Goal: Answer question/provide support: Share knowledge or assist other users

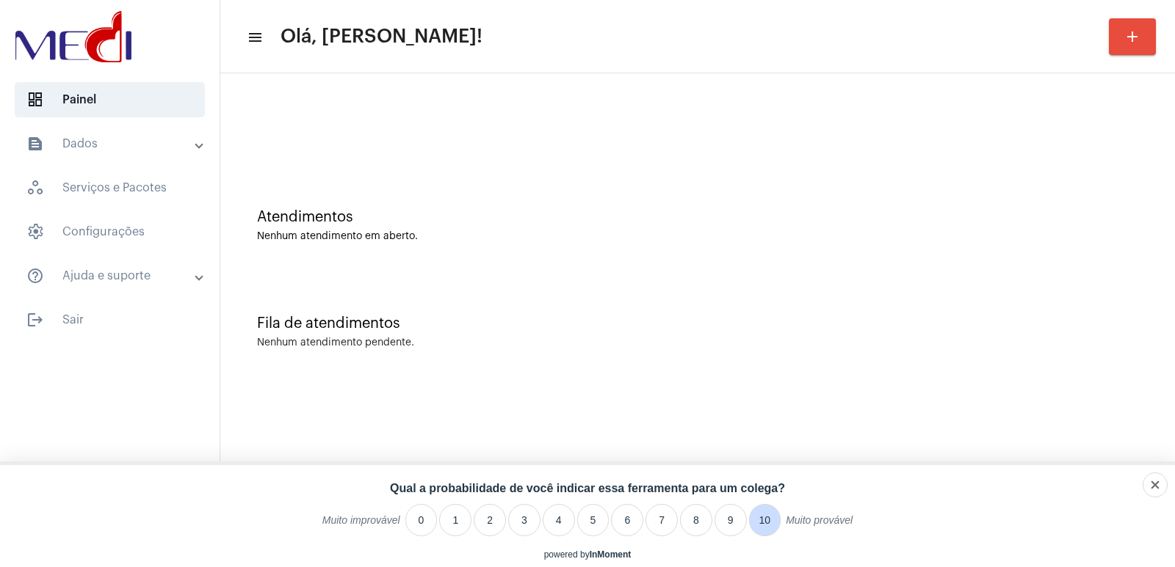
type li "10"
click at [772, 520] on li "10" at bounding box center [765, 520] width 32 height 32
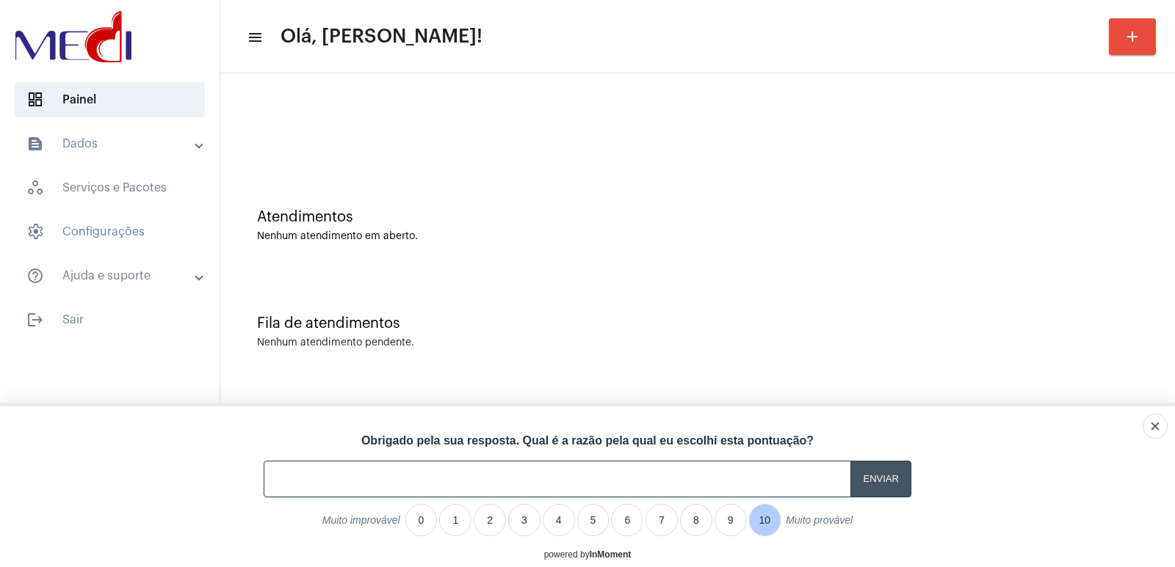
type input "Enviar"
click at [885, 479] on input "Enviar" at bounding box center [880, 479] width 61 height 36
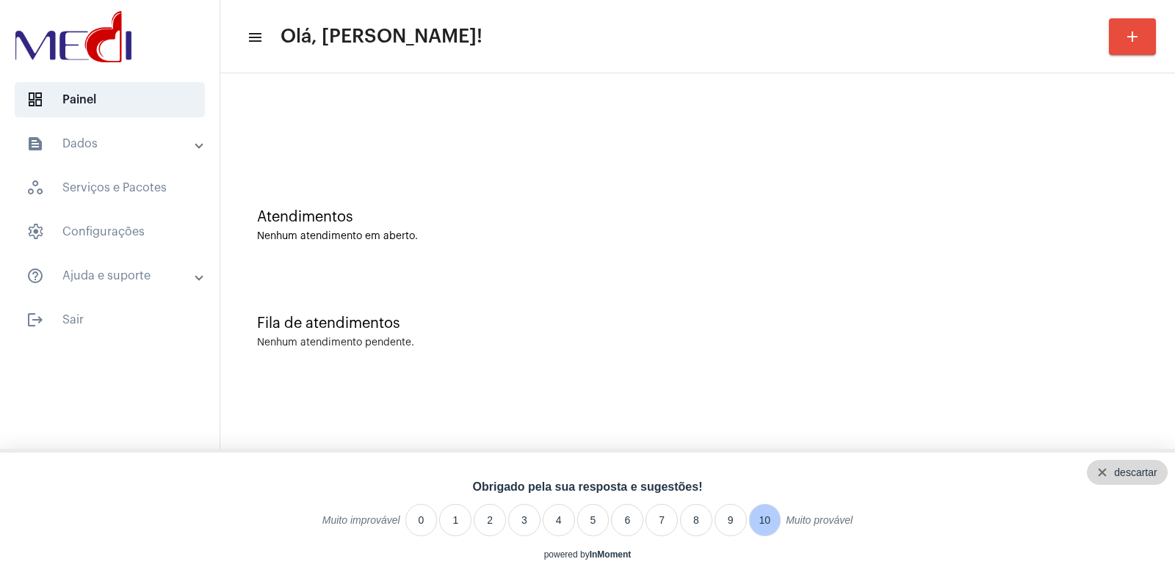
click at [1164, 477] on div "descartar" at bounding box center [1127, 472] width 81 height 25
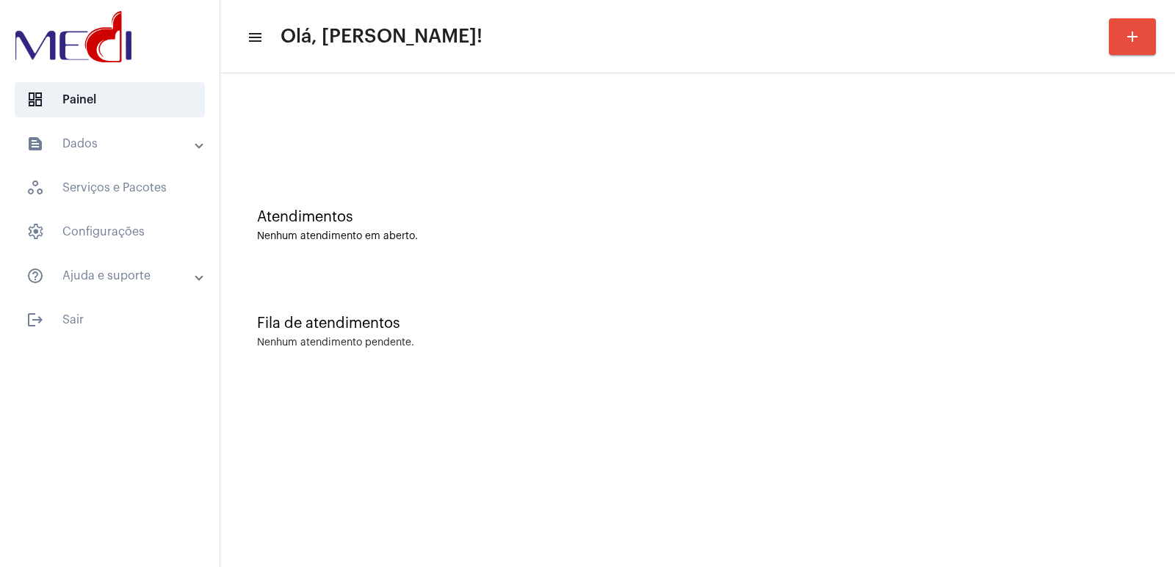
click at [751, 154] on div at bounding box center [698, 123] width 940 height 84
drag, startPoint x: 747, startPoint y: 162, endPoint x: 603, endPoint y: 114, distance: 151.1
drag, startPoint x: 603, startPoint y: 114, endPoint x: 413, endPoint y: 186, distance: 203.3
click at [388, 206] on div "Atendimentos Nenhum atendimento em aberto." at bounding box center [698, 218] width 940 height 106
click at [1009, 173] on div "Atendimentos Nenhum atendimento em aberto." at bounding box center [698, 218] width 940 height 106
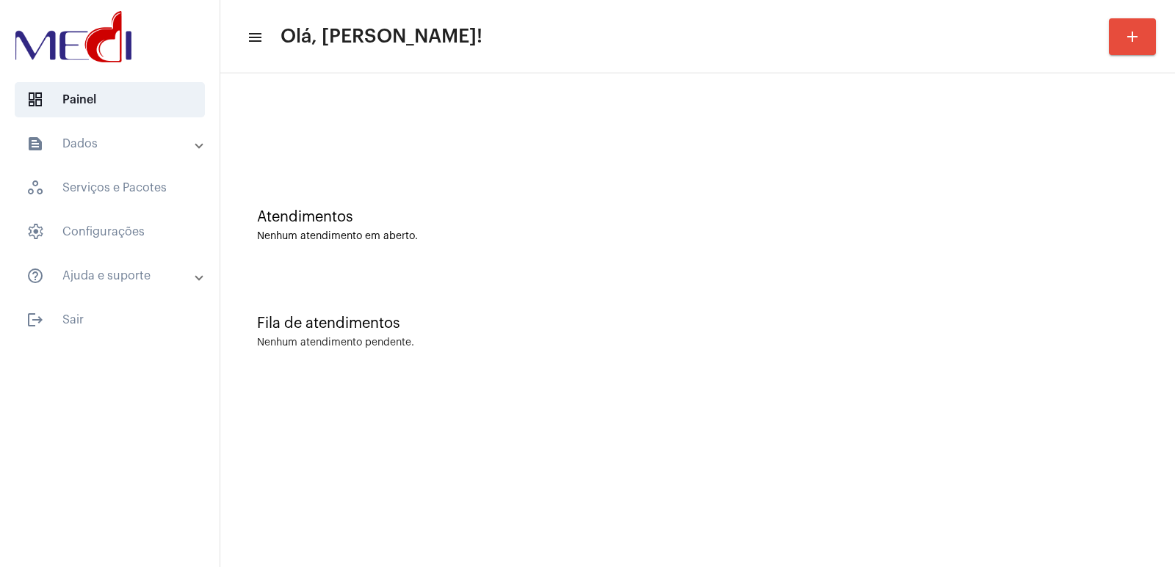
drag, startPoint x: 704, startPoint y: 356, endPoint x: 640, endPoint y: 352, distance: 64.0
click at [640, 352] on div "Fila de atendimentos Nenhum atendimento pendente." at bounding box center [698, 325] width 940 height 106
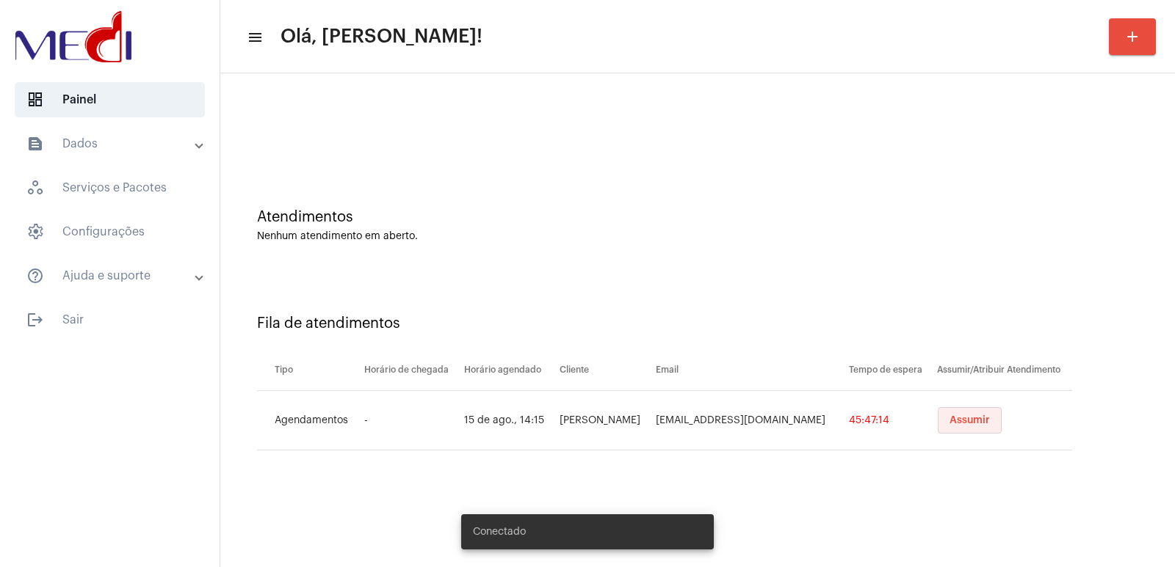
click at [967, 421] on span "Assumir" at bounding box center [969, 421] width 40 height 10
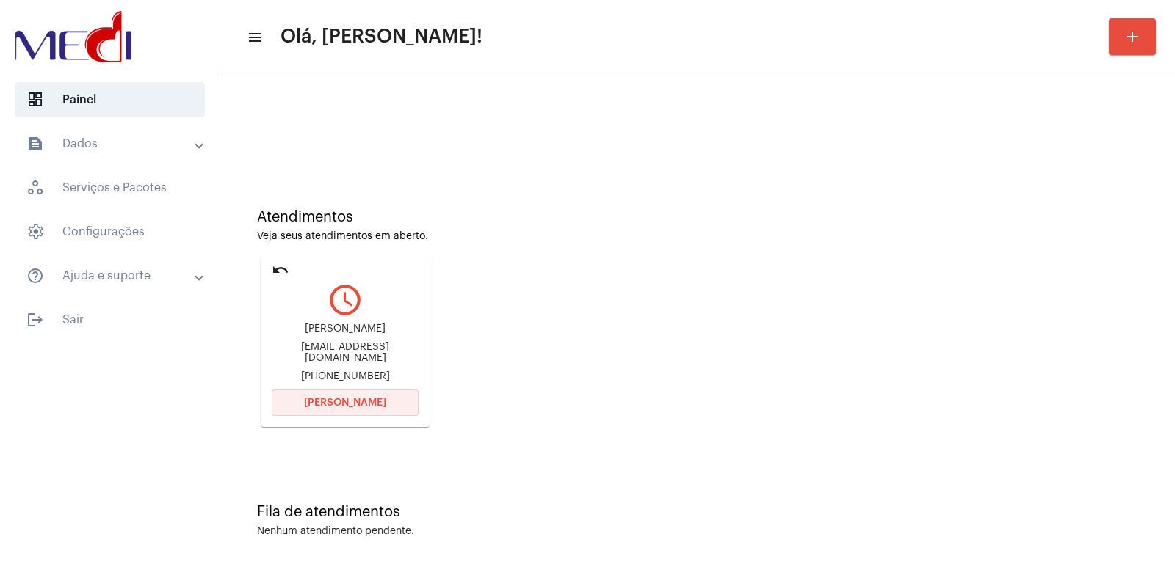
click at [327, 406] on span "Abrir Chamada" at bounding box center [345, 403] width 82 height 10
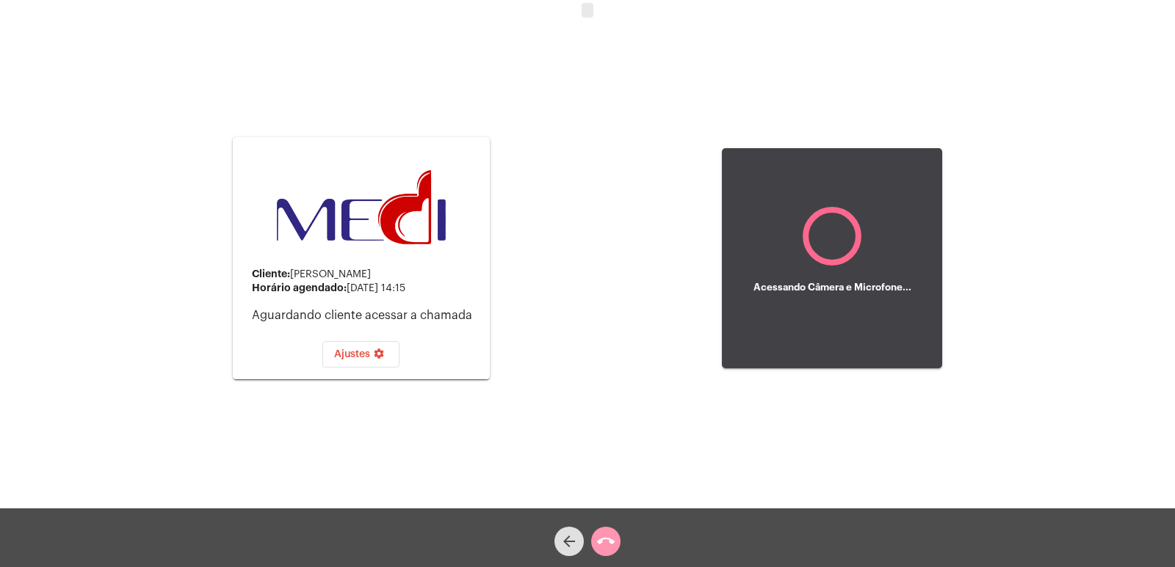
drag, startPoint x: 292, startPoint y: 269, endPoint x: 438, endPoint y: 277, distance: 145.5
click at [438, 277] on div "Cliente: Maria Lúcia Ribeiro" at bounding box center [365, 275] width 226 height 12
copy div "Maria Lúcia Ribeiro"
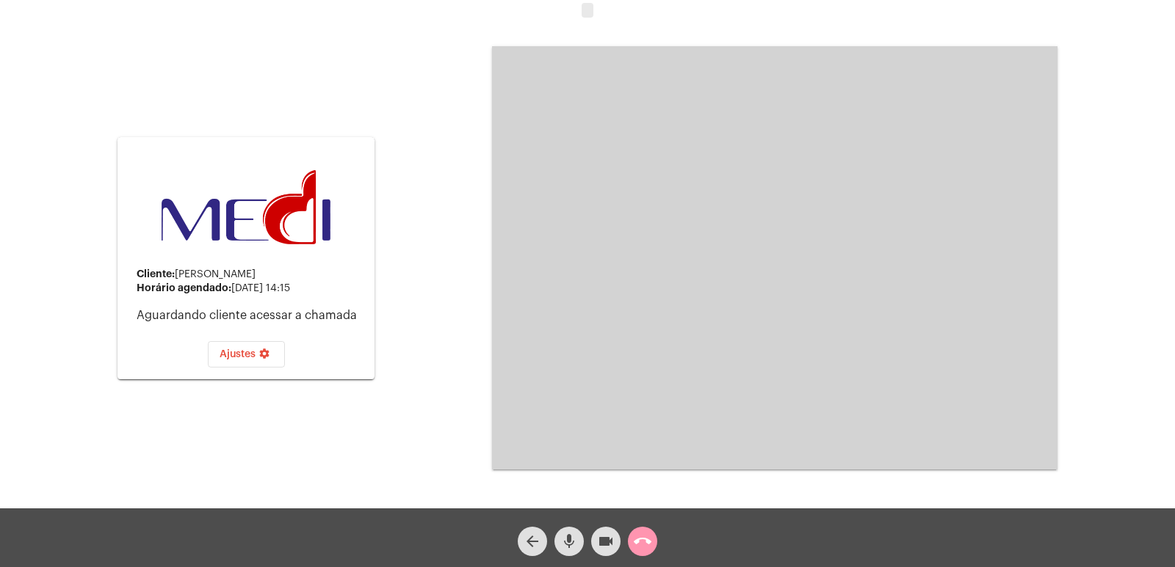
click at [475, 341] on div "Cliente: Maria Lúcia Ribeiro Horário agendado: 15 de agosto às 14:15 Aguardando…" at bounding box center [587, 256] width 1172 height 509
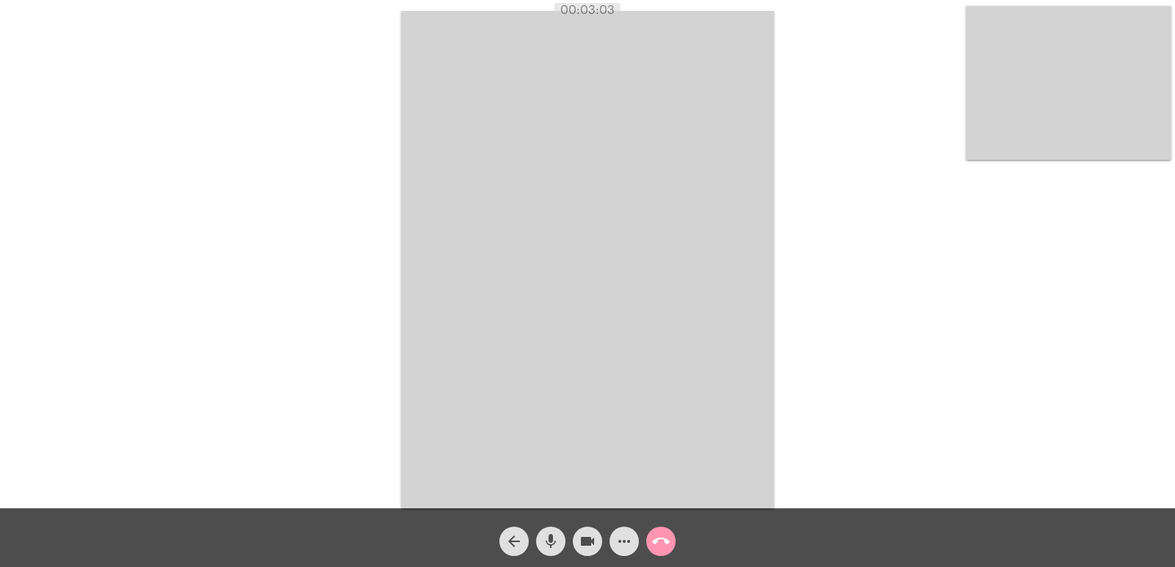
drag, startPoint x: 338, startPoint y: 4, endPoint x: 153, endPoint y: 99, distance: 207.5
click at [153, 99] on div "Acessando Câmera e Microfone..." at bounding box center [587, 258] width 1172 height 509
click at [662, 532] on span "call_end" at bounding box center [661, 541] width 18 height 29
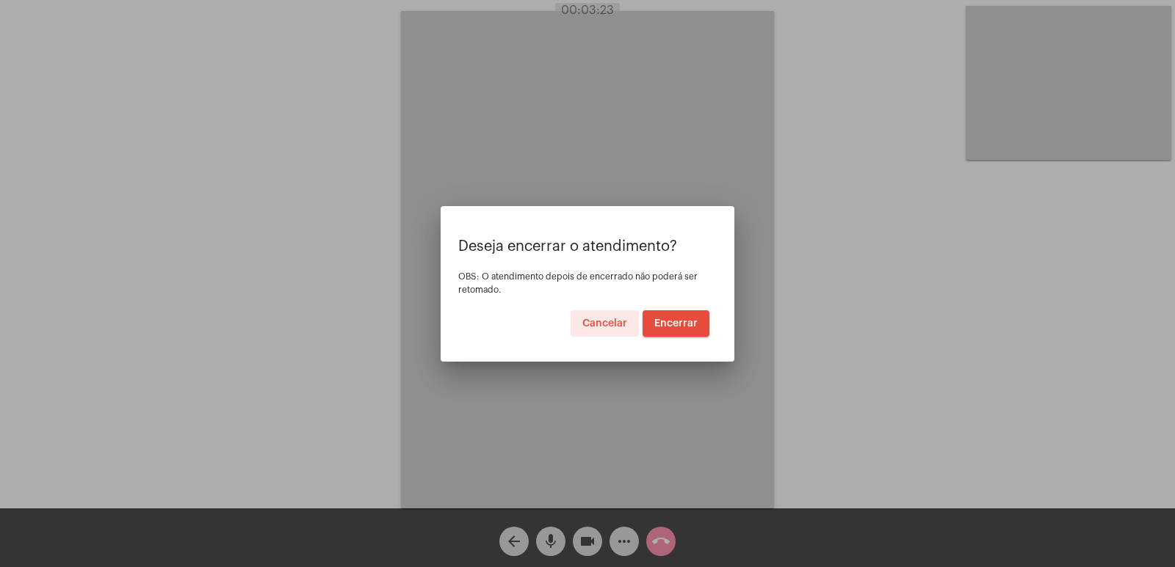
click at [692, 322] on span "Encerrar" at bounding box center [675, 324] width 43 height 10
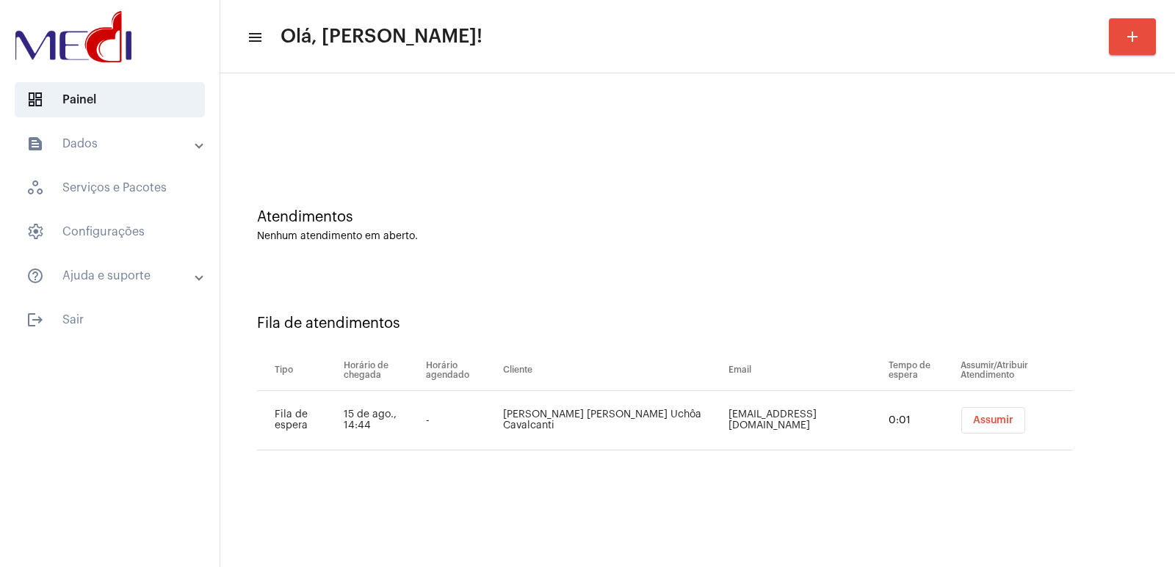
click at [965, 412] on button "Assumir" at bounding box center [993, 420] width 64 height 26
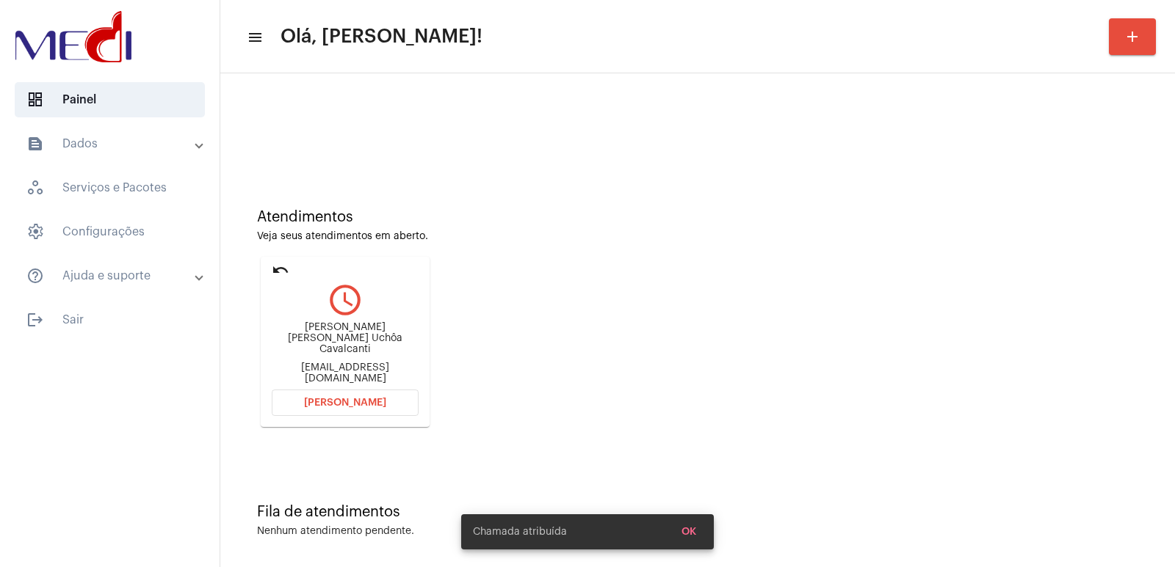
click at [333, 339] on div "Lucas Silva Queiroz Uchôa Cavalcanti" at bounding box center [345, 338] width 147 height 33
copy div "Lucas Silva Queiroz Uchôa Cavalcanti"
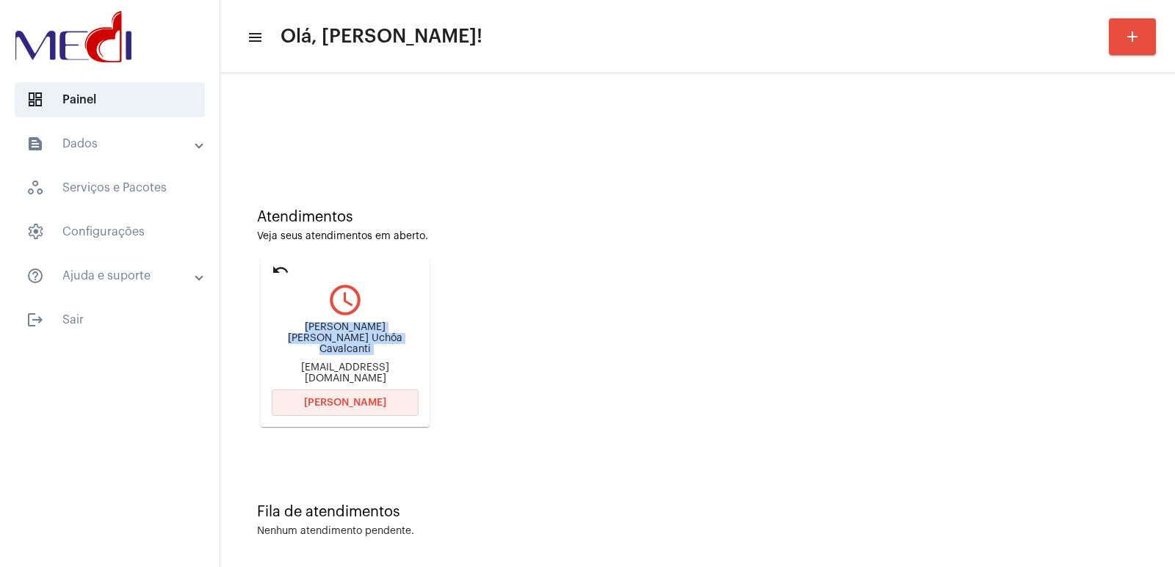
click at [342, 415] on button "[PERSON_NAME]" at bounding box center [345, 403] width 147 height 26
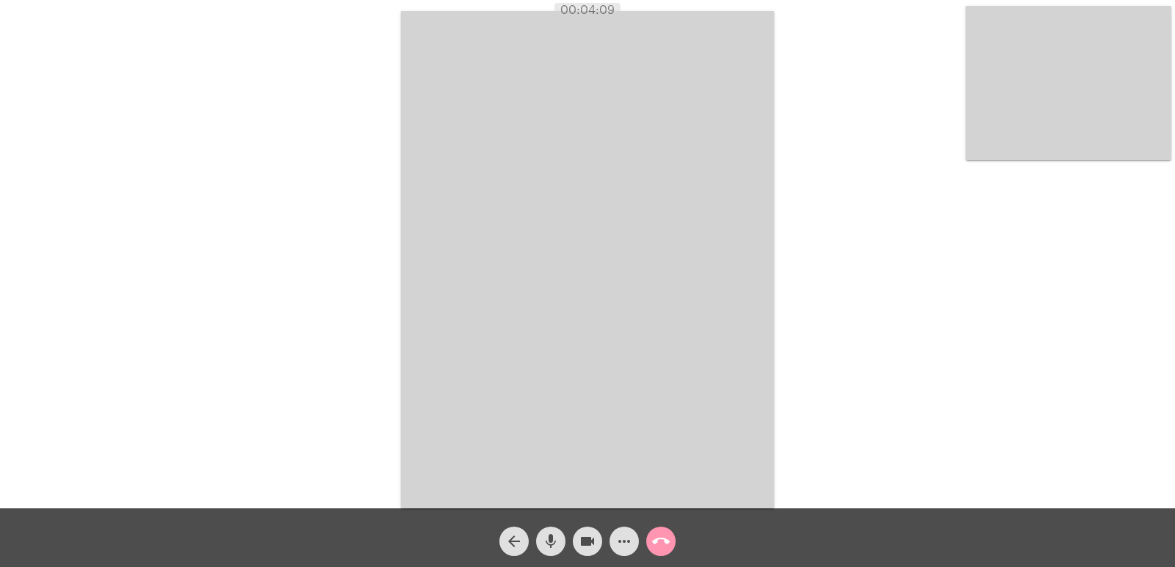
click at [656, 542] on mat-icon "call_end" at bounding box center [661, 542] width 18 height 18
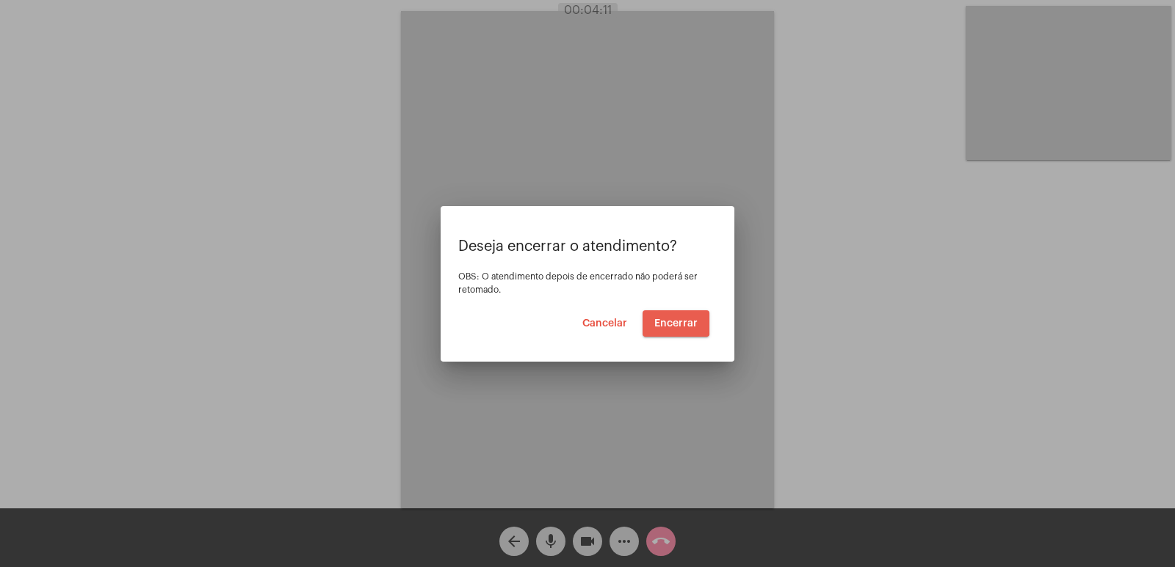
click at [665, 316] on button "Encerrar" at bounding box center [675, 324] width 67 height 26
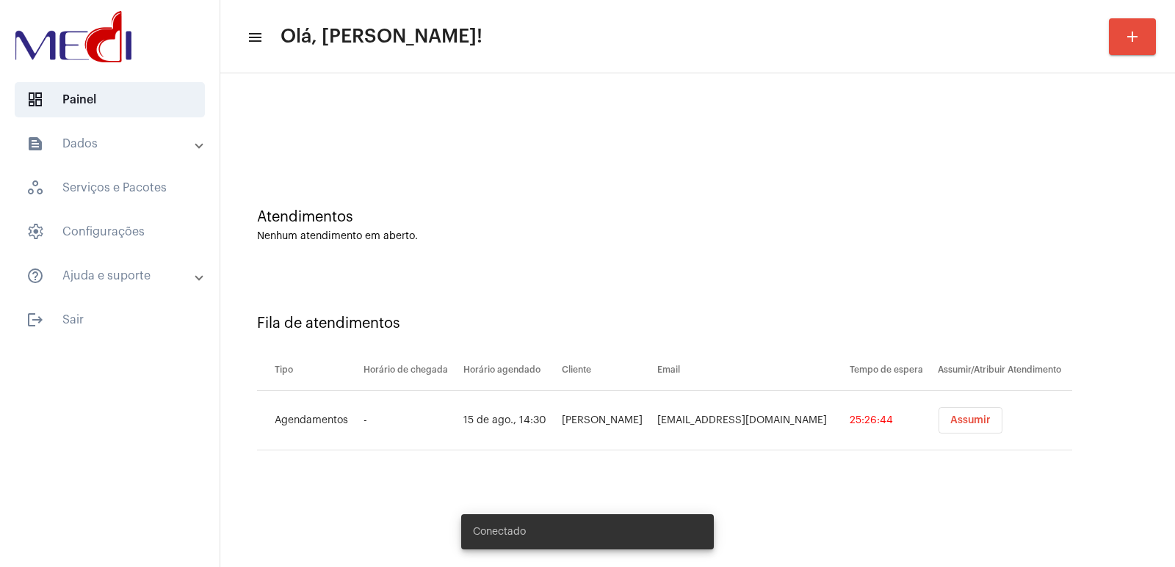
click at [976, 421] on button "Assumir" at bounding box center [970, 420] width 64 height 26
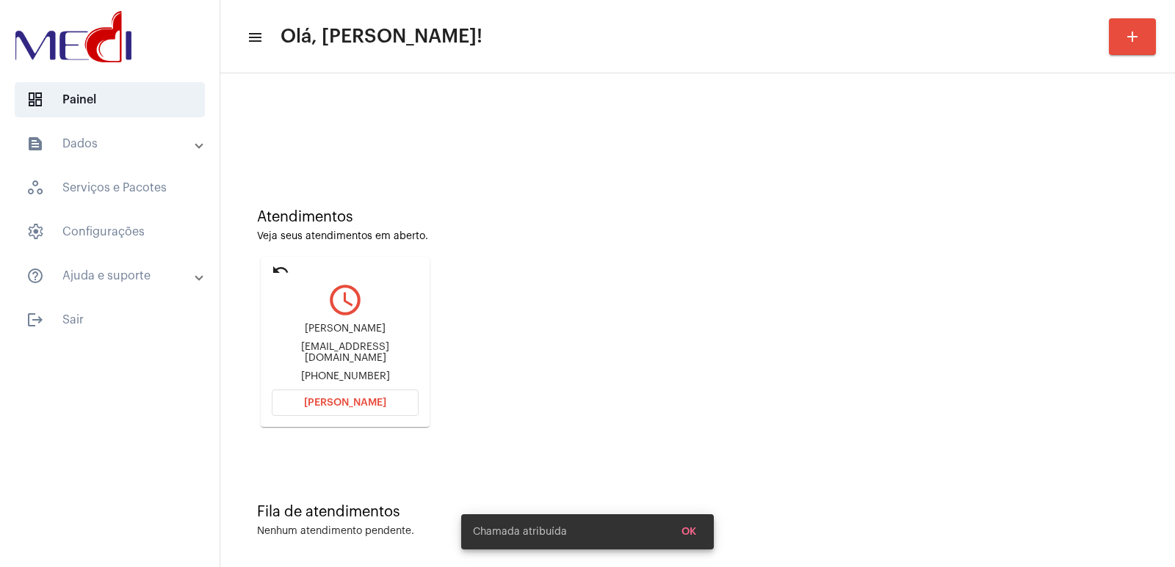
drag, startPoint x: 336, startPoint y: 363, endPoint x: 336, endPoint y: 351, distance: 12.5
click at [336, 362] on div "Fernanda Fer_moretto75@yahoo.com.br +5519991394277" at bounding box center [345, 353] width 147 height 66
click at [336, 347] on div "Fer_moretto75@yahoo.com.br" at bounding box center [345, 353] width 147 height 22
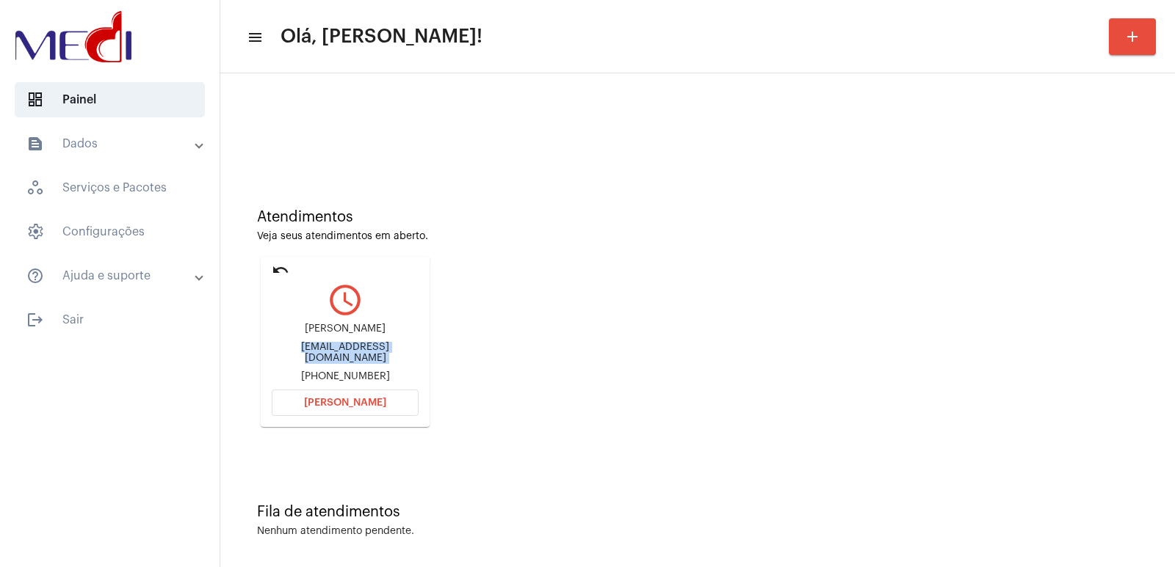
drag, startPoint x: 322, startPoint y: 410, endPoint x: 322, endPoint y: 401, distance: 8.8
click at [322, 402] on button "Abrir Chamada" at bounding box center [345, 403] width 147 height 26
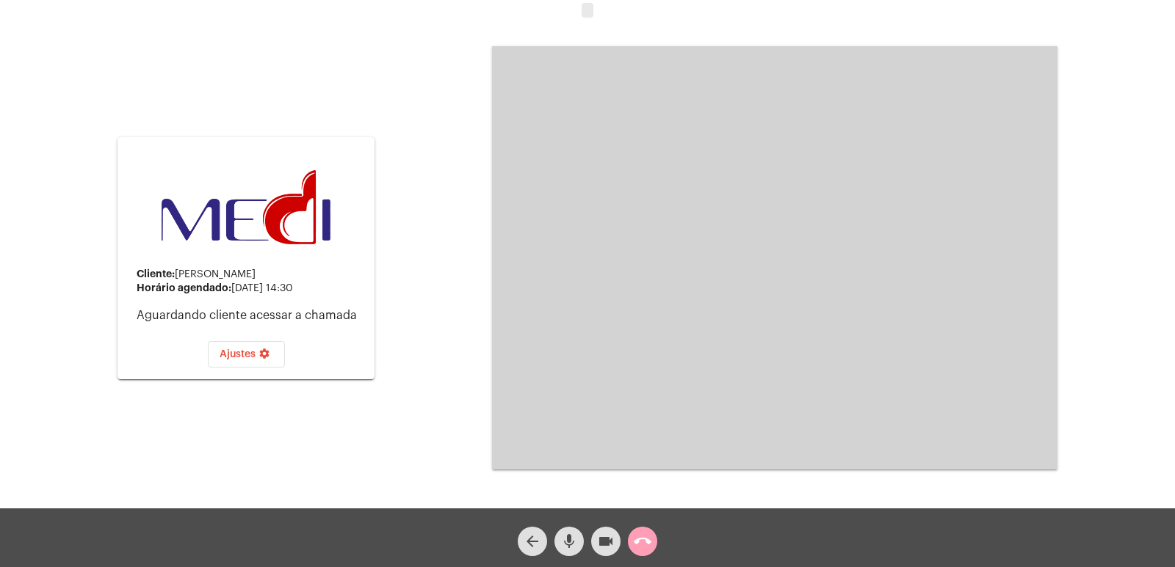
click at [637, 540] on mat-icon "call_end" at bounding box center [643, 542] width 18 height 18
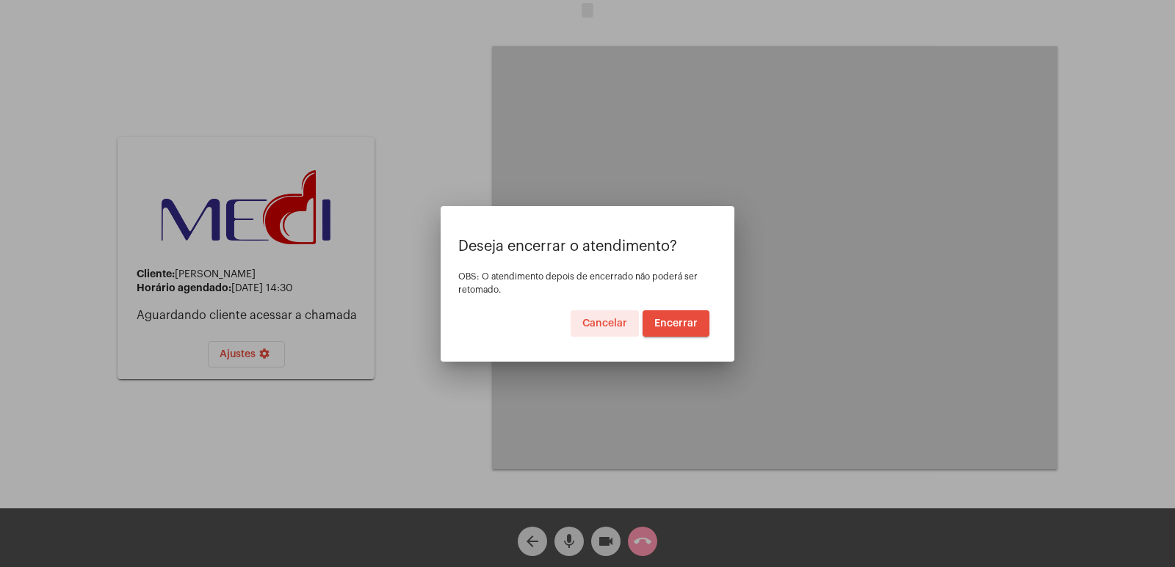
click at [685, 332] on button "Encerrar" at bounding box center [675, 324] width 67 height 26
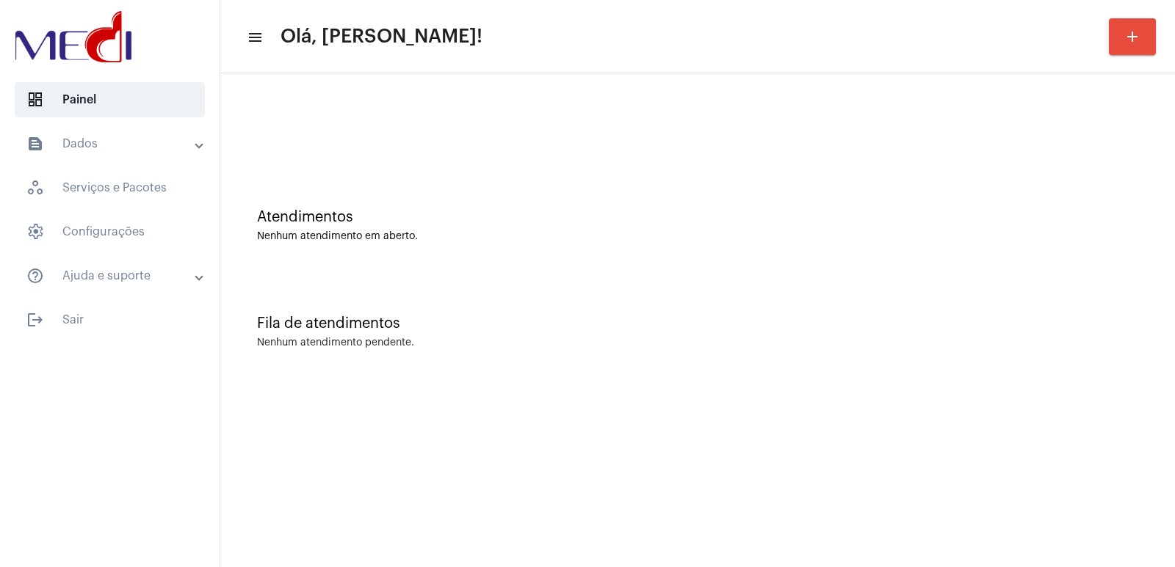
click at [592, 567] on html "dashboard Painel text_snippet_outlined Dados history_outlined Histórico schedul…" at bounding box center [587, 283] width 1175 height 567
drag, startPoint x: 878, startPoint y: 196, endPoint x: 773, endPoint y: 154, distance: 113.0
click at [872, 189] on div "Atendimentos Nenhum atendimento em aberto." at bounding box center [698, 218] width 940 height 106
click at [857, 373] on div "Fila de atendimentos Nenhum atendimento pendente." at bounding box center [698, 325] width 940 height 106
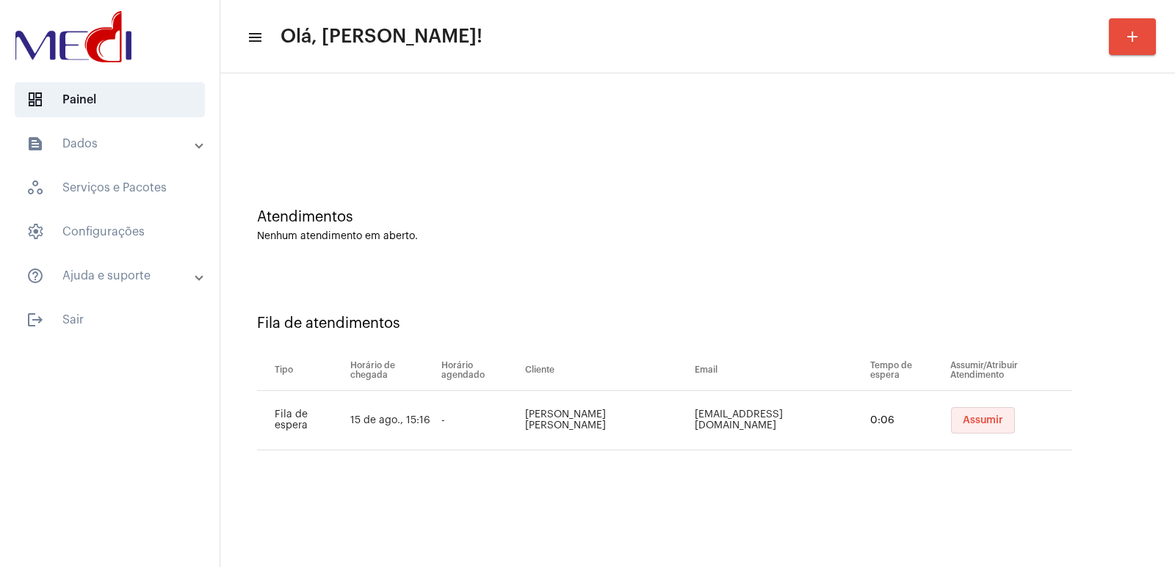
click at [980, 416] on span "Assumir" at bounding box center [982, 421] width 40 height 10
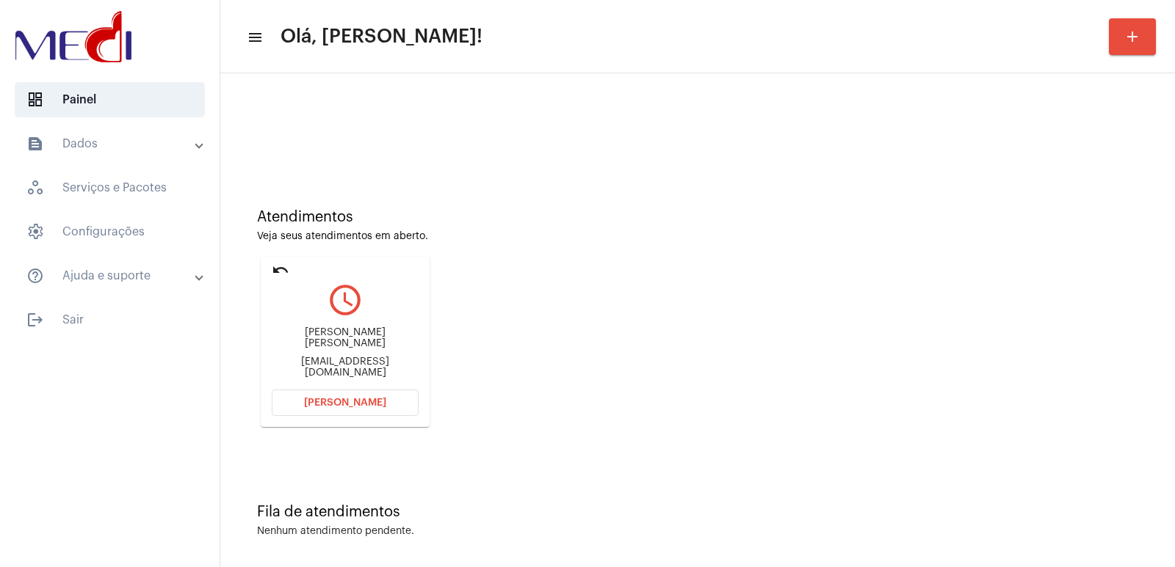
click at [329, 348] on div "Adelina Anastácia Ferraz" at bounding box center [345, 338] width 147 height 22
copy div "Adelina Anastácia Ferraz"
click at [325, 414] on button "Abrir Chamada" at bounding box center [345, 403] width 147 height 26
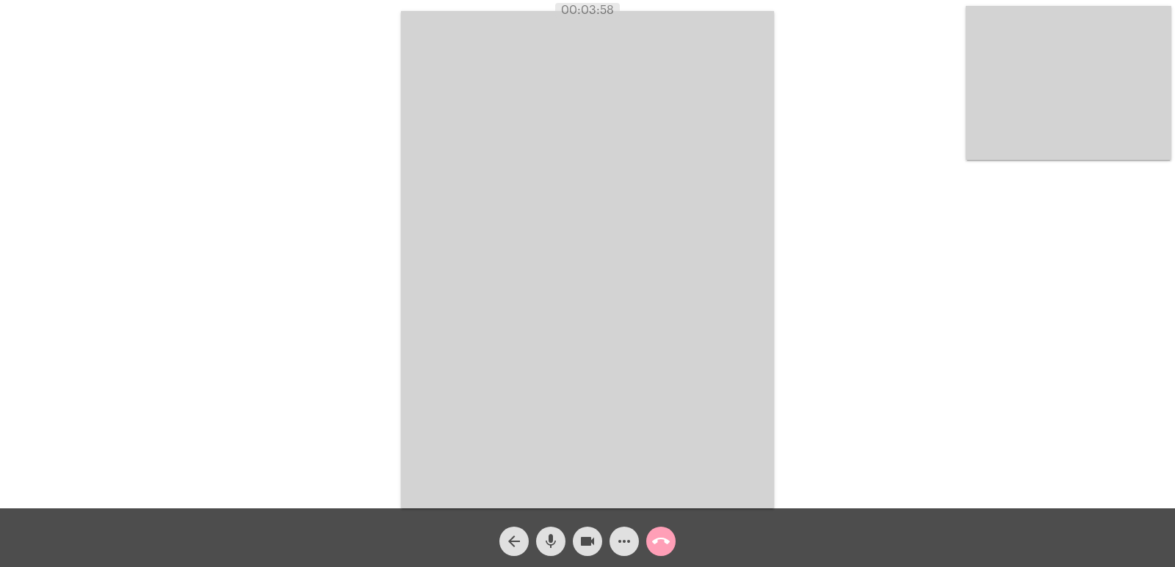
click at [667, 538] on mat-icon "call_end" at bounding box center [661, 542] width 18 height 18
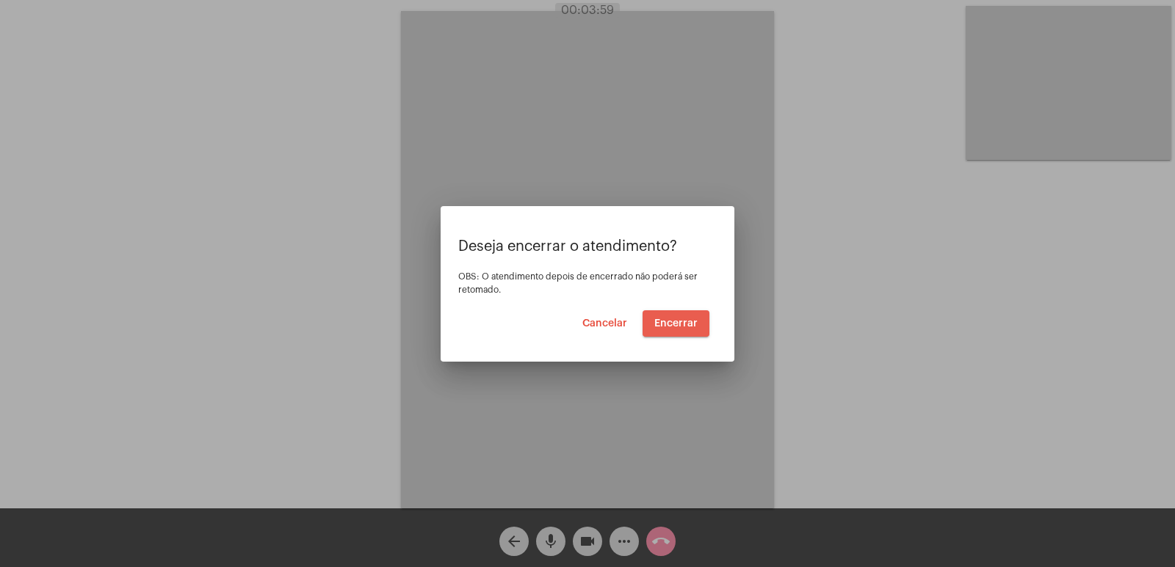
click at [696, 316] on button "Encerrar" at bounding box center [675, 324] width 67 height 26
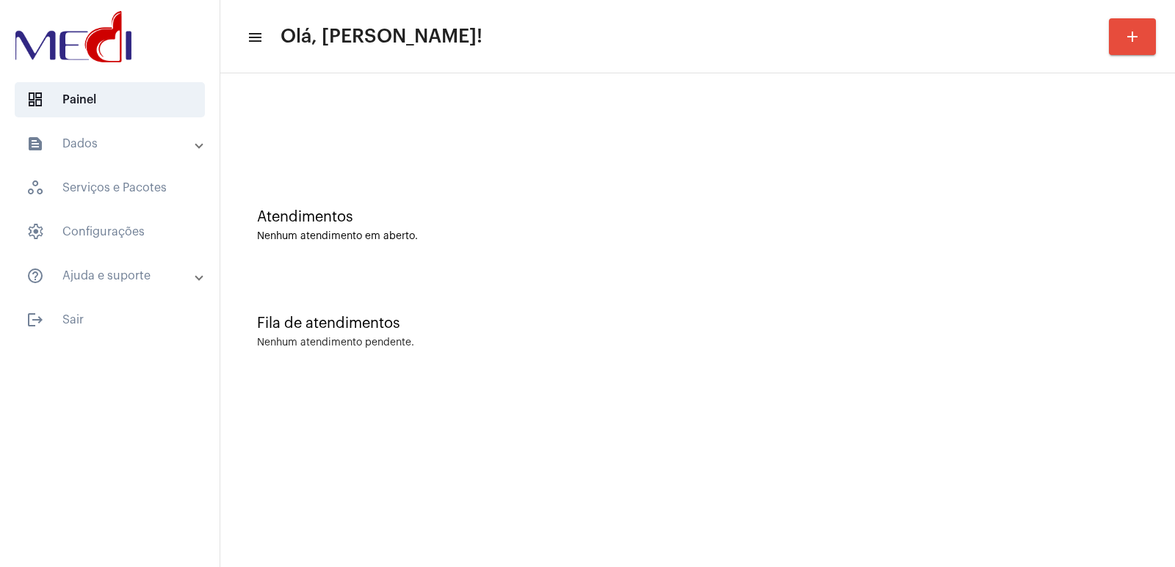
click at [846, 348] on div "Nenhum atendimento pendente." at bounding box center [697, 343] width 881 height 11
drag, startPoint x: 1035, startPoint y: 326, endPoint x: 223, endPoint y: 4, distance: 873.3
click at [1035, 326] on div "Fila de atendimentos" at bounding box center [697, 324] width 881 height 16
click at [678, 525] on mat-sidenav-content "menu Olá, Vivian! add Atendimentos Nenhum atendimento em aberto. Fila de atendi…" at bounding box center [697, 283] width 954 height 567
click at [747, 384] on div "Atendimentos Nenhum atendimento em aberto. Fila de atendimentos Nenhum atendime…" at bounding box center [697, 229] width 954 height 312
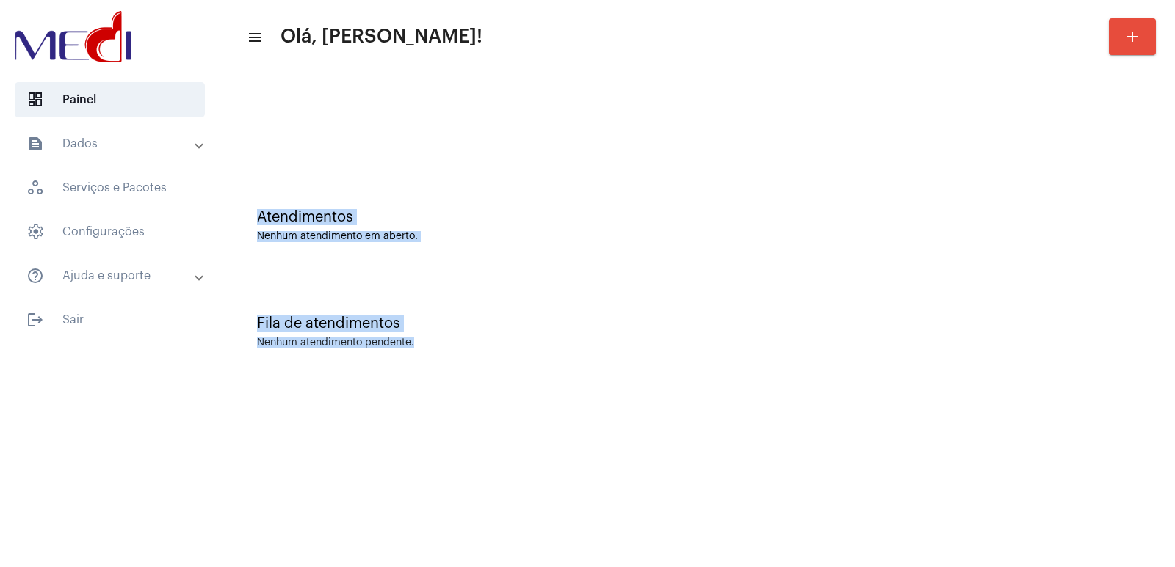
drag, startPoint x: 261, startPoint y: 160, endPoint x: 533, endPoint y: 380, distance: 349.2
click at [532, 380] on div "Atendimentos Nenhum atendimento em aberto. Fila de atendimentos Nenhum atendime…" at bounding box center [697, 229] width 954 height 312
drag, startPoint x: 600, startPoint y: 327, endPoint x: 579, endPoint y: 327, distance: 20.6
click at [601, 326] on div "Fila de atendimentos" at bounding box center [697, 324] width 881 height 16
click at [579, 327] on div "Fila de atendimentos" at bounding box center [697, 324] width 881 height 16
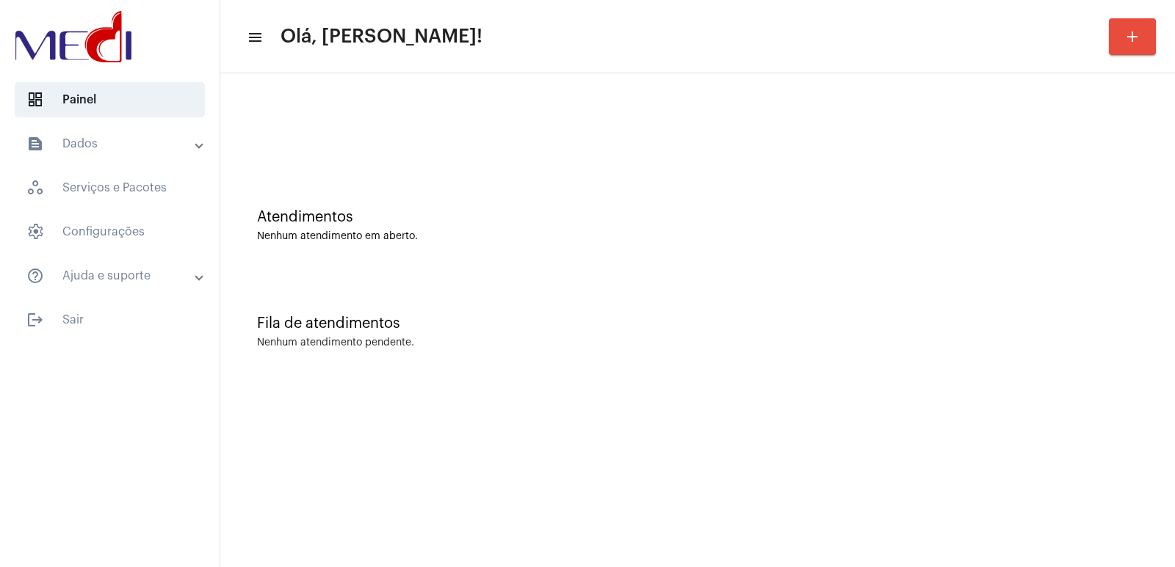
click at [579, 327] on div "Fila de atendimentos" at bounding box center [697, 324] width 881 height 16
drag, startPoint x: 252, startPoint y: 147, endPoint x: 514, endPoint y: 408, distance: 370.1
click at [514, 408] on mat-sidenav-content "menu Olá, Vivian! add Atendimentos Nenhum atendimento em aberto. Fila de atendi…" at bounding box center [697, 283] width 954 height 567
click at [436, 142] on div at bounding box center [698, 123] width 940 height 84
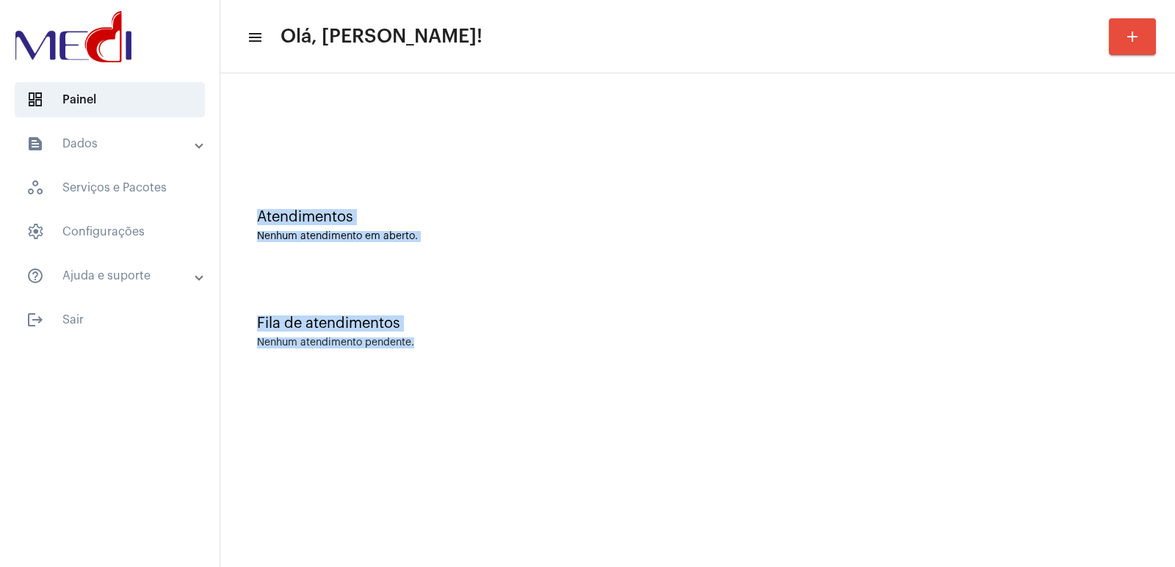
drag, startPoint x: 789, startPoint y: 163, endPoint x: 900, endPoint y: 383, distance: 246.6
click at [900, 383] on div "Atendimentos Nenhum atendimento em aberto. Fila de atendimentos Nenhum atendime…" at bounding box center [697, 229] width 954 height 312
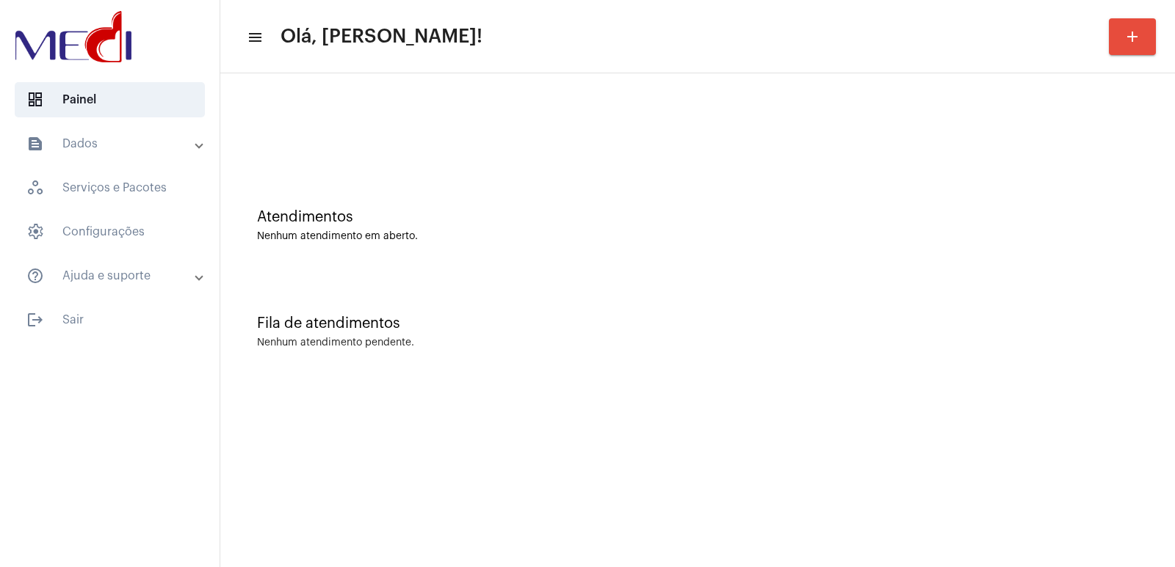
click at [483, 59] on mat-toolbar-row "menu Olá, Vivian! add" at bounding box center [697, 36] width 954 height 47
click at [369, 146] on div at bounding box center [698, 123] width 940 height 84
click at [786, 415] on mat-sidenav-content "menu Olá, Vivian! add Atendimentos Nenhum atendimento em aberto. Fila de atendi…" at bounding box center [697, 283] width 954 height 567
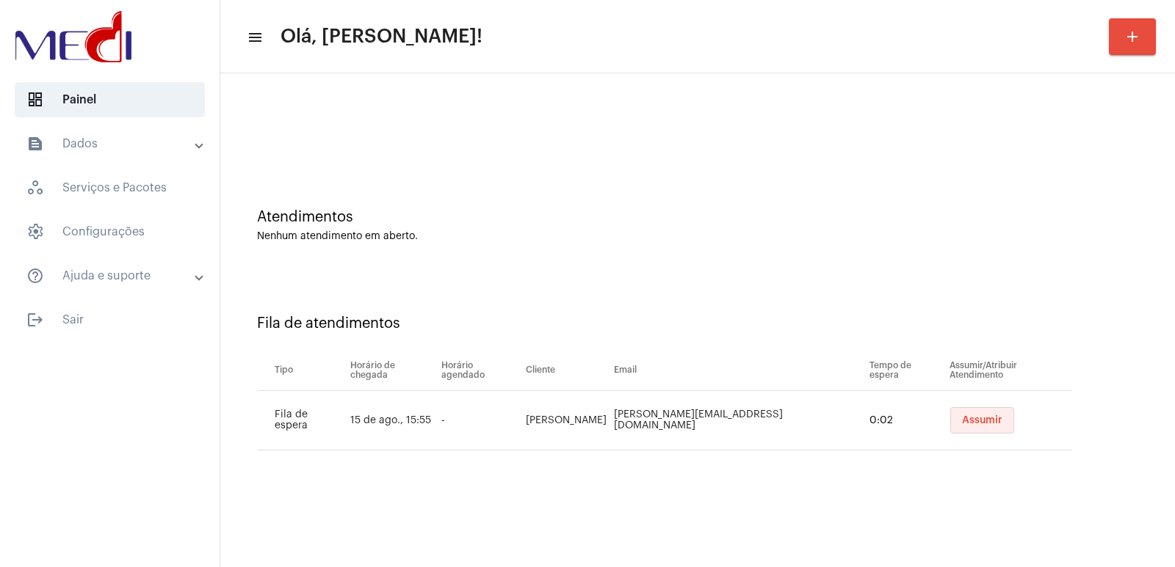
click at [962, 418] on span "Assumir" at bounding box center [982, 421] width 40 height 10
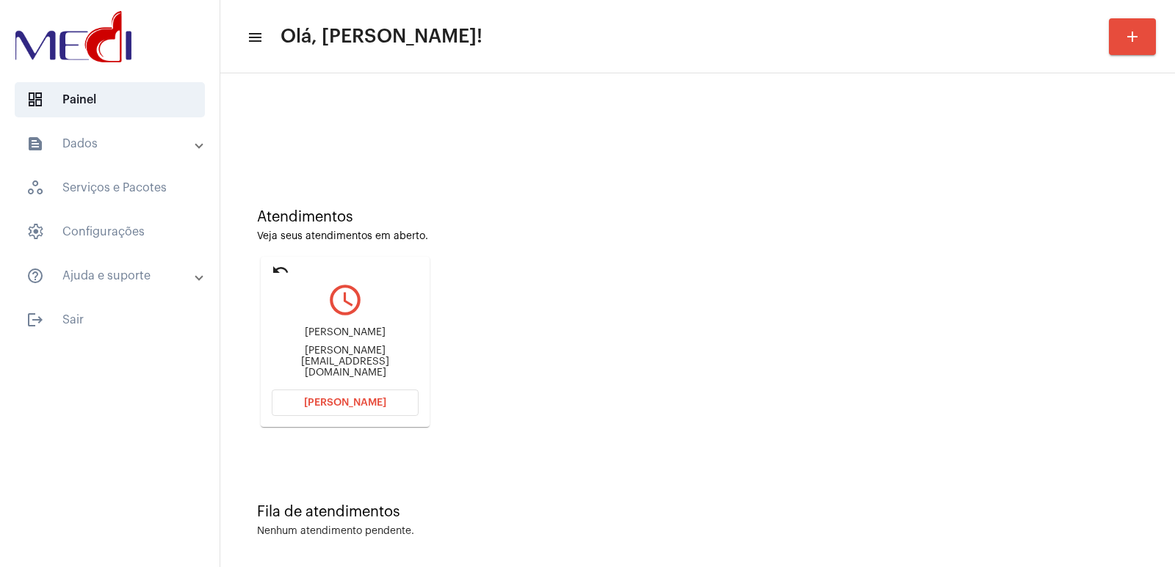
click at [308, 372] on div "Adriana Adriana@goldenpregoes.com.br" at bounding box center [345, 353] width 147 height 66
click at [313, 366] on div "Adriana@goldenpregoes.com.br" at bounding box center [345, 362] width 147 height 33
click at [313, 365] on div "Adriana@goldenpregoes.com.br" at bounding box center [345, 362] width 147 height 33
copy mat-card-content "Adriana@goldenpregoes.com.br Abrir Chamada"
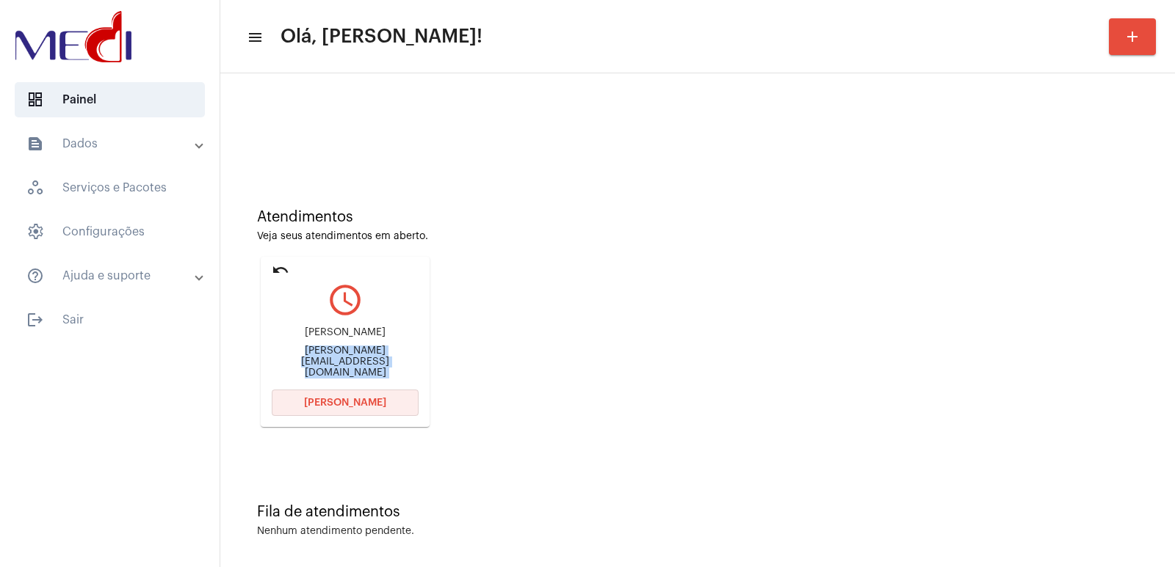
click at [396, 397] on button "Abrir Chamada" at bounding box center [345, 403] width 147 height 26
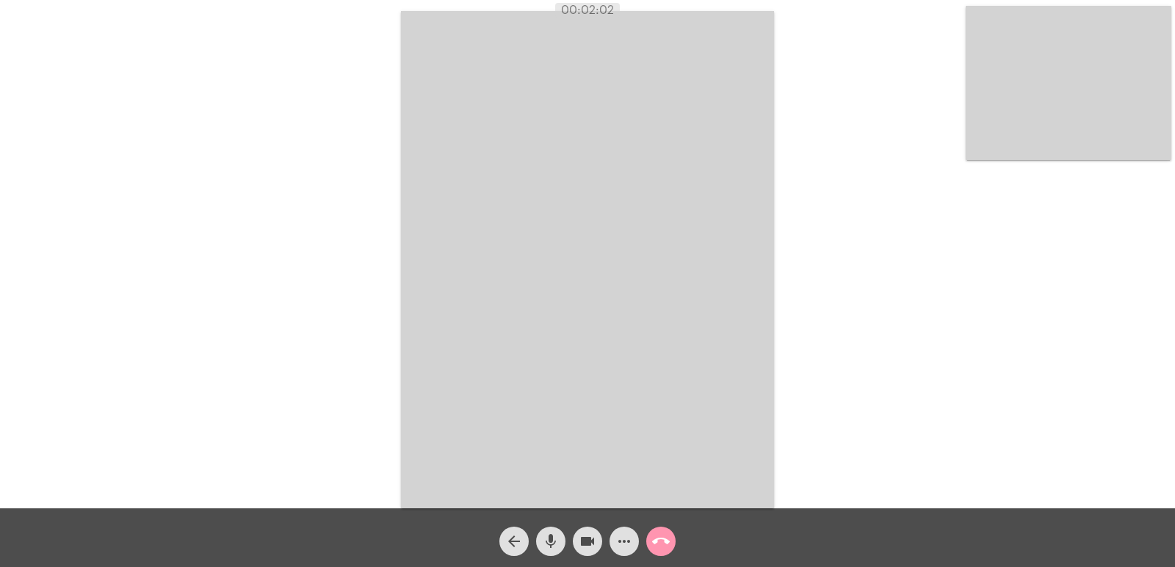
click at [666, 538] on mat-icon "call_end" at bounding box center [661, 542] width 18 height 18
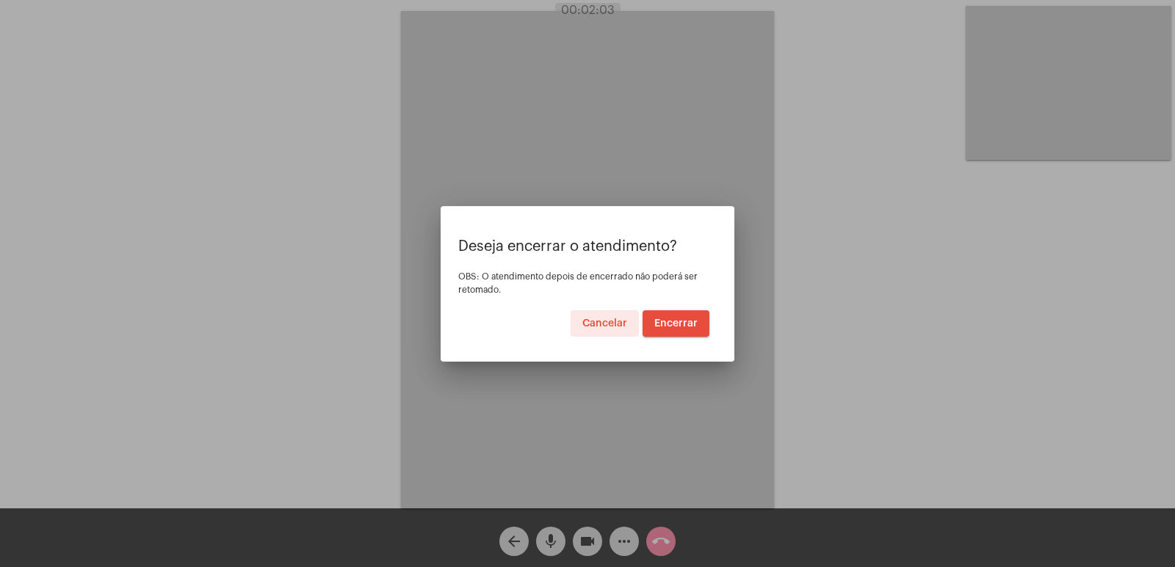
click at [695, 319] on span "Encerrar" at bounding box center [675, 324] width 43 height 10
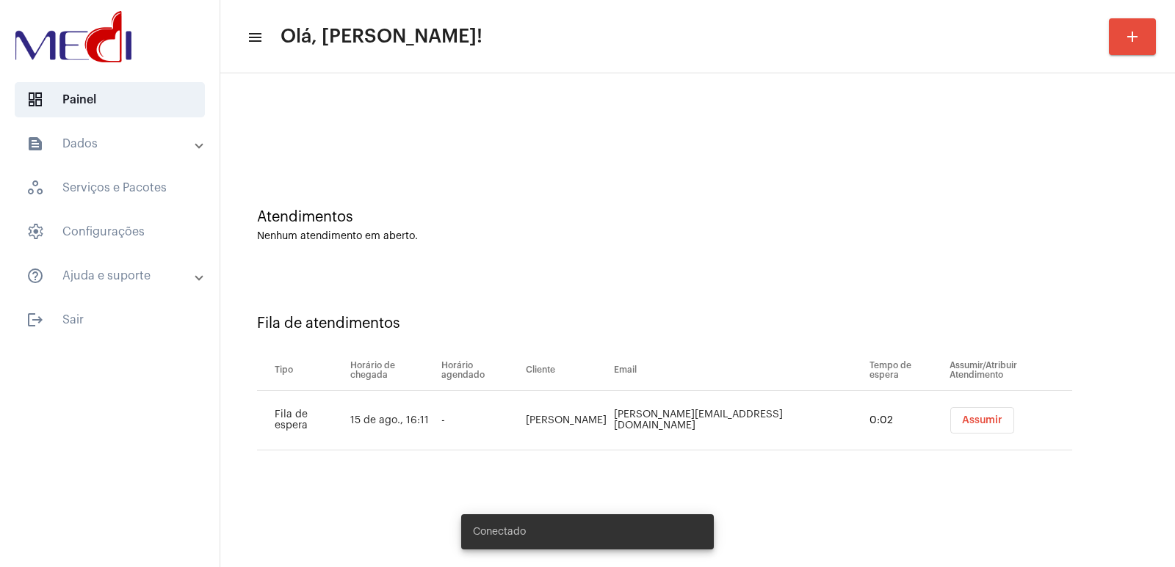
click at [977, 419] on span "Assumir" at bounding box center [982, 421] width 40 height 10
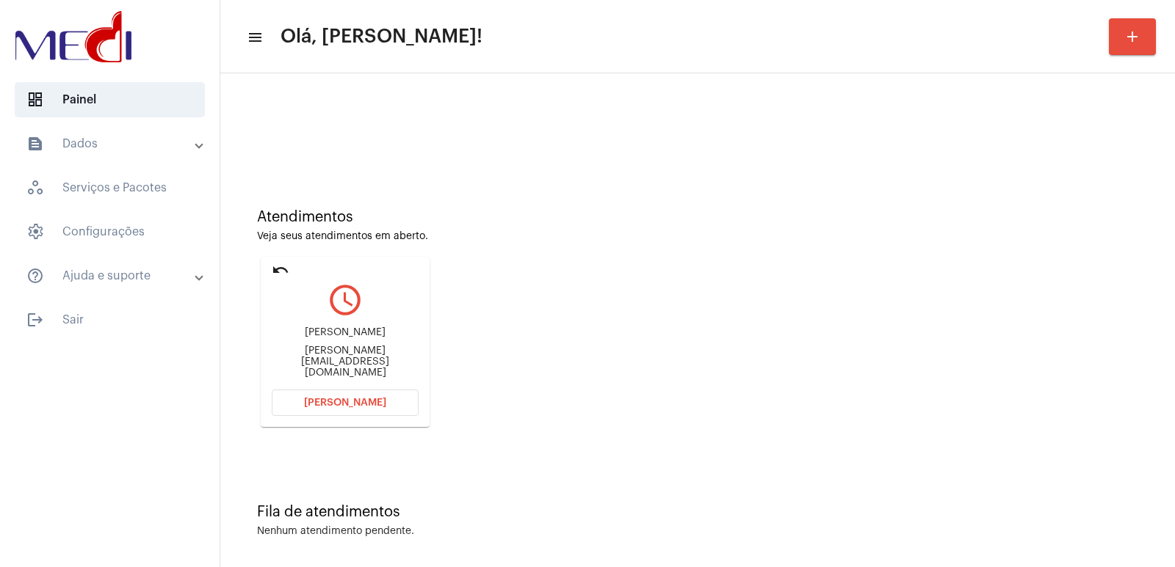
click at [322, 338] on div "[PERSON_NAME]" at bounding box center [345, 332] width 147 height 11
copy div "[PERSON_NAME]"
click at [337, 392] on button "[PERSON_NAME]" at bounding box center [345, 403] width 147 height 26
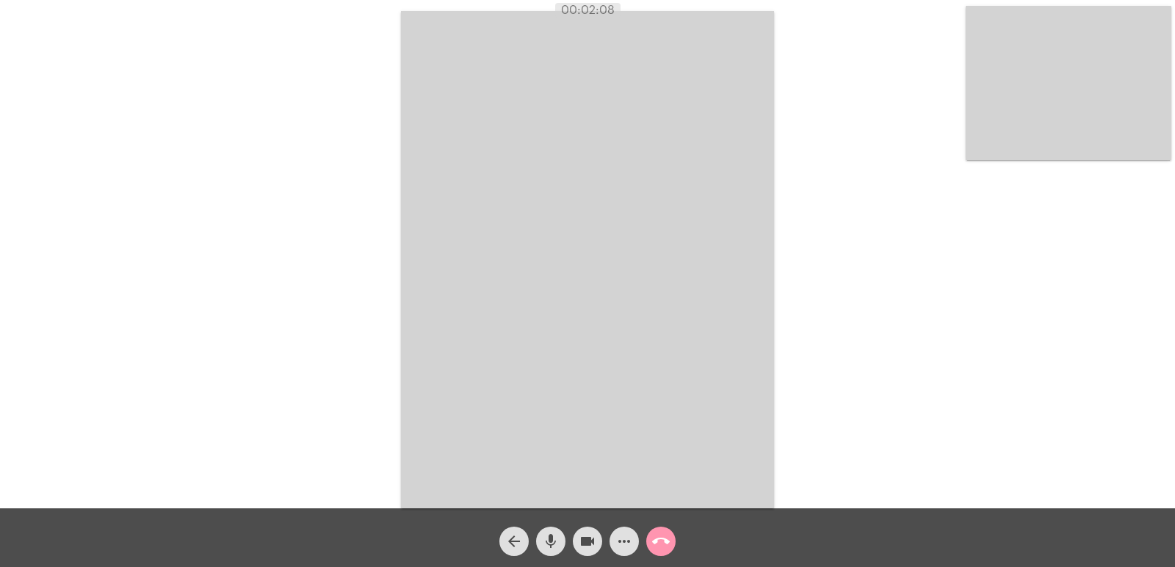
click at [650, 543] on button "call_end" at bounding box center [660, 541] width 29 height 29
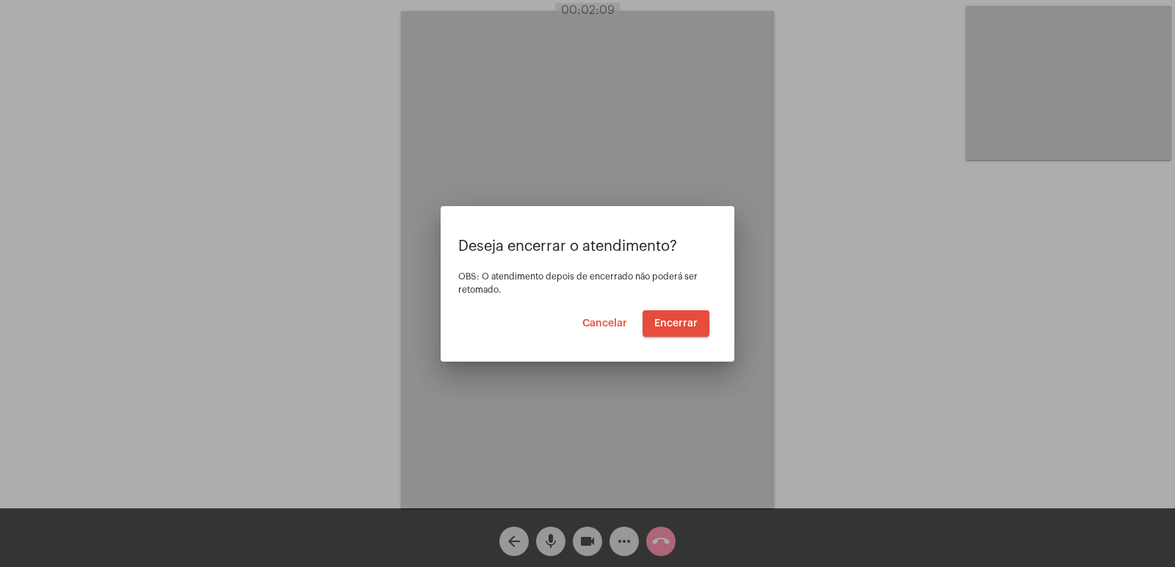
click at [675, 327] on span "Encerrar" at bounding box center [675, 324] width 43 height 10
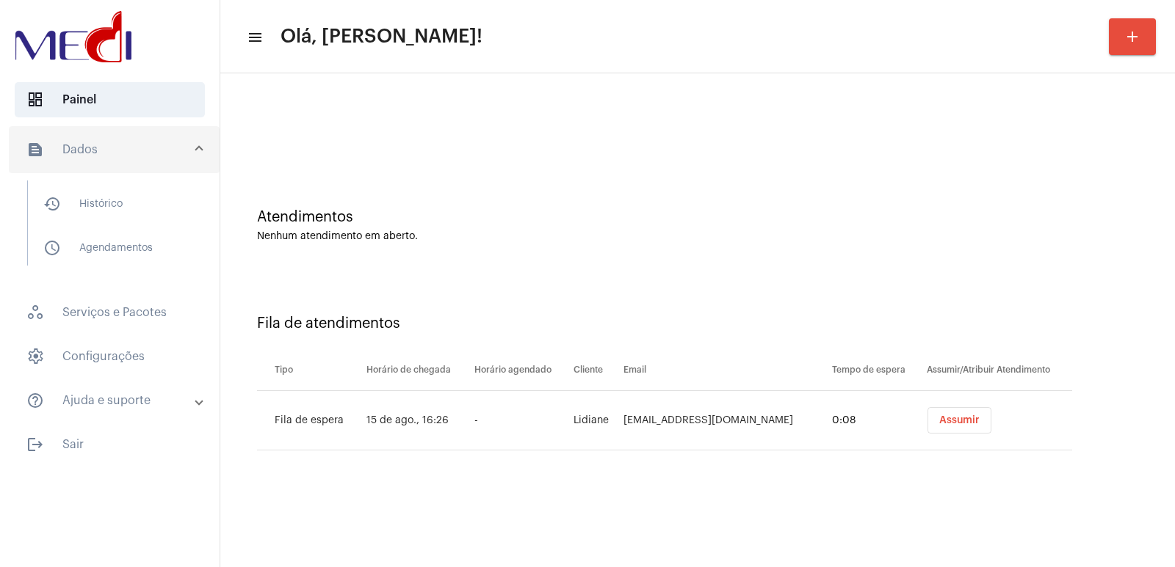
click at [938, 415] on button "Assumir" at bounding box center [959, 420] width 64 height 26
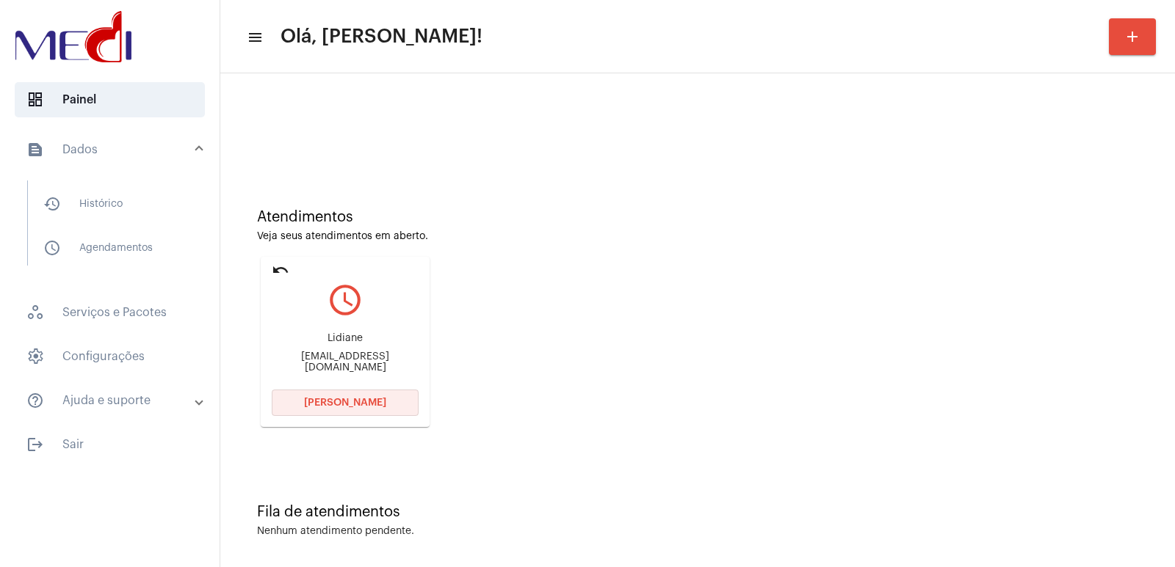
click at [405, 413] on button "Abrir Chamada" at bounding box center [345, 403] width 147 height 26
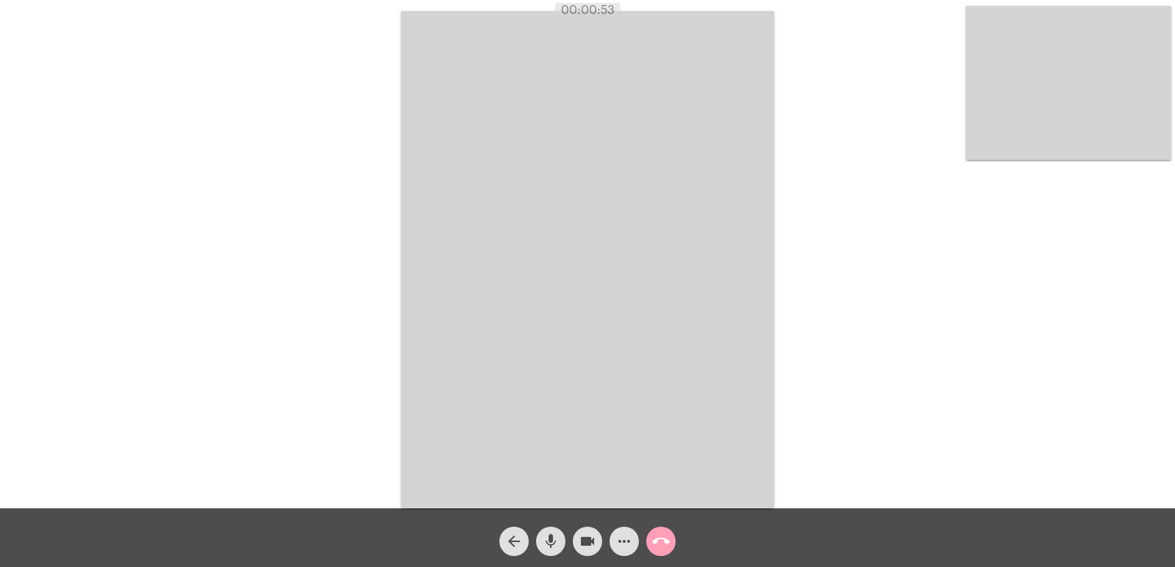
click at [662, 539] on mat-icon "call_end" at bounding box center [661, 542] width 18 height 18
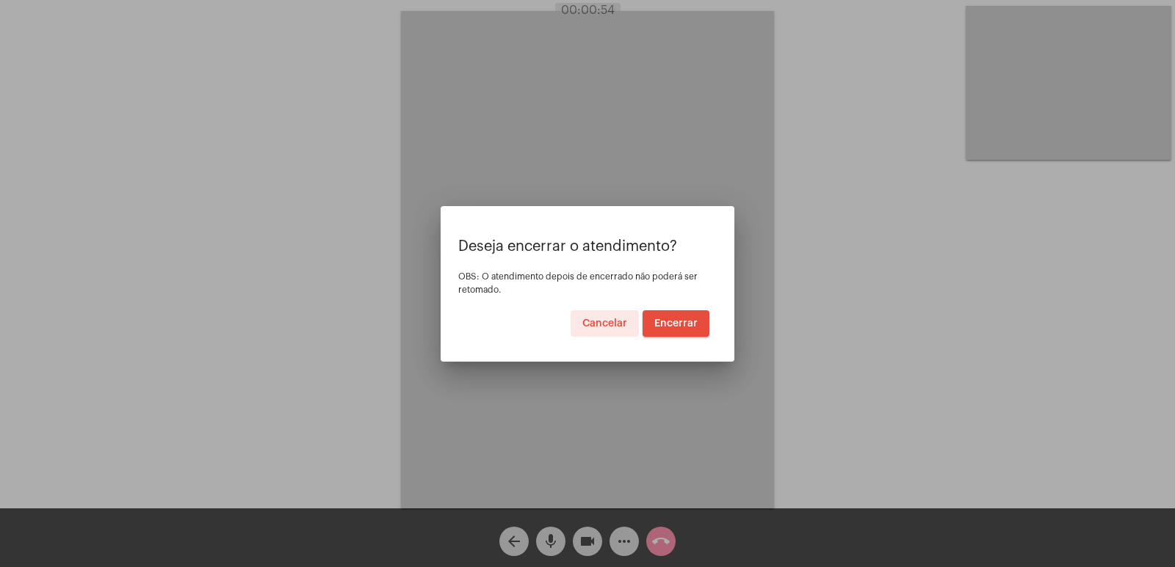
click at [683, 324] on span "Encerrar" at bounding box center [675, 324] width 43 height 10
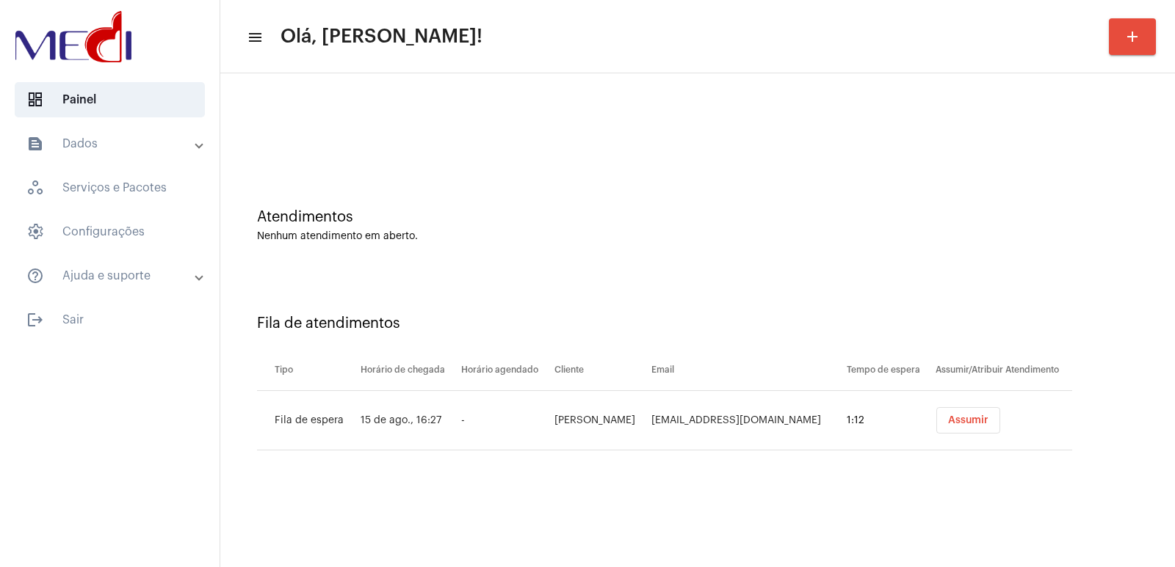
click at [579, 427] on td "Beatriz Barbosa de Souza" at bounding box center [599, 420] width 97 height 59
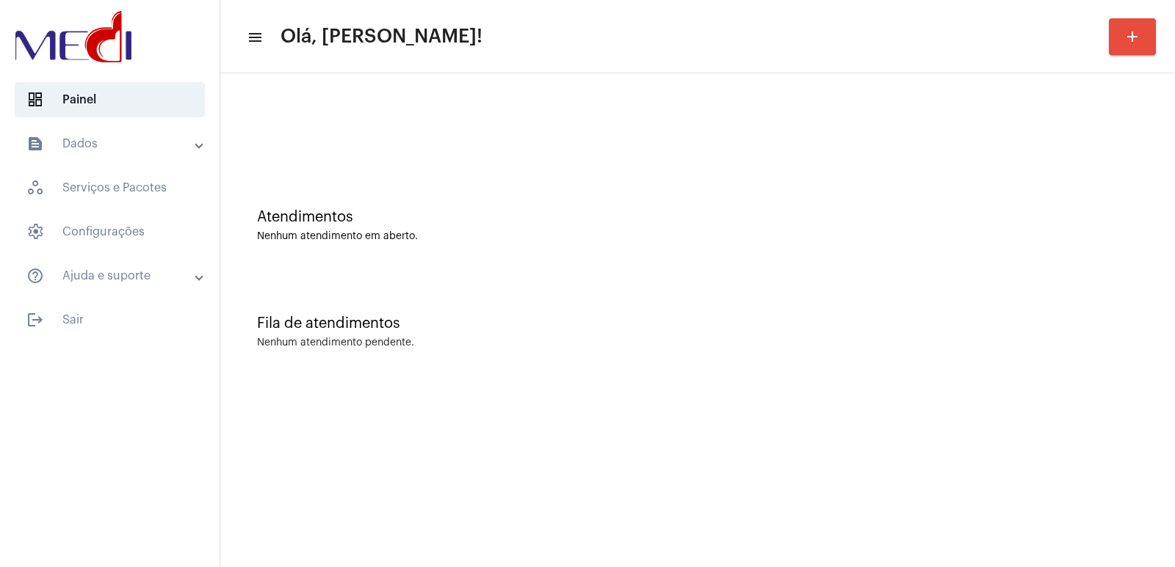
click at [579, 423] on mat-sidenav-content "menu Olá, Vivian! add Atendimentos Nenhum atendimento em aberto. Fila de atendi…" at bounding box center [697, 283] width 954 height 567
click at [128, 157] on mat-expansion-panel-header "text_snippet_outlined Dados" at bounding box center [114, 143] width 211 height 35
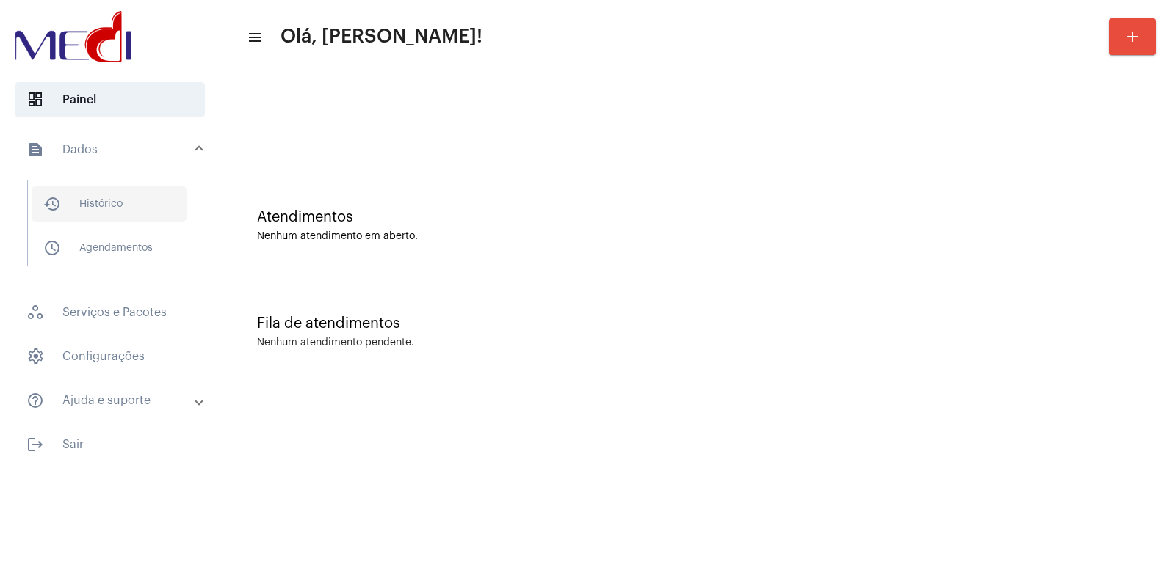
click at [126, 197] on span "history_outlined Histórico" at bounding box center [109, 203] width 155 height 35
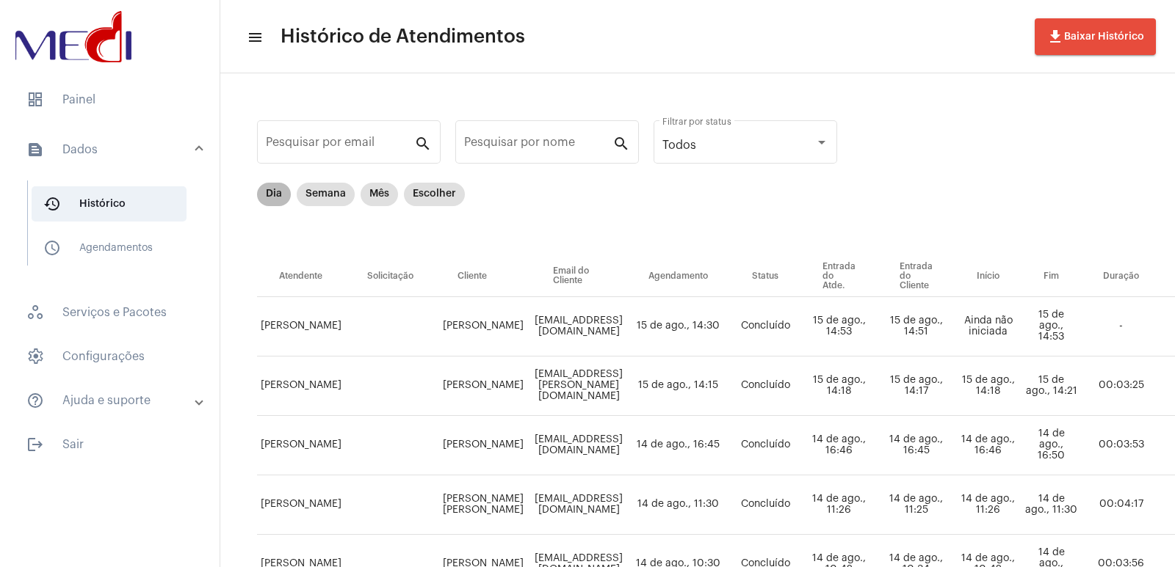
click at [267, 200] on mat-chip "Dia" at bounding box center [274, 194] width 34 height 23
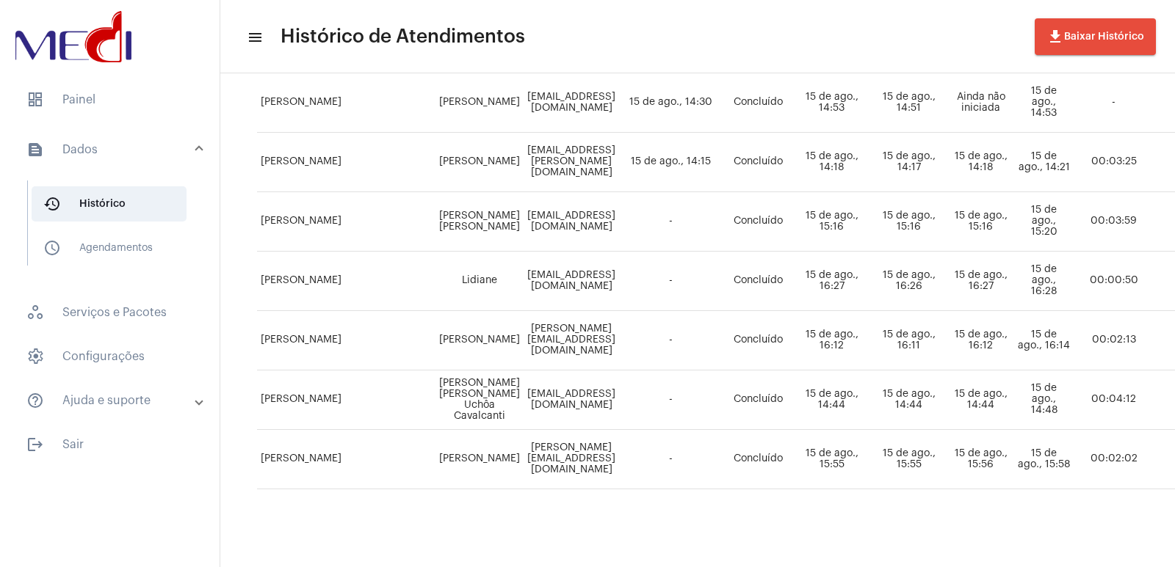
scroll to position [88, 0]
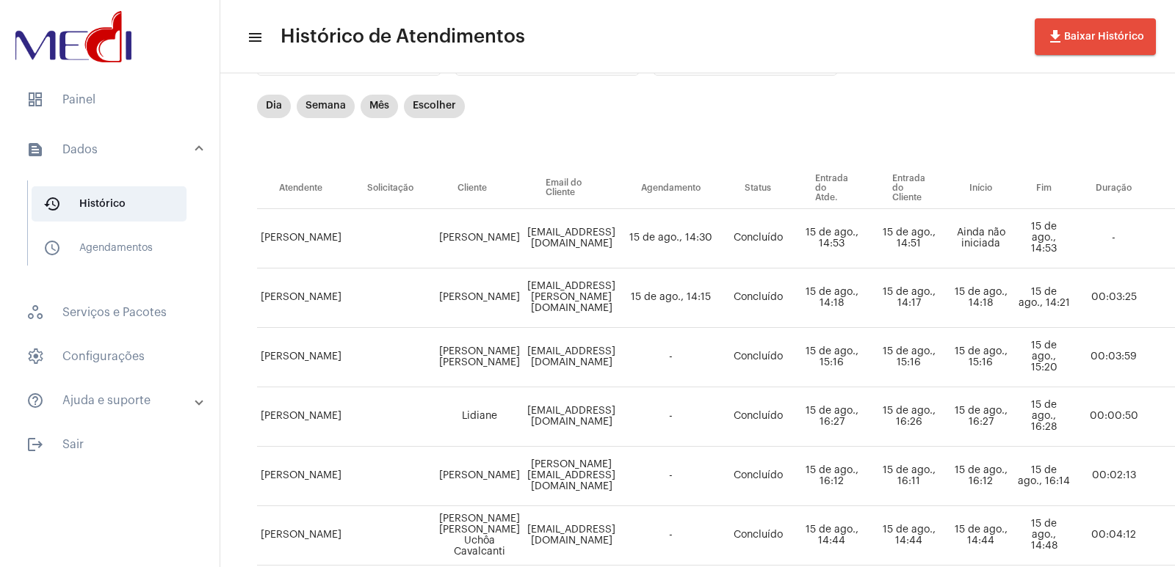
click at [553, 234] on td "Fer_moretto75@yahoo.com.br" at bounding box center [570, 238] width 95 height 59
copy td "Fer_moretto75@yahoo.com.br"
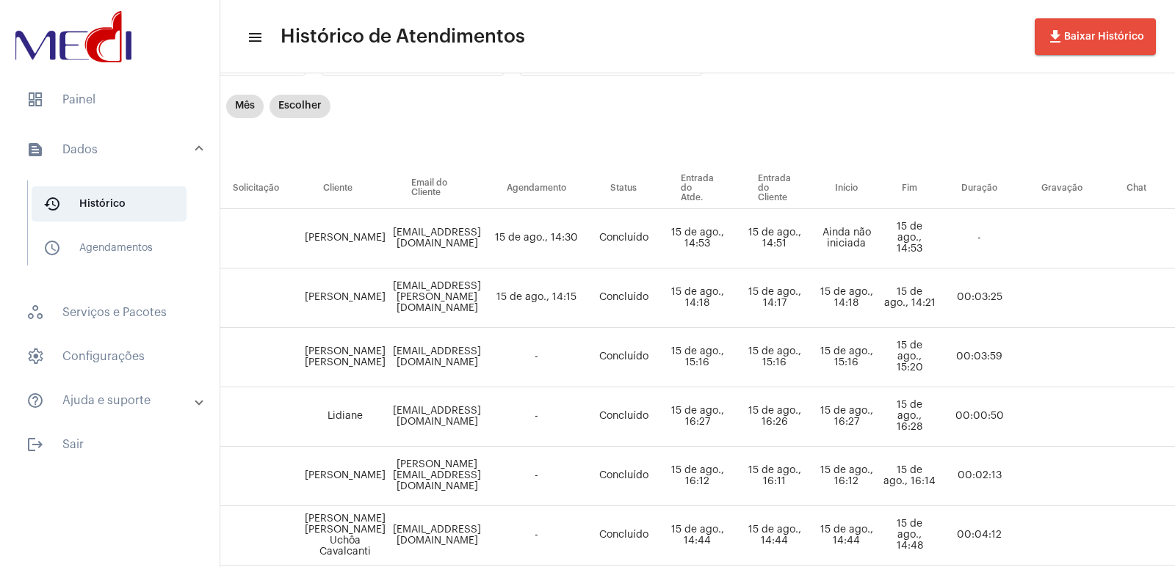
scroll to position [88, 128]
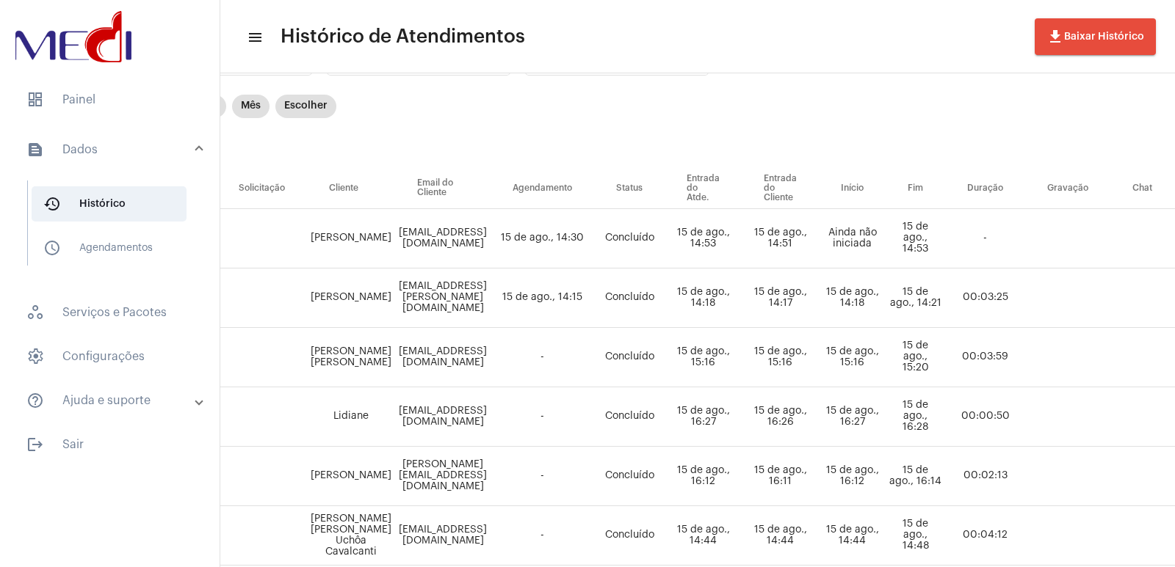
click at [427, 292] on td "luciaribeiro.cozzi@gmail.com" at bounding box center [442, 298] width 95 height 59
copy td "luciaribeiro.cozzi@gmail.com"
click at [427, 342] on td "adelinaferrazpereira@gmail.com" at bounding box center [442, 357] width 95 height 59
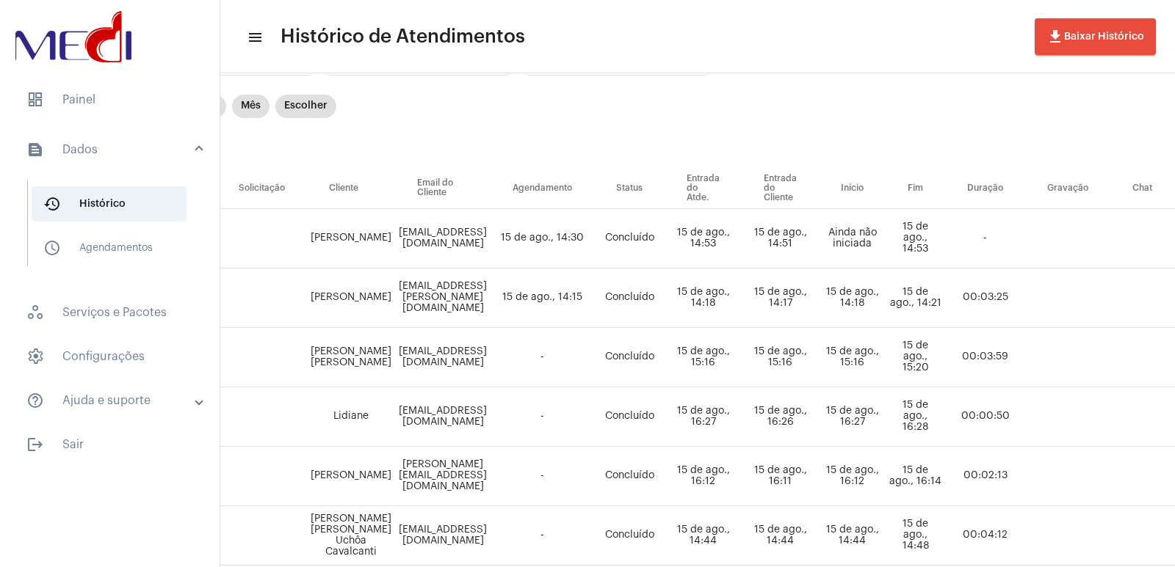
click at [428, 347] on td "adelinaferrazpereira@gmail.com" at bounding box center [442, 357] width 95 height 59
click at [428, 355] on td "adelinaferrazpereira@gmail.com" at bounding box center [442, 357] width 95 height 59
copy td "adelinaferrazpereira@gmail.com"
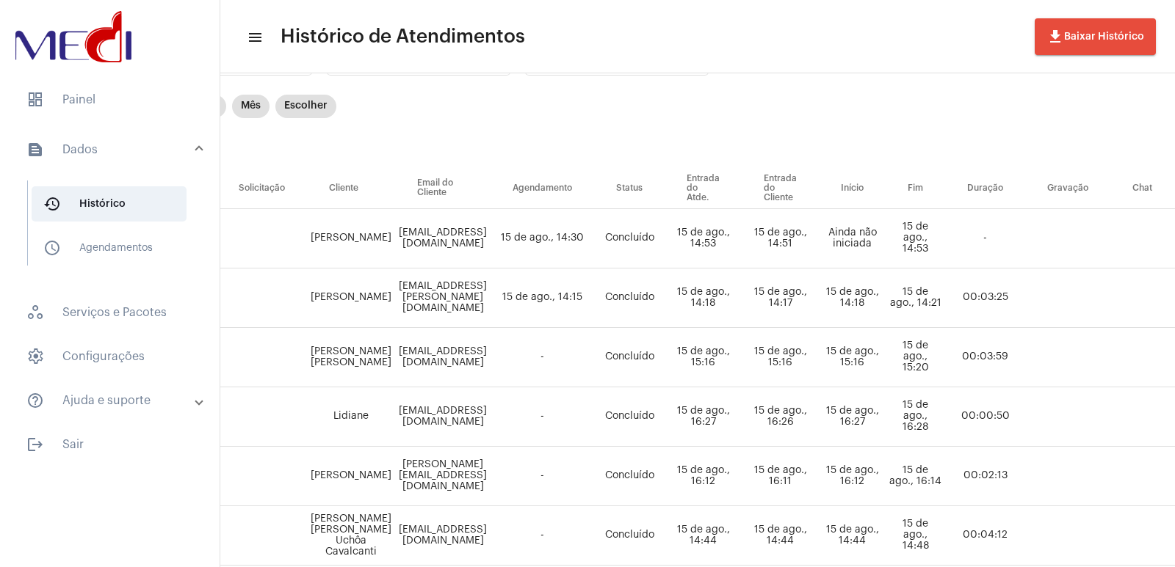
click at [461, 413] on td "Lidiane.felipe1@gmail.com" at bounding box center [442, 417] width 95 height 59
copy td "Lidiane.felipe1@gmail.com"
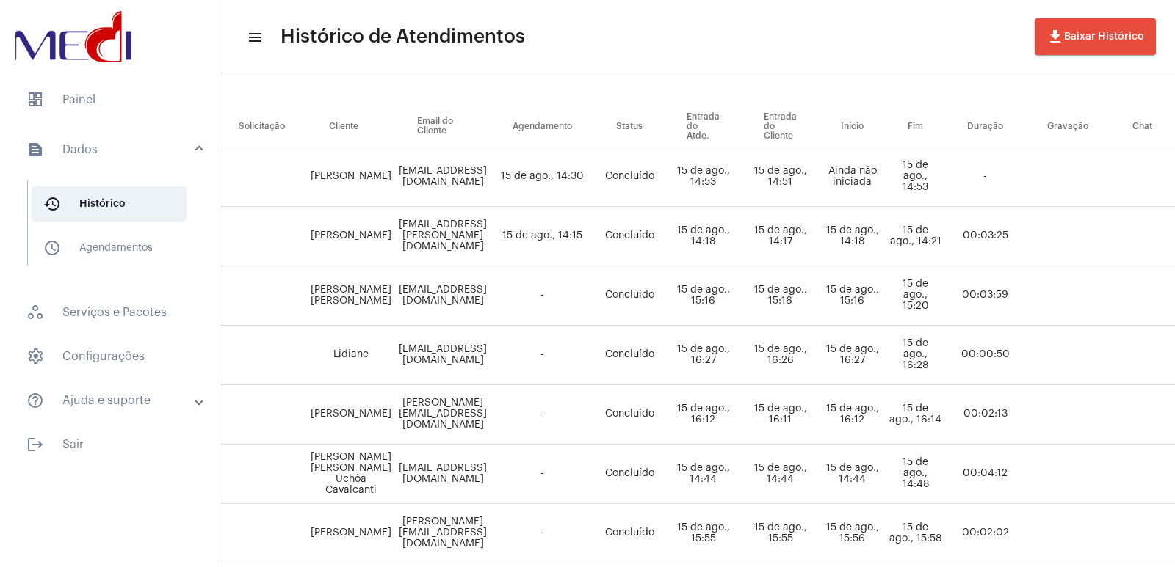
scroll to position [235, 128]
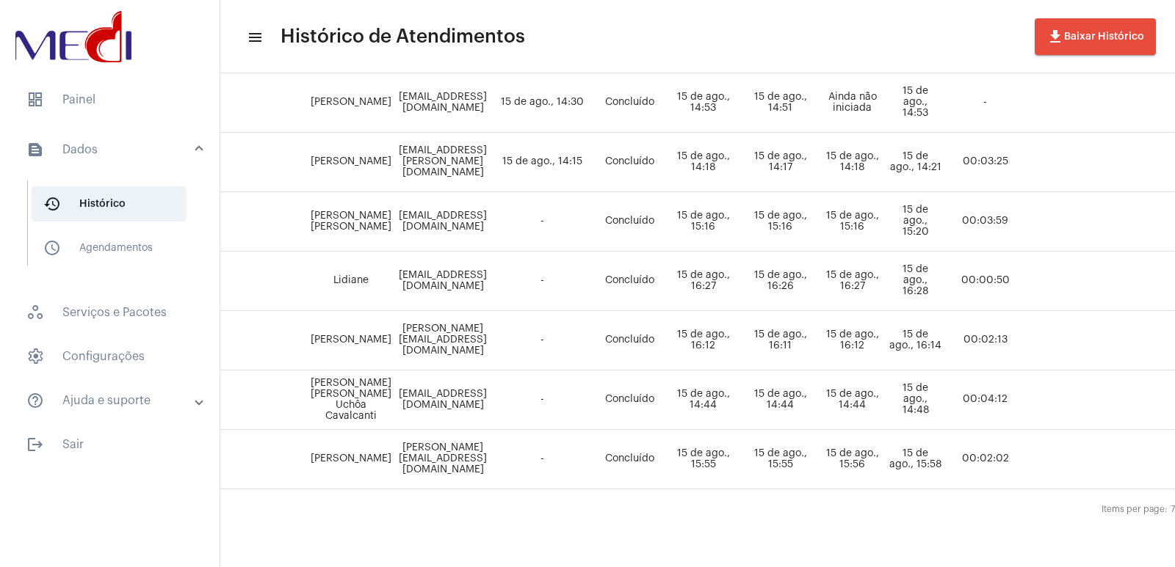
click at [435, 335] on td "odilon.estevam123@gmail.com" at bounding box center [442, 340] width 95 height 59
click at [441, 327] on td "odilon.estevam123@gmail.com" at bounding box center [442, 340] width 95 height 59
click at [457, 329] on td "odilon.estevam123@gmail.com" at bounding box center [442, 340] width 95 height 59
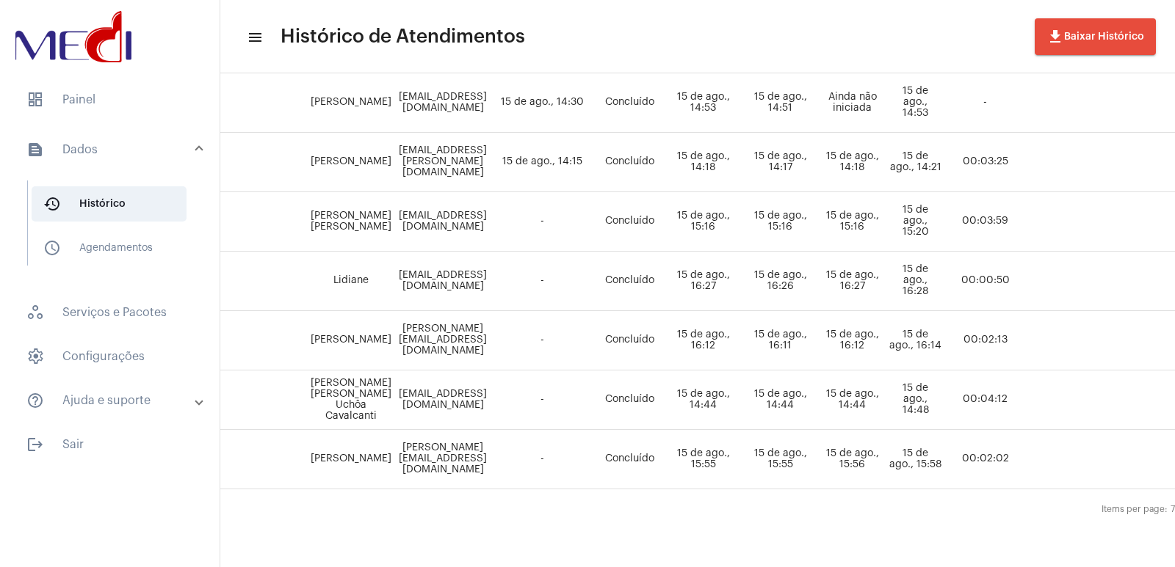
copy td "odilon.estevam123@gmail.com"
click at [429, 395] on td "daniluar.cavalcanti@gmail.com" at bounding box center [442, 400] width 95 height 59
click at [428, 389] on td "daniluar.cavalcanti@gmail.com" at bounding box center [442, 400] width 95 height 59
click at [428, 388] on td "daniluar.cavalcanti@gmail.com" at bounding box center [442, 400] width 95 height 59
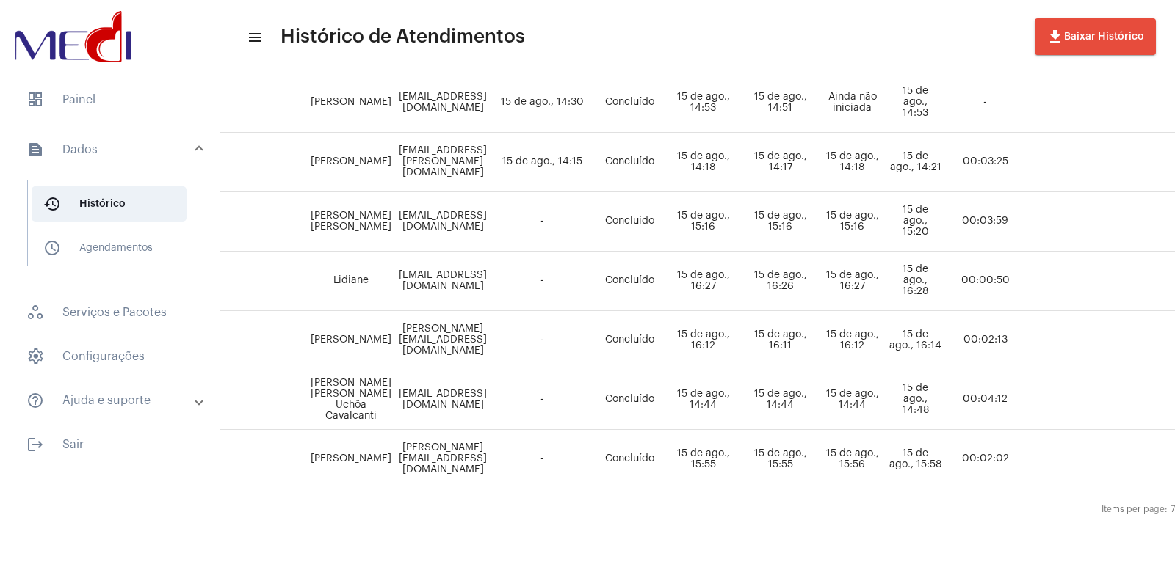
copy td "daniluar.cavalcanti@gmail.com"
click at [345, 385] on td "Lucas Silva Queiroz Uchôa Cavalcanti" at bounding box center [351, 400] width 88 height 59
click at [345, 384] on td "Lucas Silva Queiroz Uchôa Cavalcanti" at bounding box center [351, 400] width 88 height 59
copy td "Lucas Silva Queiroz Uchôa Cavalcanti"
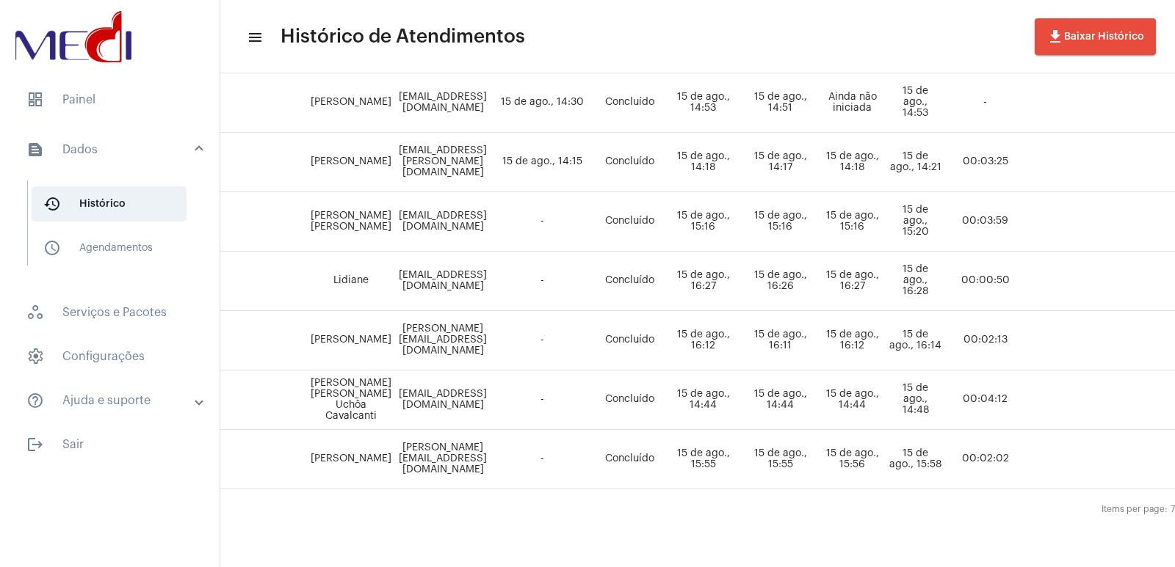
click at [416, 442] on td "Adriana@goldenpregoes.com.br" at bounding box center [442, 459] width 95 height 59
click at [417, 442] on td "Adriana@goldenpregoes.com.br" at bounding box center [442, 459] width 95 height 59
click at [106, 104] on span "dashboard Painel" at bounding box center [110, 99] width 190 height 35
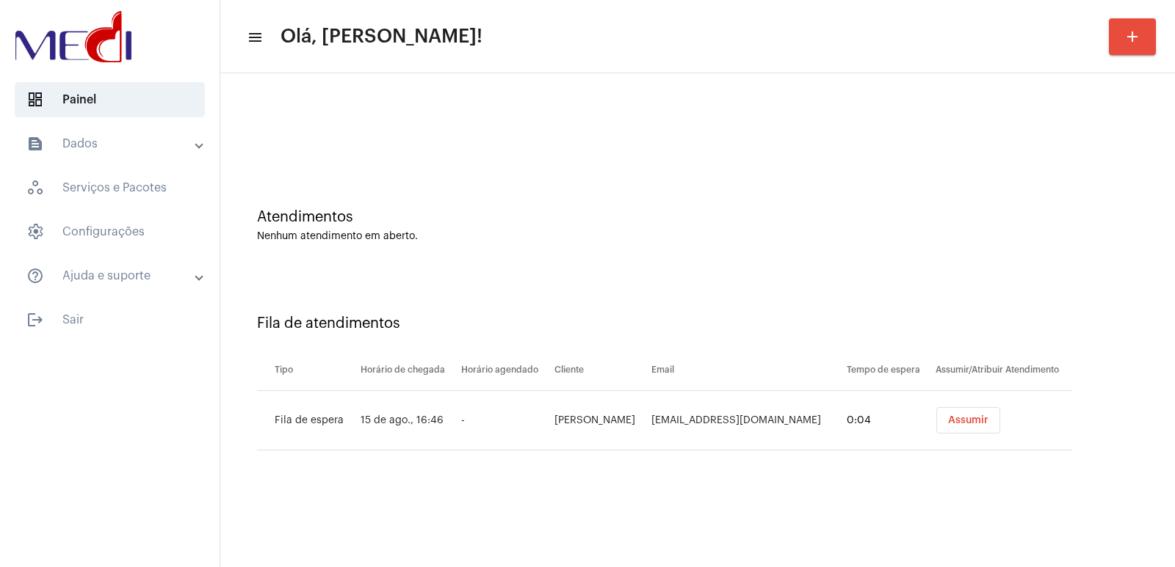
click at [957, 427] on button "Assumir" at bounding box center [968, 420] width 64 height 26
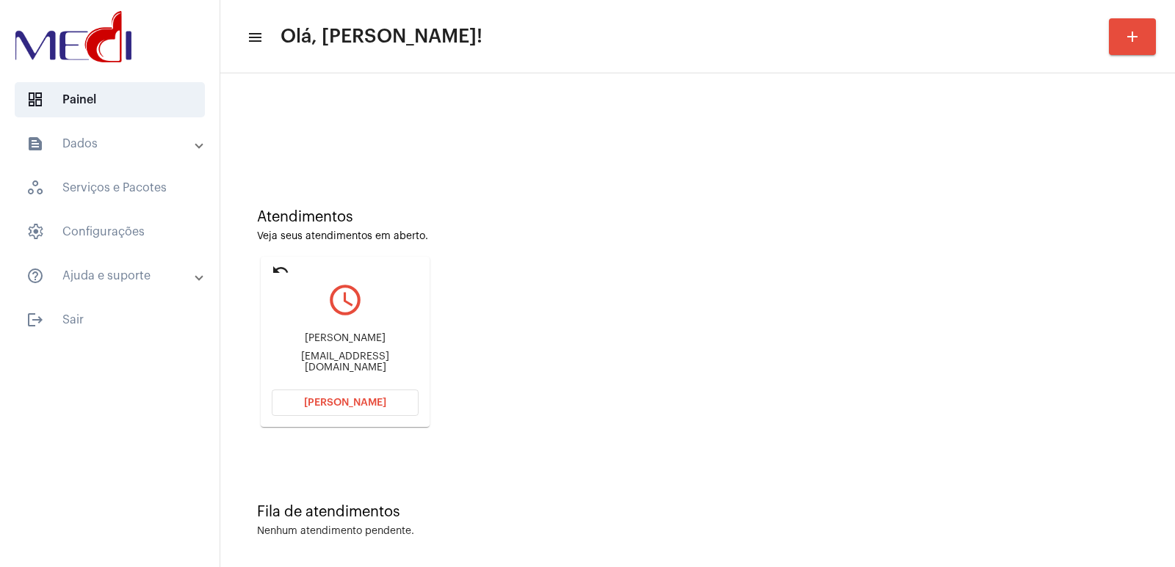
click at [341, 336] on div "[PERSON_NAME]" at bounding box center [345, 338] width 147 height 11
copy div "[PERSON_NAME]"
click at [380, 405] on span "[PERSON_NAME]" at bounding box center [345, 403] width 82 height 10
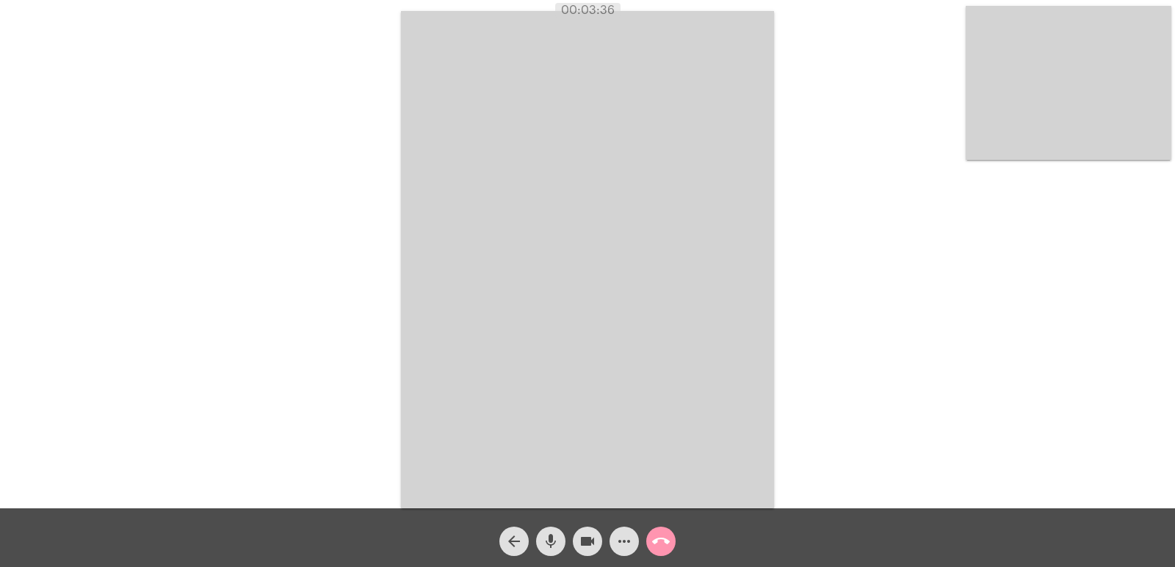
click at [592, 545] on mat-icon "videocam" at bounding box center [588, 542] width 18 height 18
click at [549, 543] on mat-icon "mic" at bounding box center [551, 542] width 18 height 18
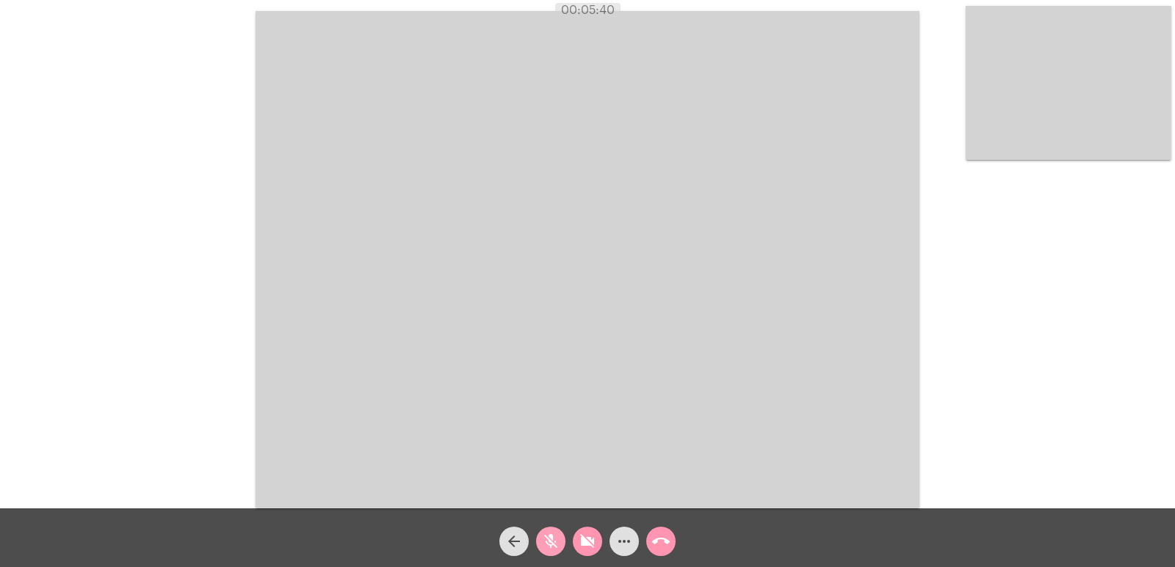
click at [548, 542] on mat-icon "mic_off" at bounding box center [551, 542] width 18 height 18
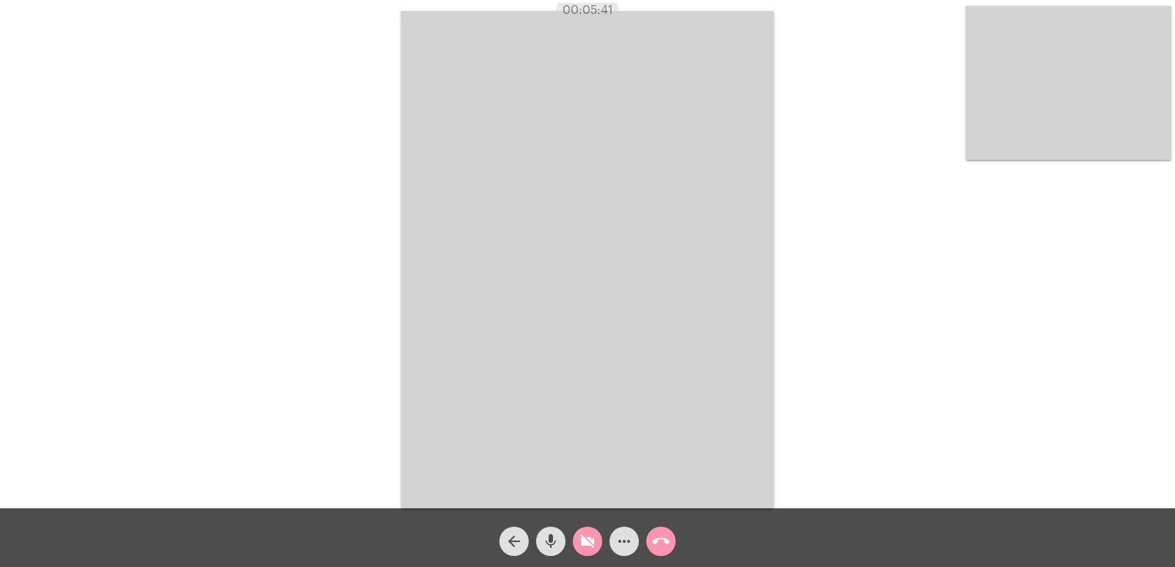
click at [580, 542] on mat-icon "videocam_off" at bounding box center [588, 542] width 18 height 18
click at [611, 415] on video at bounding box center [587, 260] width 373 height 498
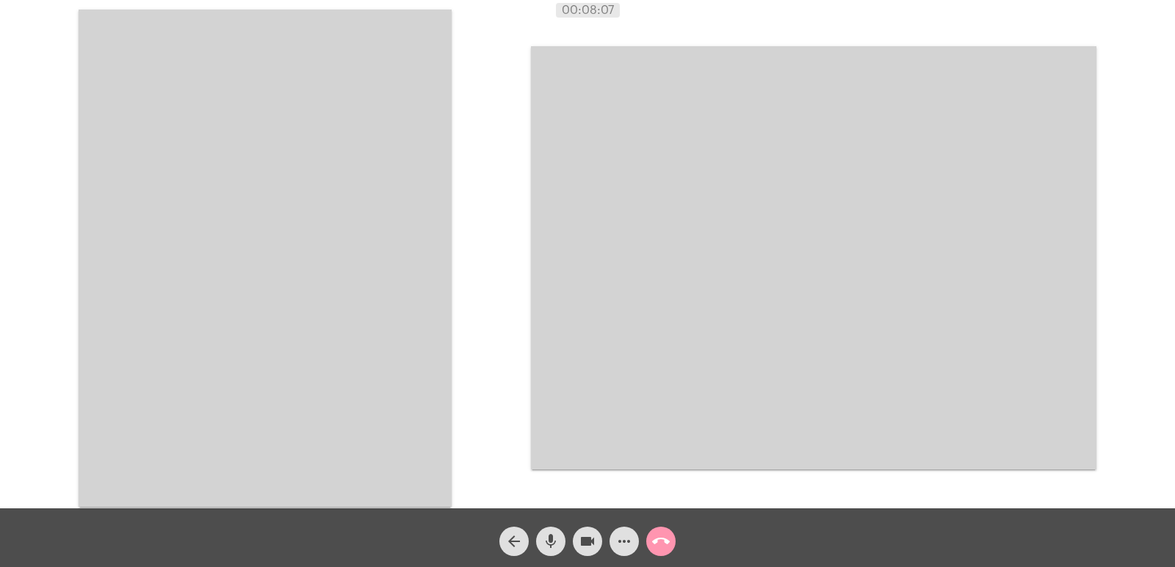
click at [611, 415] on video at bounding box center [813, 258] width 565 height 424
click at [399, 328] on div "Acessando Câmera e Microfone..." at bounding box center [587, 256] width 1172 height 509
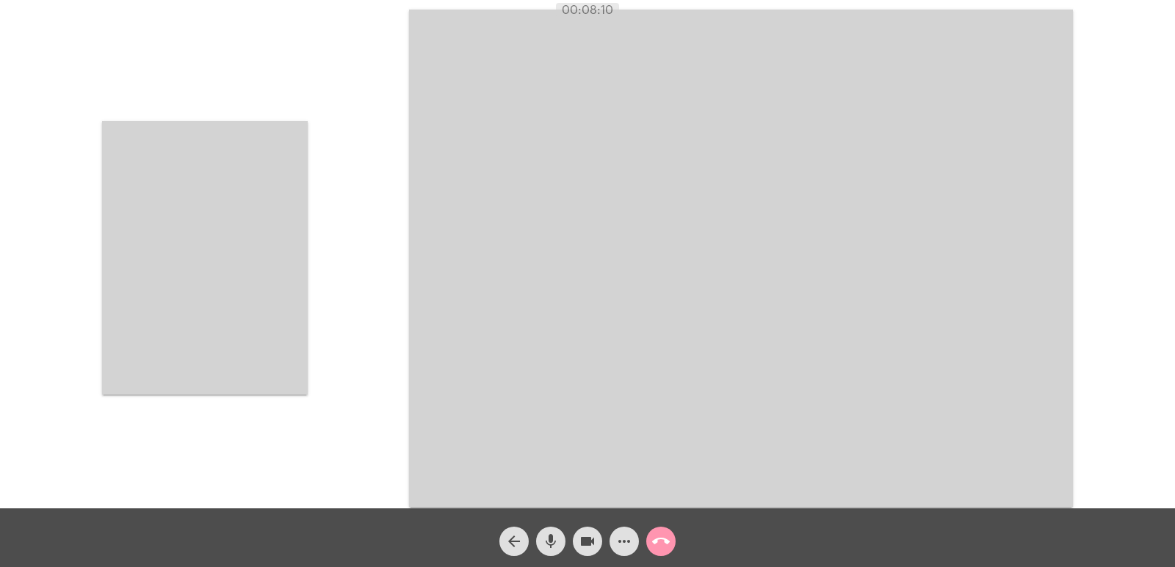
click at [673, 537] on button "call_end" at bounding box center [660, 541] width 29 height 29
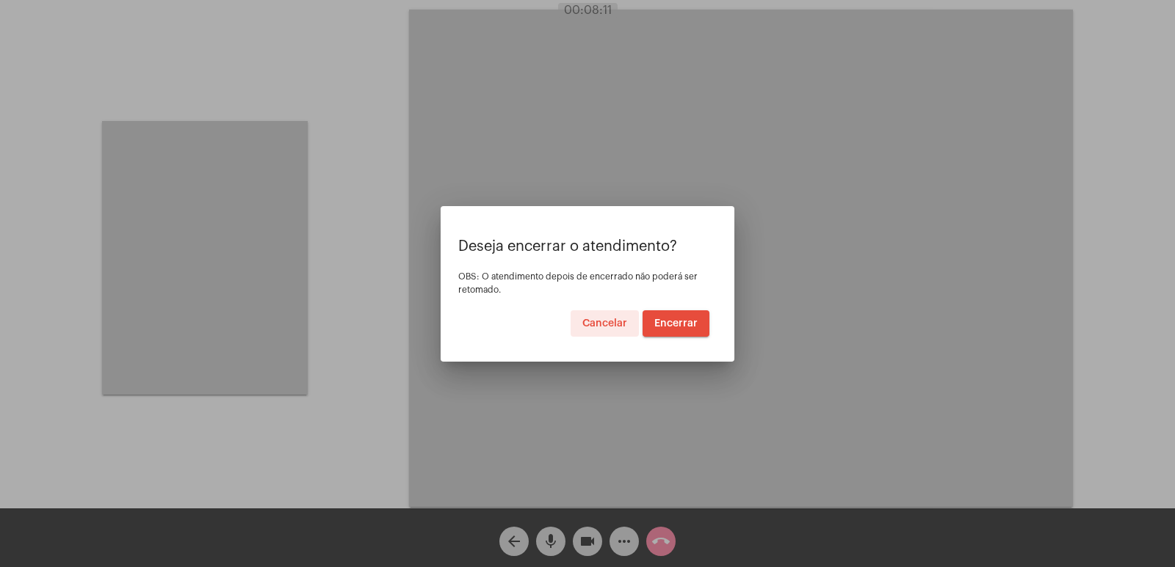
click at [677, 322] on span "Encerrar" at bounding box center [675, 324] width 43 height 10
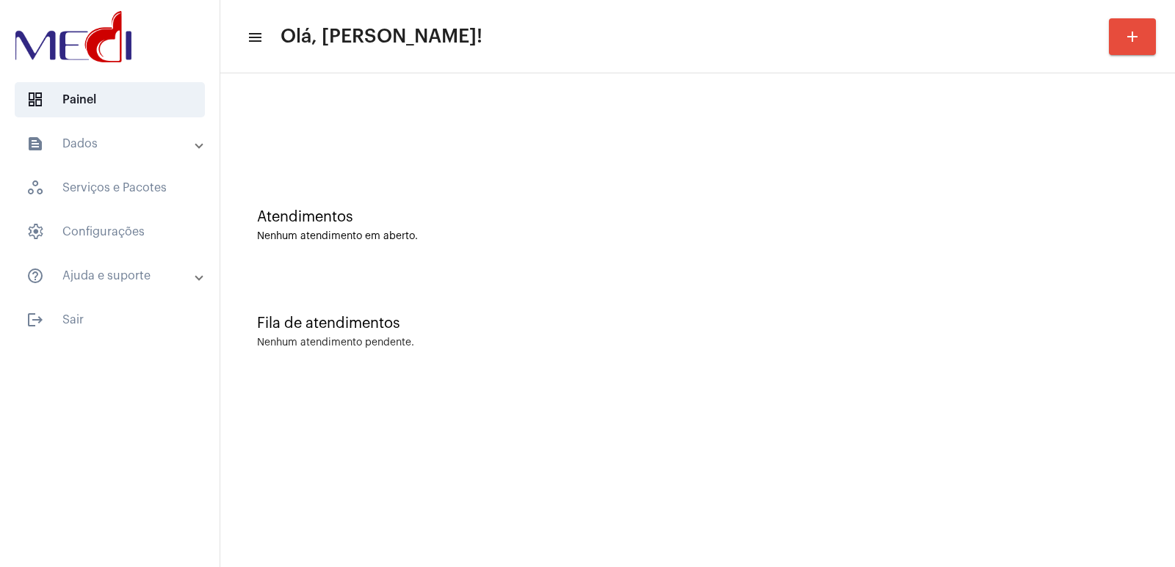
drag, startPoint x: 35, startPoint y: 4, endPoint x: 552, endPoint y: 311, distance: 601.7
click at [552, 311] on div "Fila de atendimentos Nenhum atendimento pendente." at bounding box center [698, 325] width 940 height 106
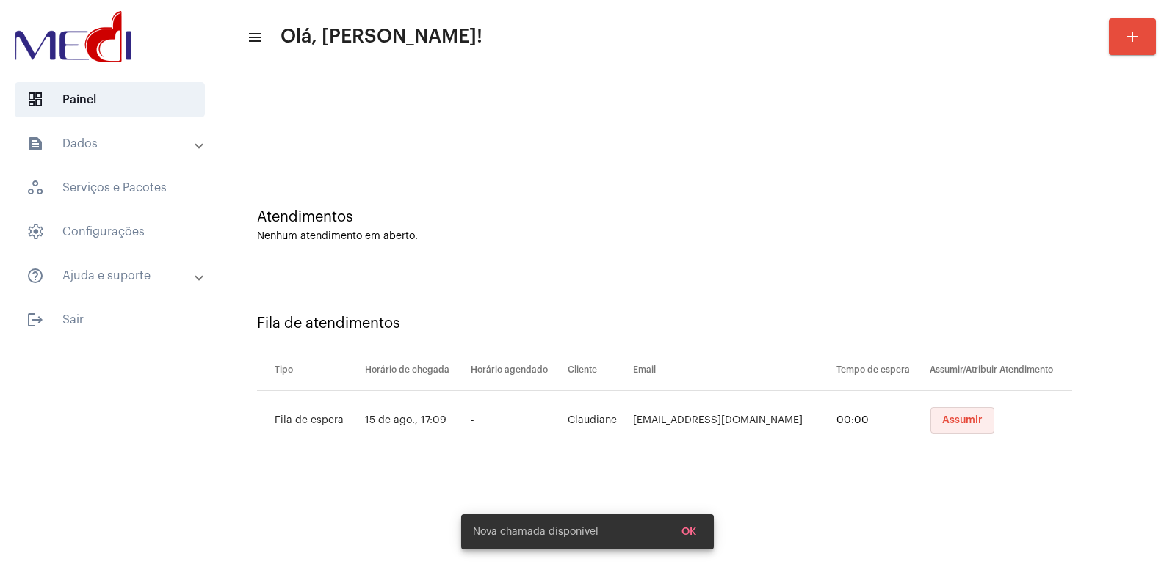
click at [941, 427] on button "Assumir" at bounding box center [962, 420] width 64 height 26
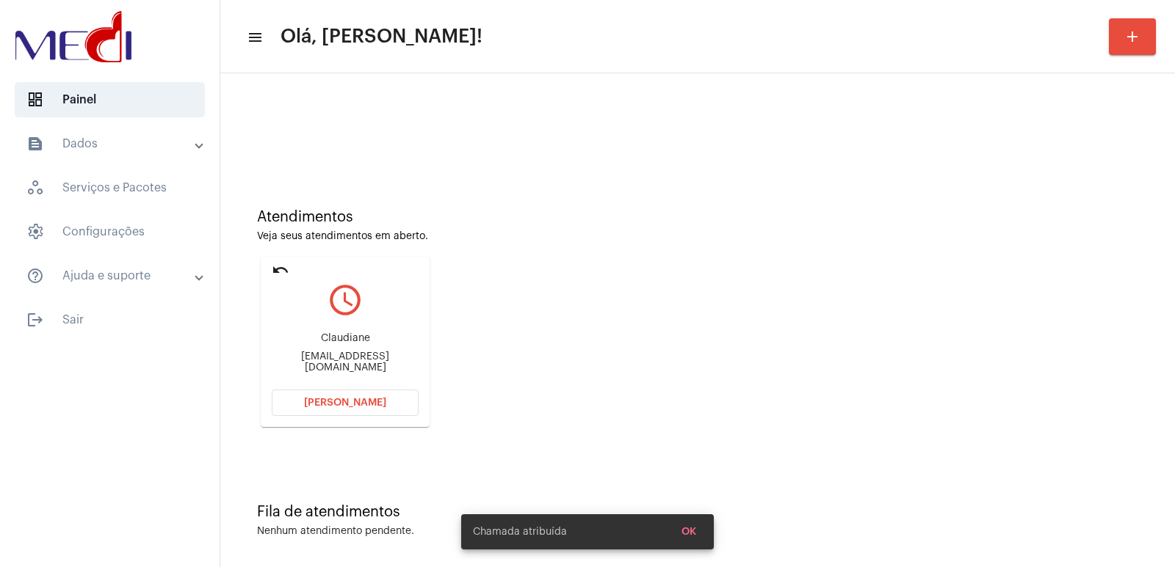
click at [357, 359] on div "Claudianecaetano40@gmail.com" at bounding box center [345, 363] width 147 height 22
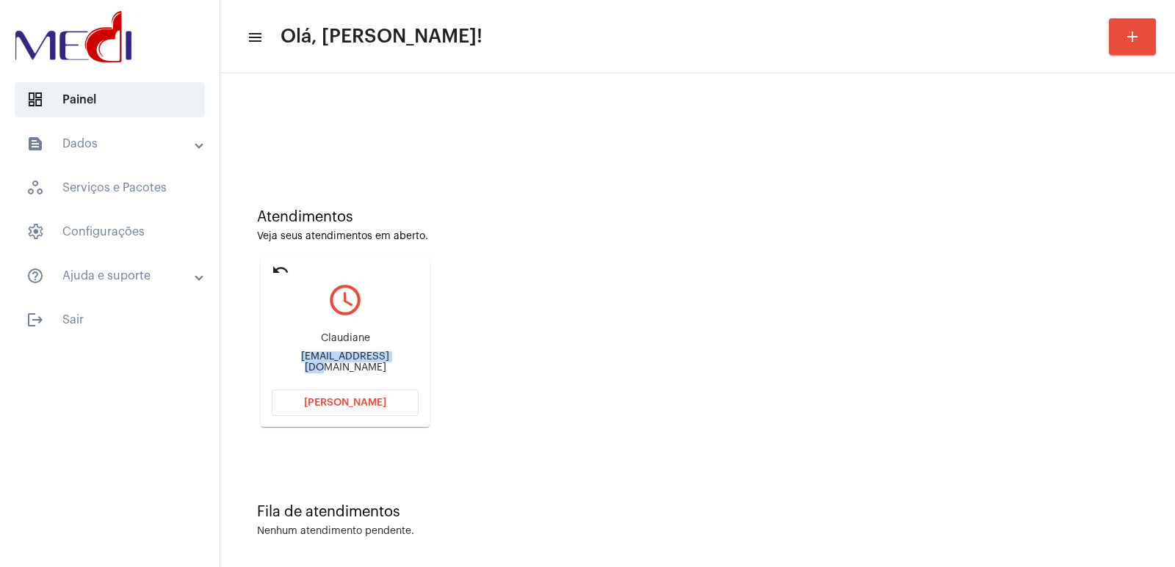
click at [357, 359] on div "Claudianecaetano40@gmail.com" at bounding box center [345, 363] width 147 height 22
click at [327, 341] on div "Claudiane" at bounding box center [345, 338] width 147 height 11
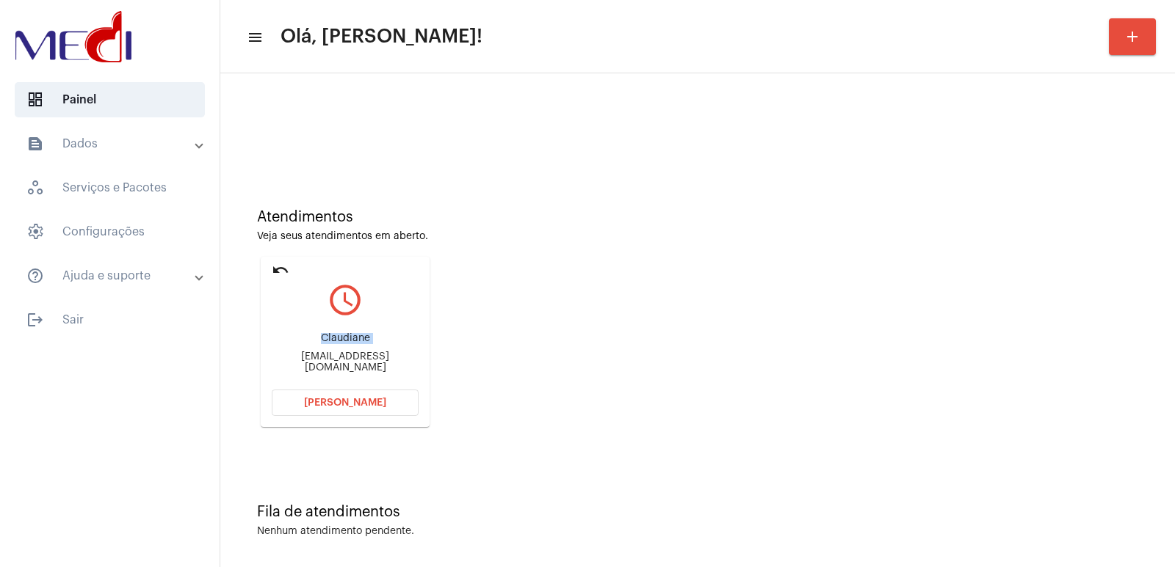
click at [328, 340] on div "Claudiane" at bounding box center [345, 338] width 147 height 11
copy div "Claudiane"
click at [354, 400] on span "Abrir Chamada" at bounding box center [345, 403] width 82 height 10
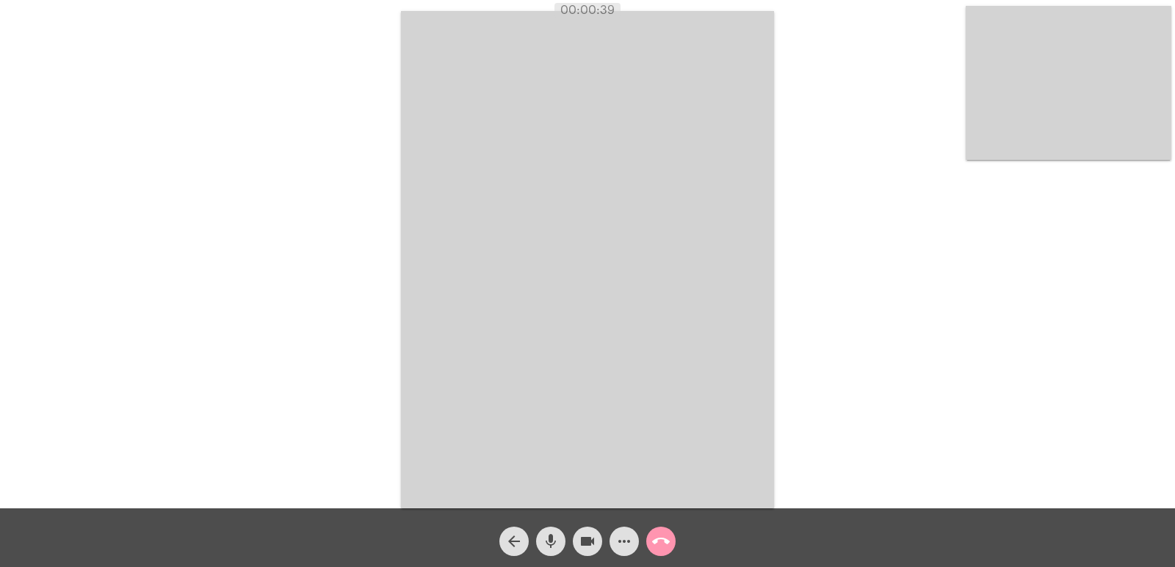
drag, startPoint x: 553, startPoint y: 540, endPoint x: 585, endPoint y: 539, distance: 32.3
click at [554, 539] on mat-icon "mic" at bounding box center [551, 542] width 18 height 18
click at [585, 539] on mat-icon "videocam" at bounding box center [588, 542] width 18 height 18
click at [548, 543] on mat-icon "mic_off" at bounding box center [551, 542] width 18 height 18
drag, startPoint x: 547, startPoint y: 535, endPoint x: 584, endPoint y: 541, distance: 37.9
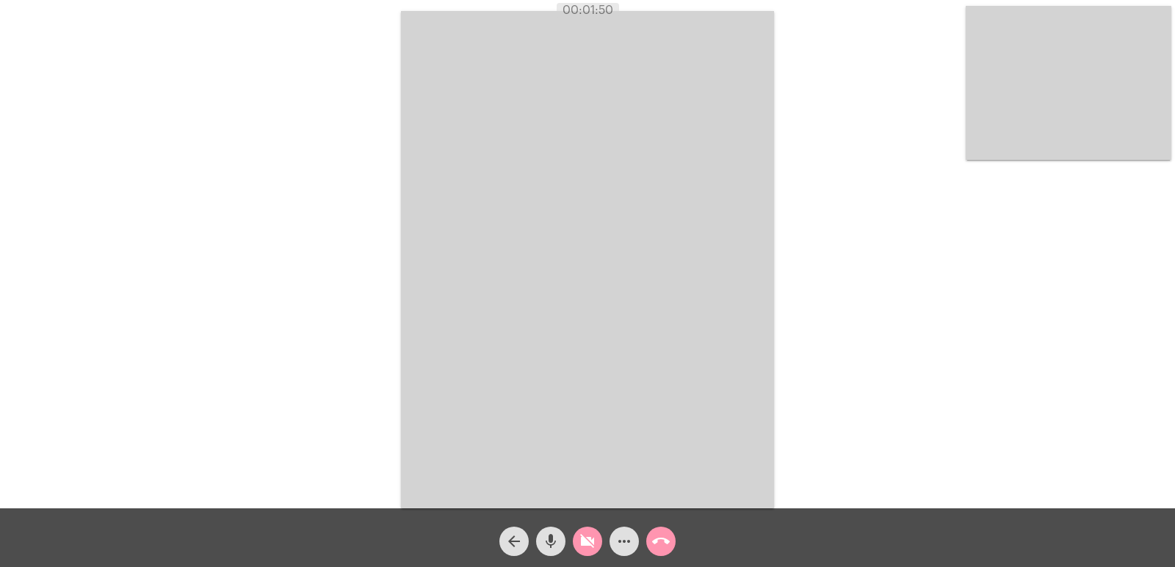
click at [547, 535] on mat-icon "mic" at bounding box center [551, 542] width 18 height 18
click at [553, 544] on mat-icon "mic_off" at bounding box center [551, 542] width 18 height 18
click at [587, 549] on mat-icon "videocam_off" at bounding box center [588, 542] width 18 height 18
click at [659, 538] on mat-icon "call_end" at bounding box center [661, 542] width 18 height 18
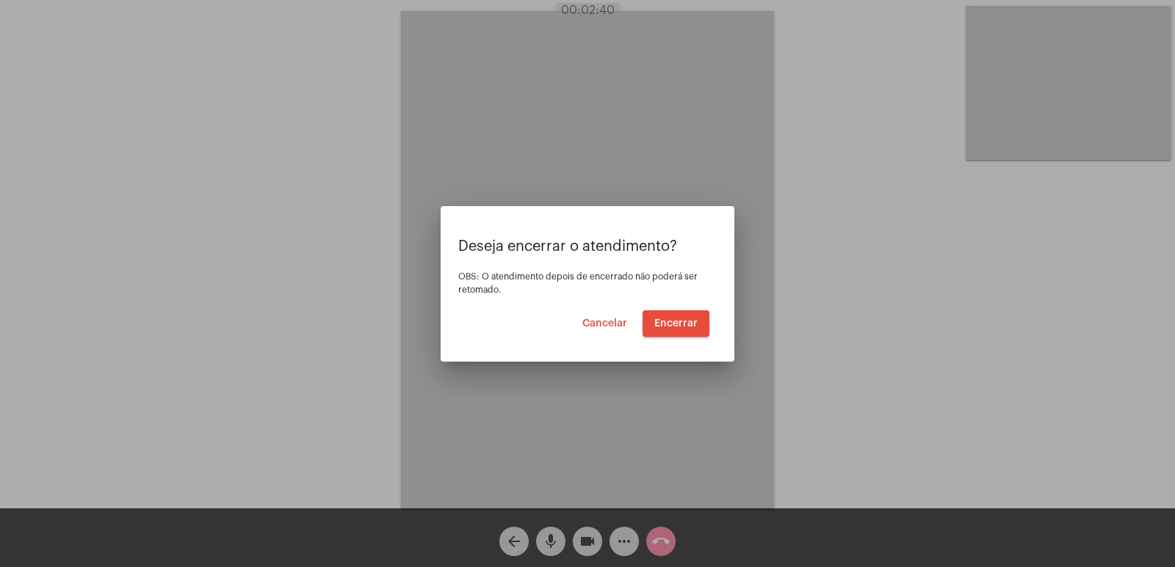
click at [685, 329] on button "Encerrar" at bounding box center [675, 324] width 67 height 26
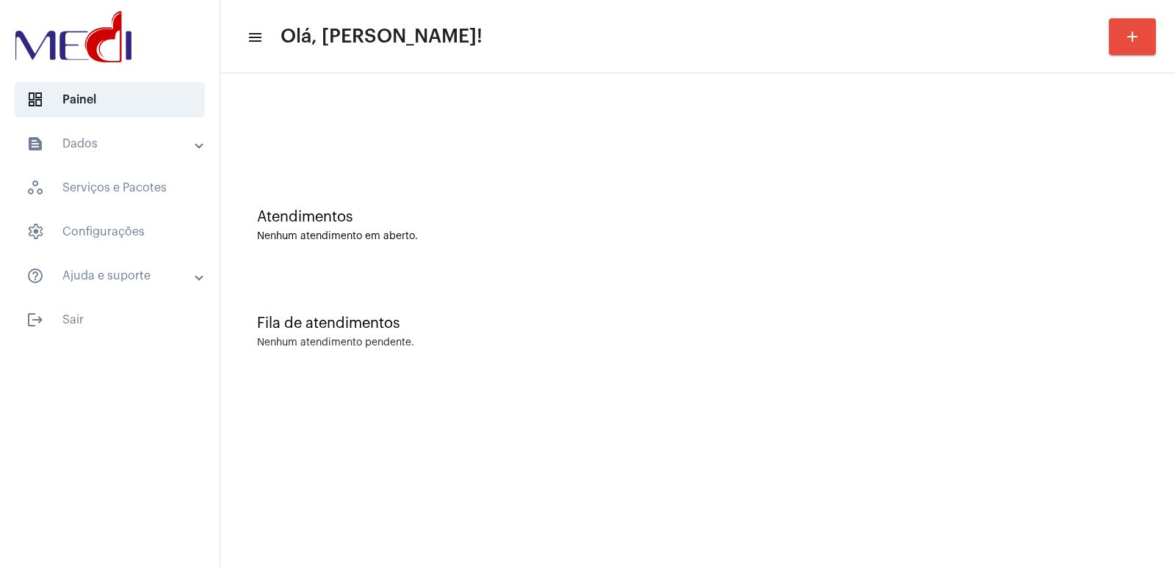
click at [1174, 291] on div "Atendimentos Nenhum atendimento em aberto. Fila de atendimentos Nenhum atendime…" at bounding box center [697, 229] width 954 height 312
drag, startPoint x: 404, startPoint y: 12, endPoint x: 750, endPoint y: 162, distance: 377.5
click at [750, 162] on div at bounding box center [698, 123] width 940 height 84
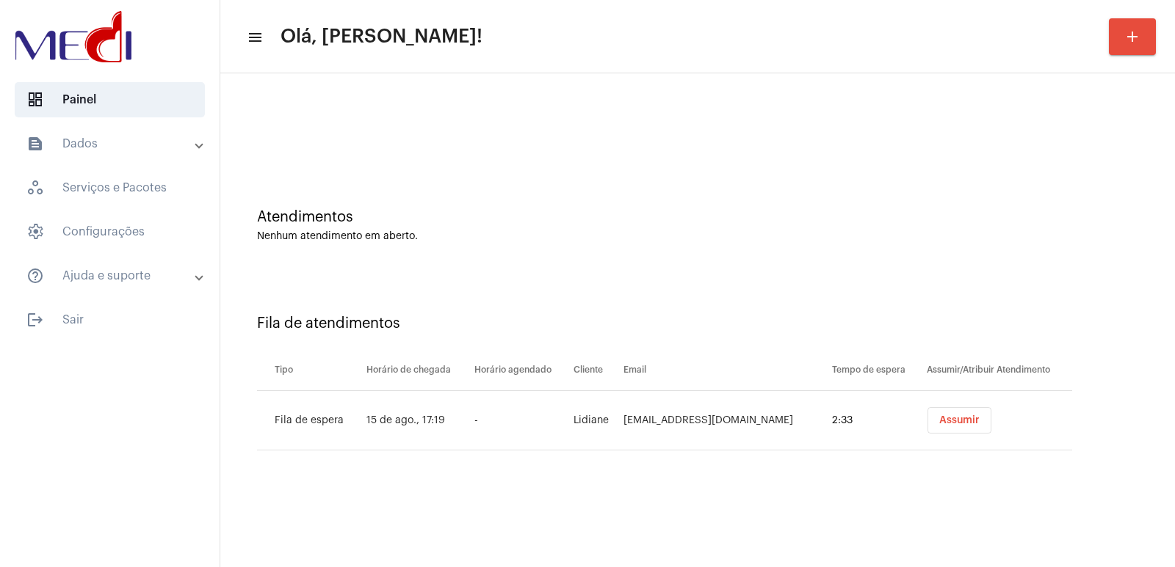
click at [957, 421] on span "Assumir" at bounding box center [959, 421] width 40 height 10
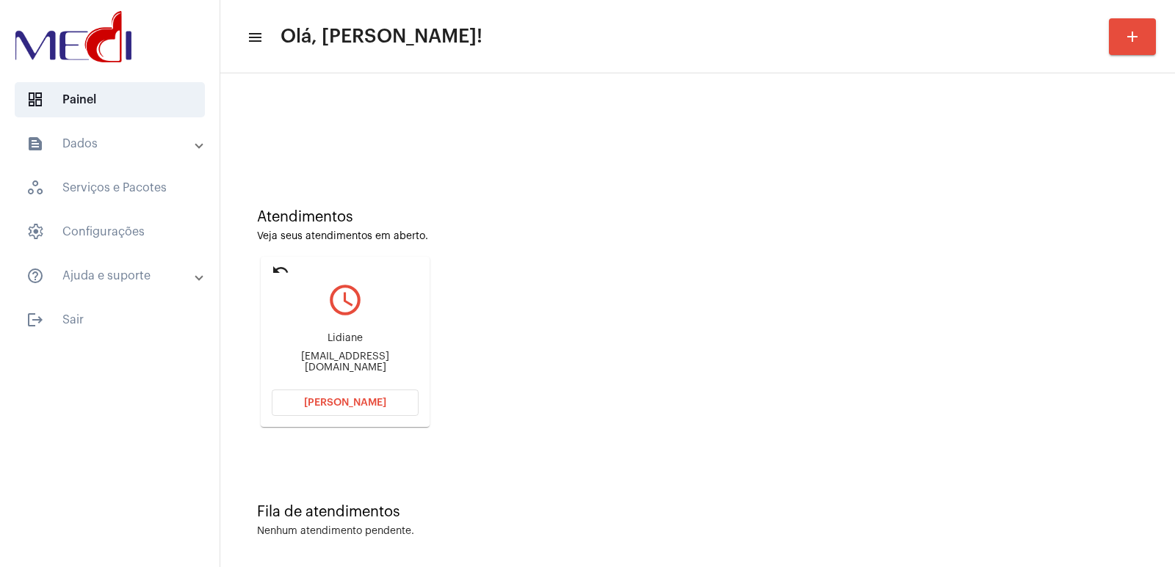
click at [339, 364] on div "[EMAIL_ADDRESS][DOMAIN_NAME]" at bounding box center [345, 363] width 147 height 22
copy mat-card-content "[EMAIL_ADDRESS][DOMAIN_NAME] [PERSON_NAME]"
click at [319, 411] on button "[PERSON_NAME]" at bounding box center [345, 403] width 147 height 26
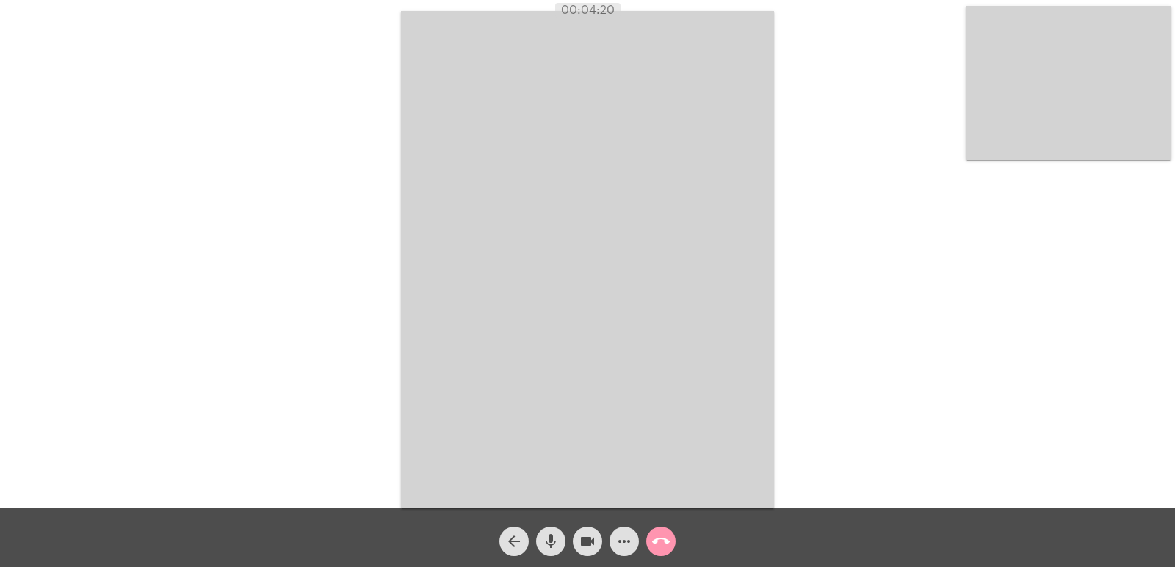
click at [724, 358] on video at bounding box center [587, 260] width 373 height 498
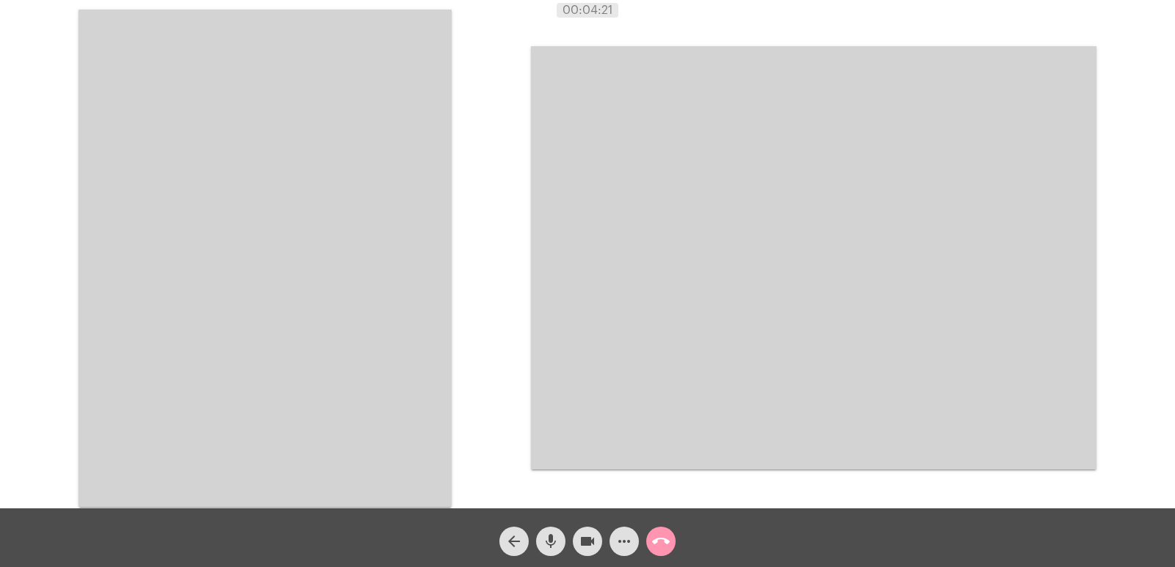
click at [375, 264] on video at bounding box center [265, 259] width 373 height 498
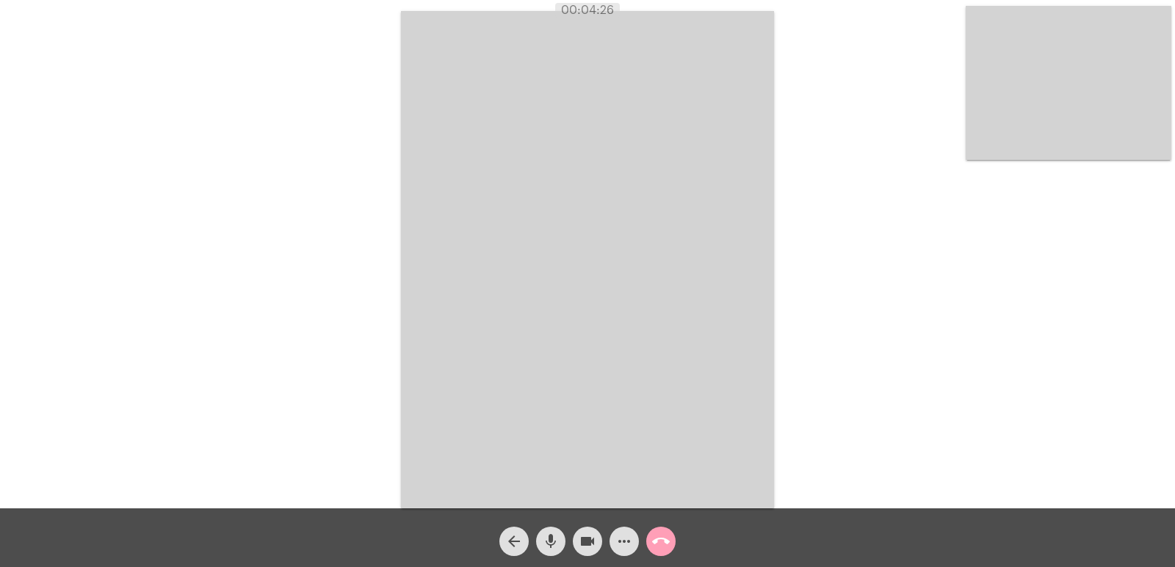
click at [658, 543] on mat-icon "call_end" at bounding box center [661, 542] width 18 height 18
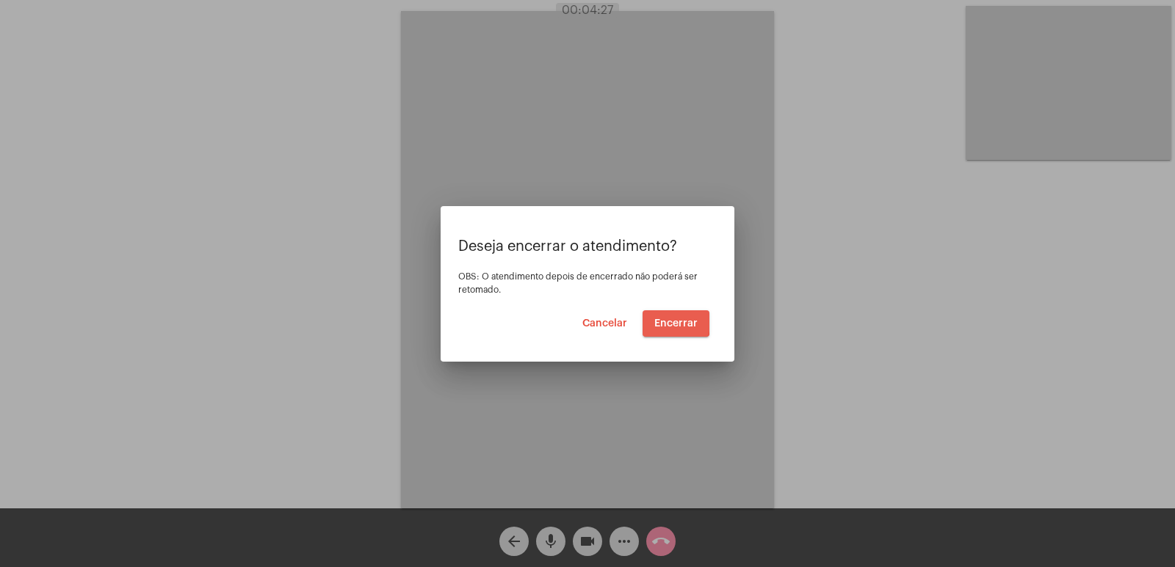
click at [657, 314] on button "Encerrar" at bounding box center [675, 324] width 67 height 26
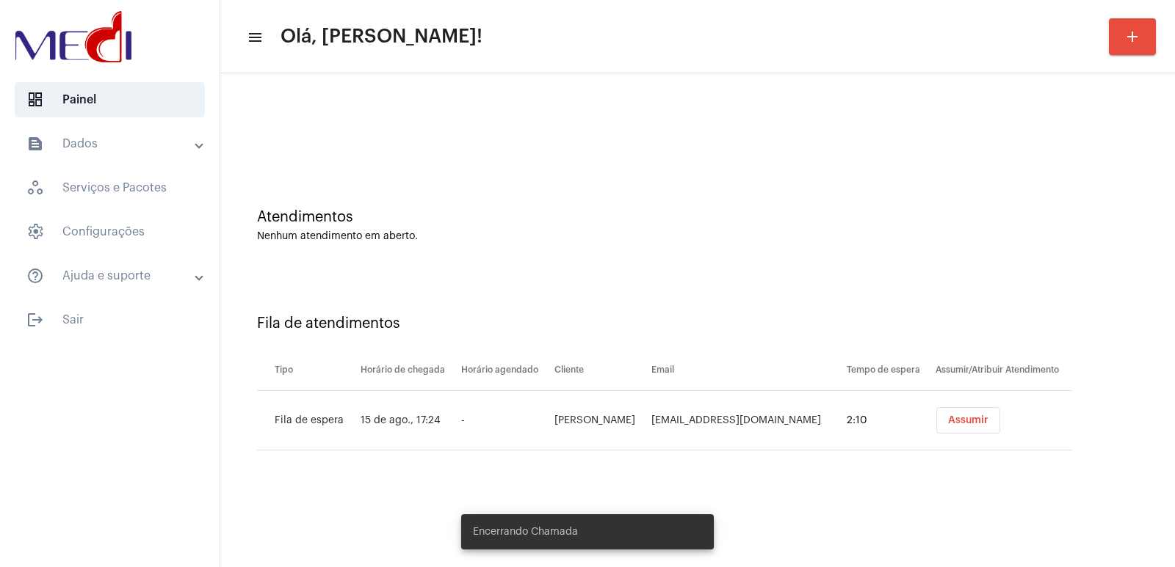
click at [948, 421] on span "Assumir" at bounding box center [968, 421] width 40 height 10
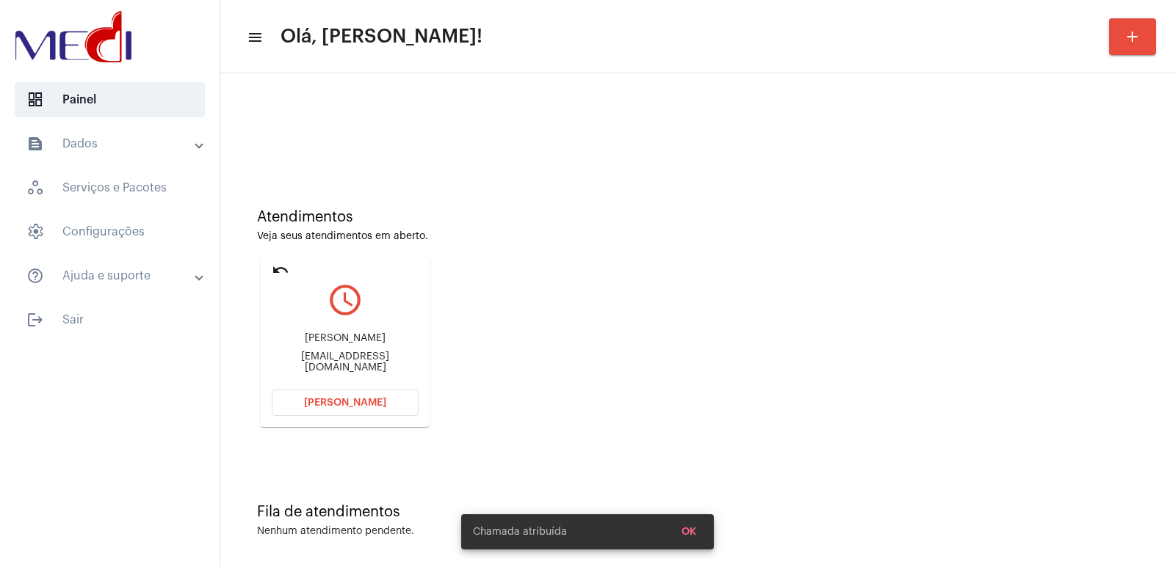
click at [338, 338] on div "Henrique Pereira hpereira255@gmail.com" at bounding box center [345, 353] width 147 height 66
click at [338, 338] on div "Henrique Pereira" at bounding box center [345, 338] width 147 height 11
copy div "Henrique Pereira"
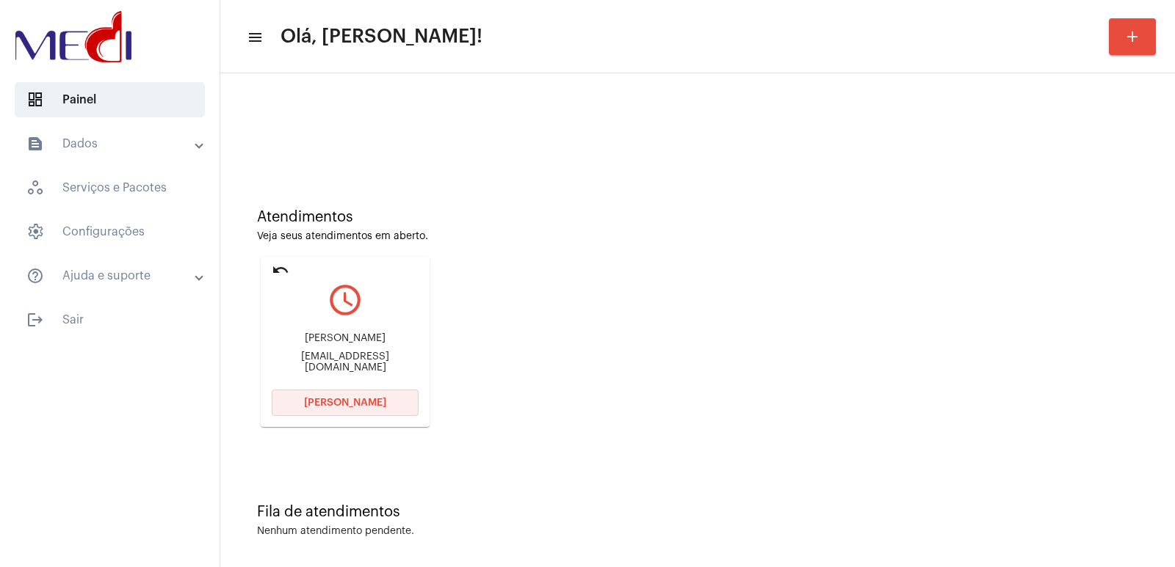
click at [352, 407] on span "Abrir Chamada" at bounding box center [345, 403] width 82 height 10
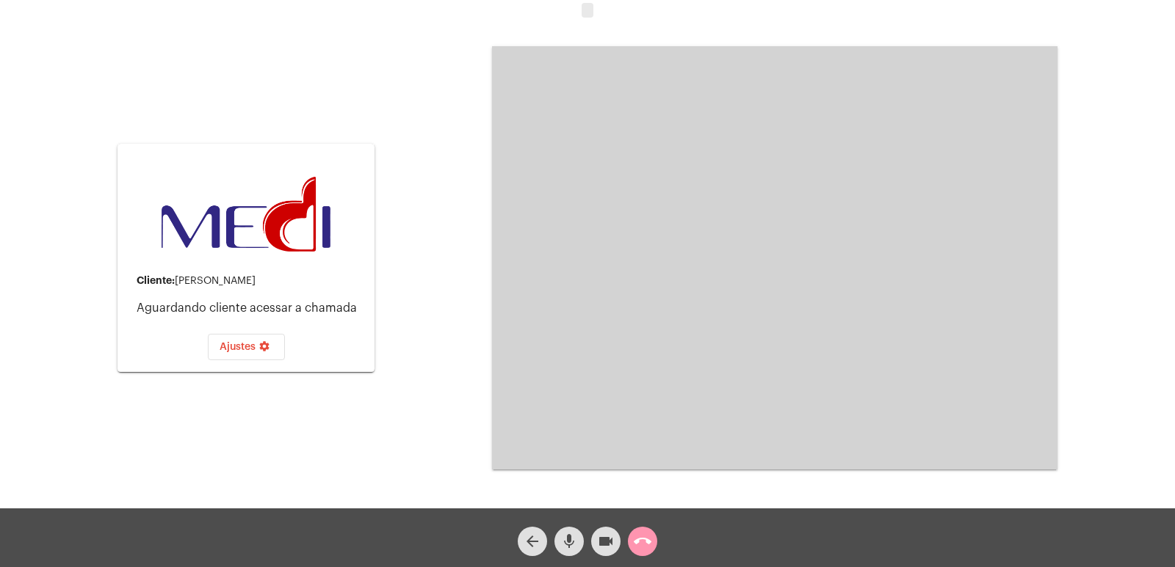
click at [645, 548] on span "call_end" at bounding box center [643, 541] width 18 height 29
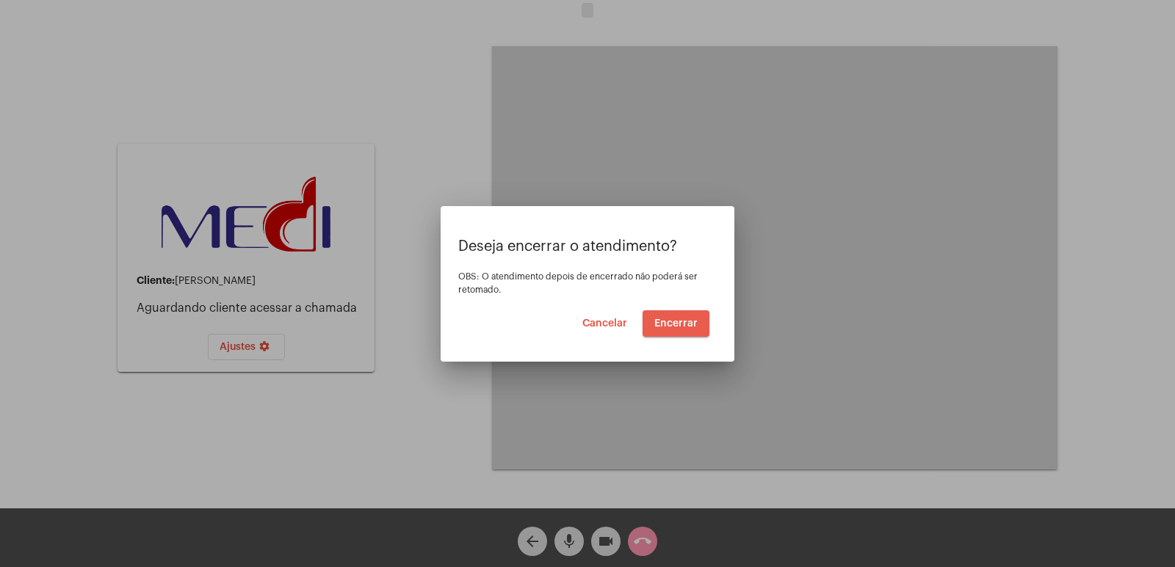
click at [683, 329] on button "Encerrar" at bounding box center [675, 324] width 67 height 26
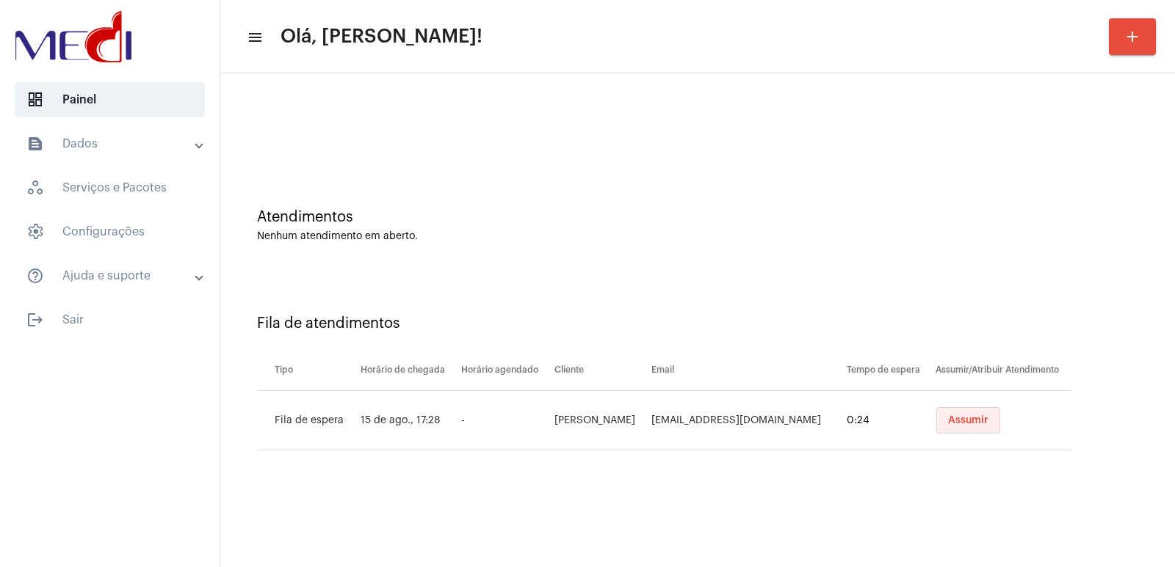
click at [967, 418] on span "Assumir" at bounding box center [968, 421] width 40 height 10
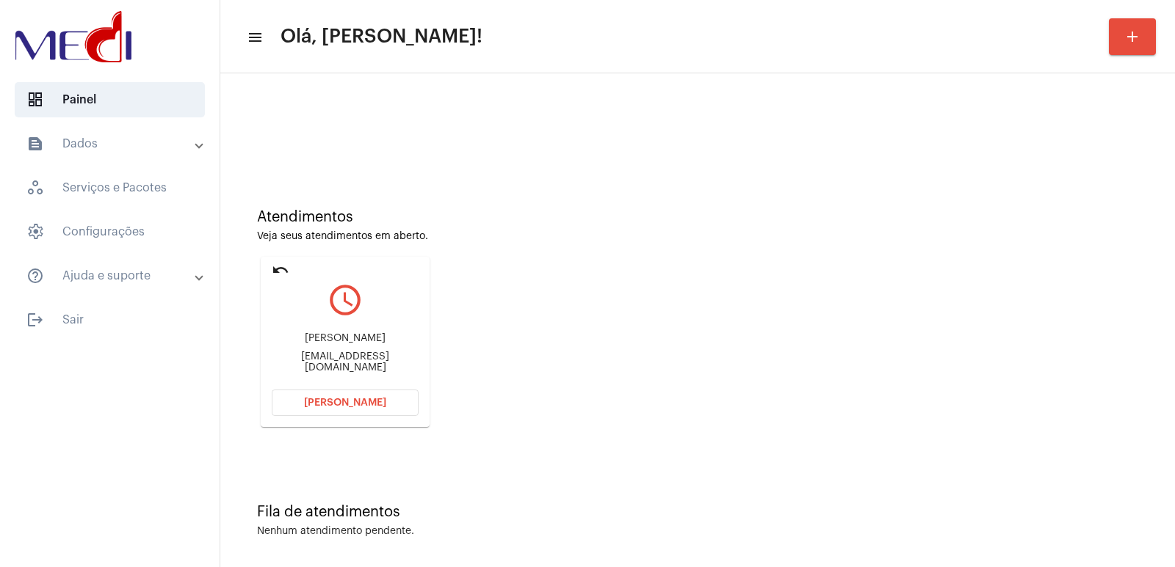
click at [311, 342] on div "[PERSON_NAME]" at bounding box center [345, 338] width 147 height 11
click at [311, 342] on div "Iara do Nascimento" at bounding box center [345, 338] width 147 height 11
copy div "Iara do Nascimento"
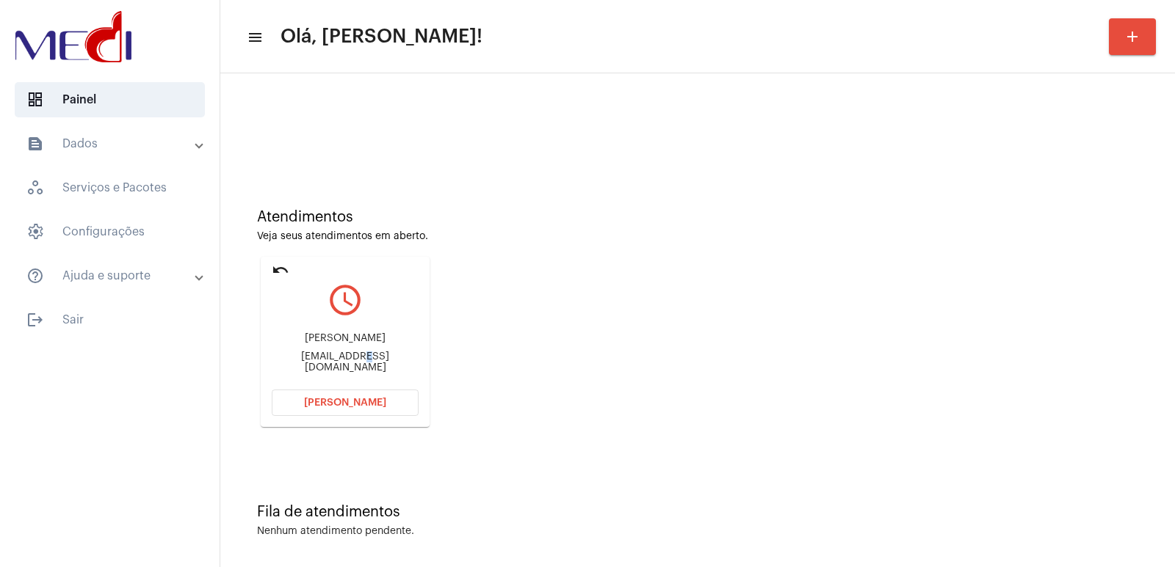
click at [346, 355] on div "Iara do Nascimento Iara.nasc12@gmail.com" at bounding box center [345, 353] width 147 height 66
copy mat-card-content "Iara.nasc12@gmail.com Abrir Chamada"
click at [369, 399] on span "Abrir Chamada" at bounding box center [345, 403] width 82 height 10
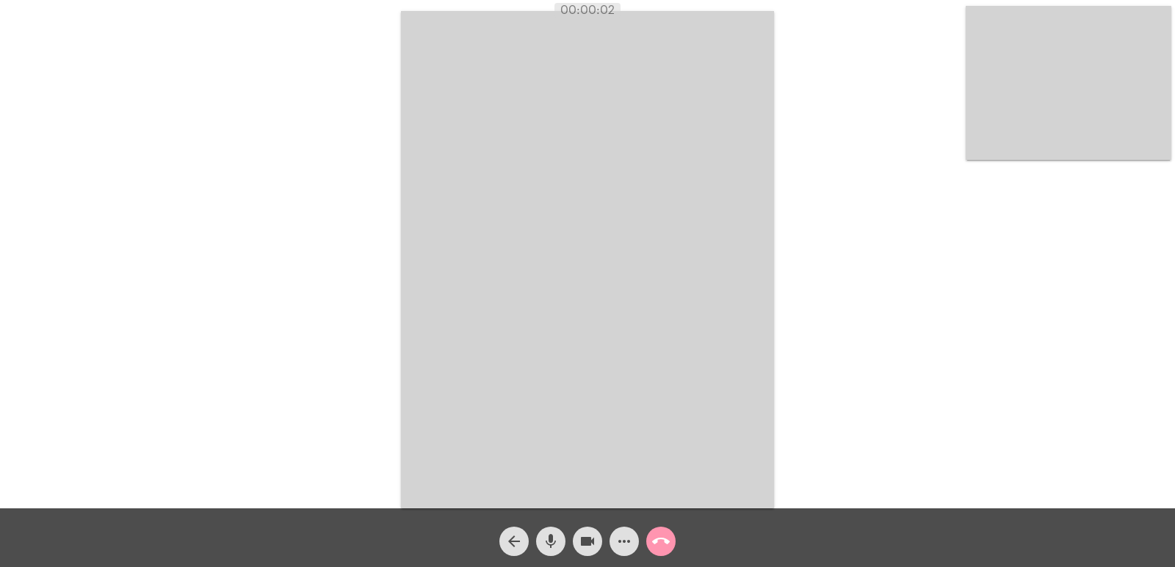
click at [836, 309] on div "Acessando Câmera e Microfone..." at bounding box center [587, 258] width 1172 height 509
click at [658, 548] on mat-icon "call_end" at bounding box center [661, 542] width 18 height 18
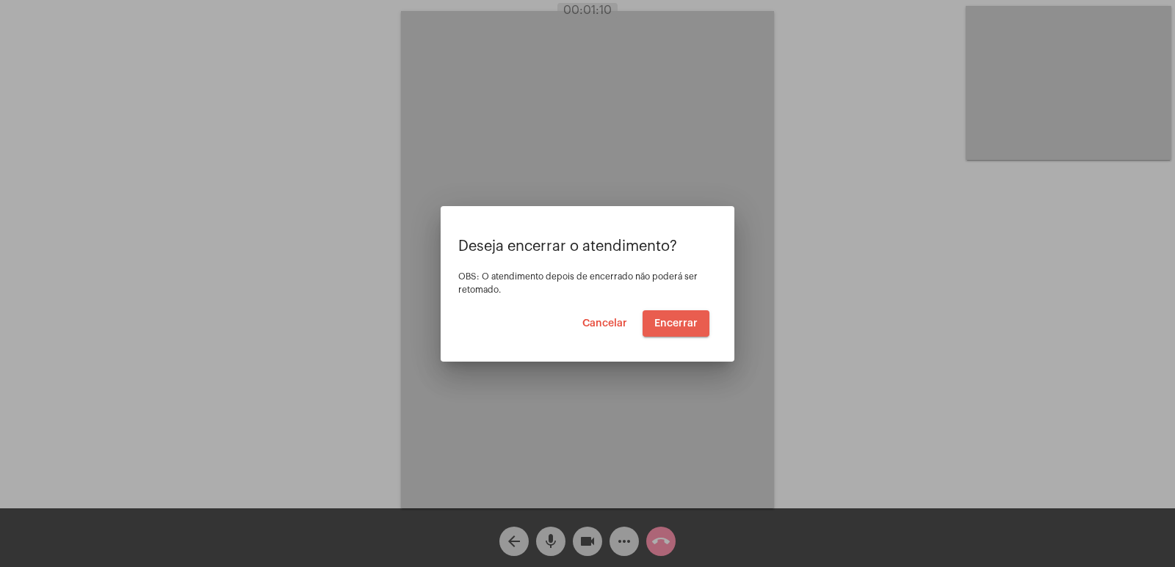
click at [681, 330] on button "Encerrar" at bounding box center [675, 324] width 67 height 26
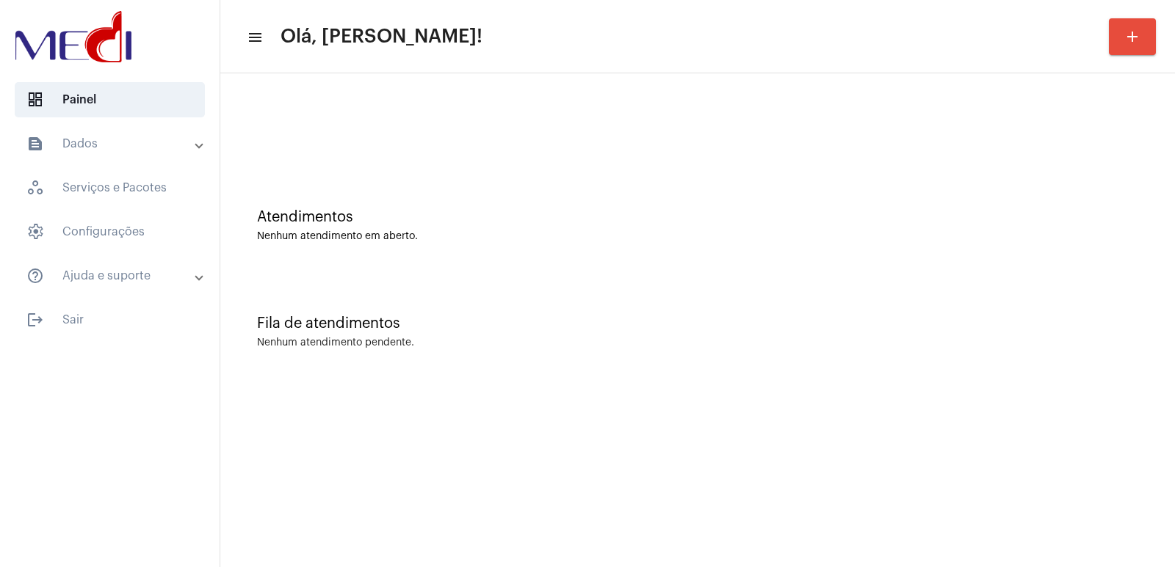
click at [1007, 261] on div "Atendimentos Nenhum atendimento em aberto." at bounding box center [698, 218] width 940 height 106
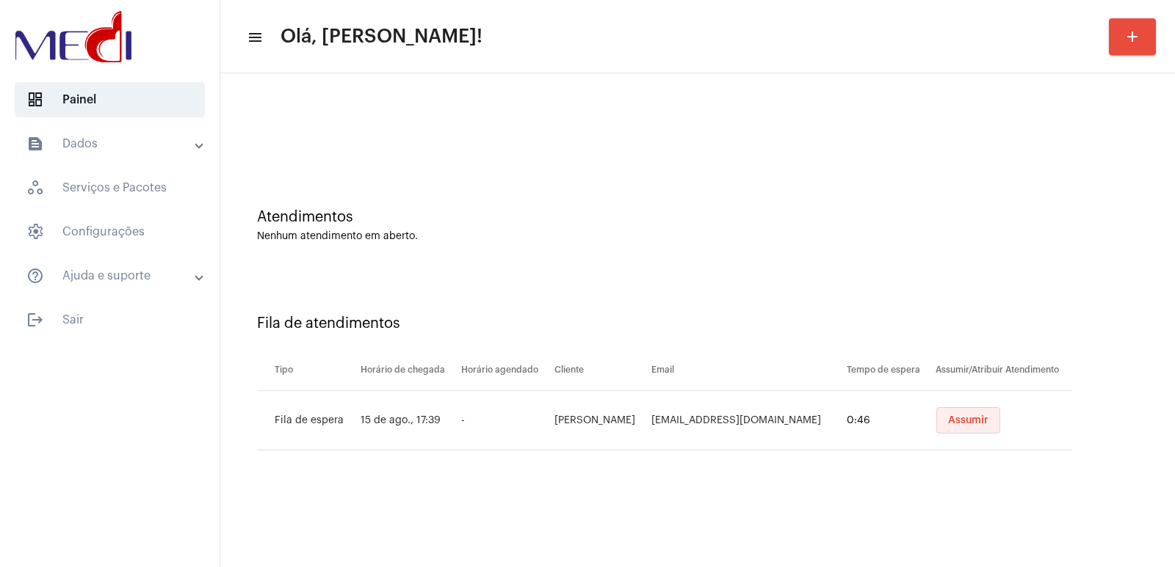
click at [957, 421] on span "Assumir" at bounding box center [968, 421] width 40 height 10
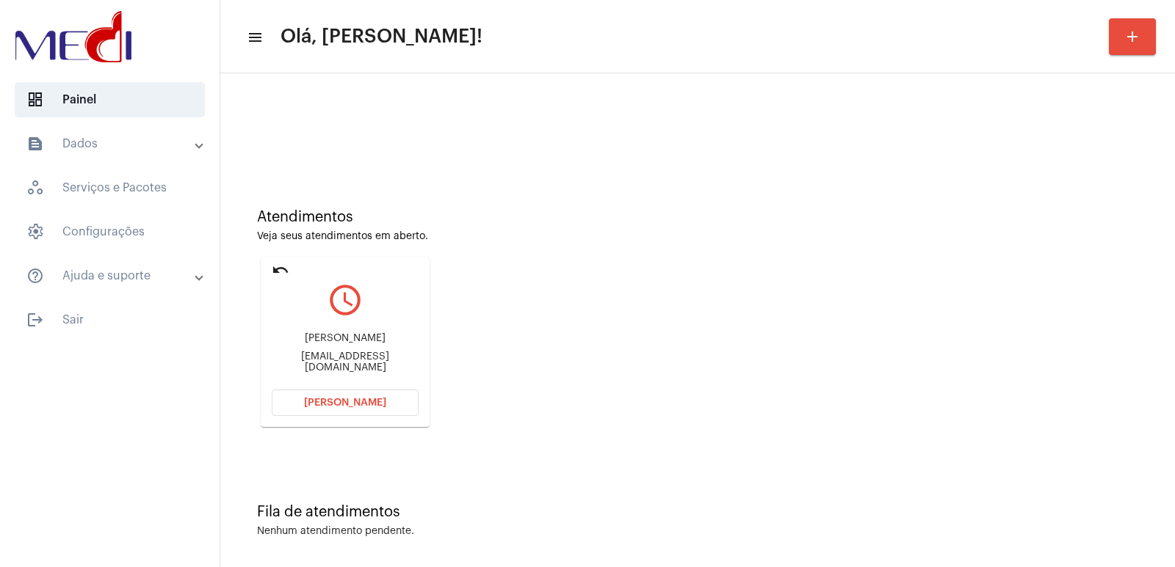
click at [361, 338] on div "Silvia Maria Funchal silviafunchal@hotmail.com" at bounding box center [345, 353] width 147 height 66
click at [360, 338] on div "Silvia Maria Funchal silviafunchal@hotmail.com" at bounding box center [345, 353] width 147 height 66
copy div "Silvia Maria Funchal"
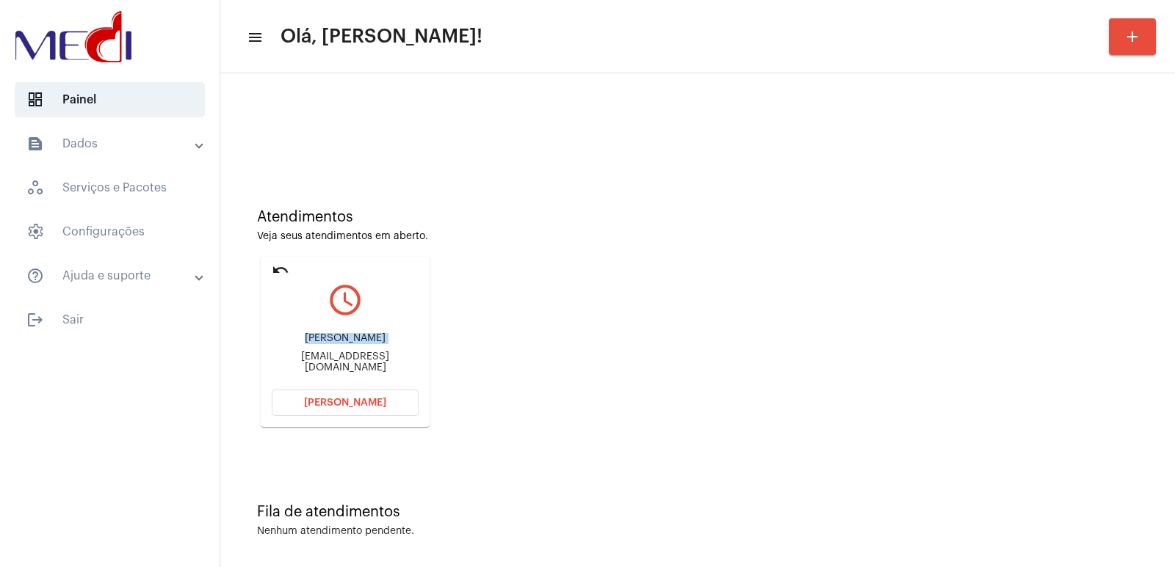
copy div "Silvia Maria Funchal"
click at [313, 391] on button "[PERSON_NAME]" at bounding box center [345, 403] width 147 height 26
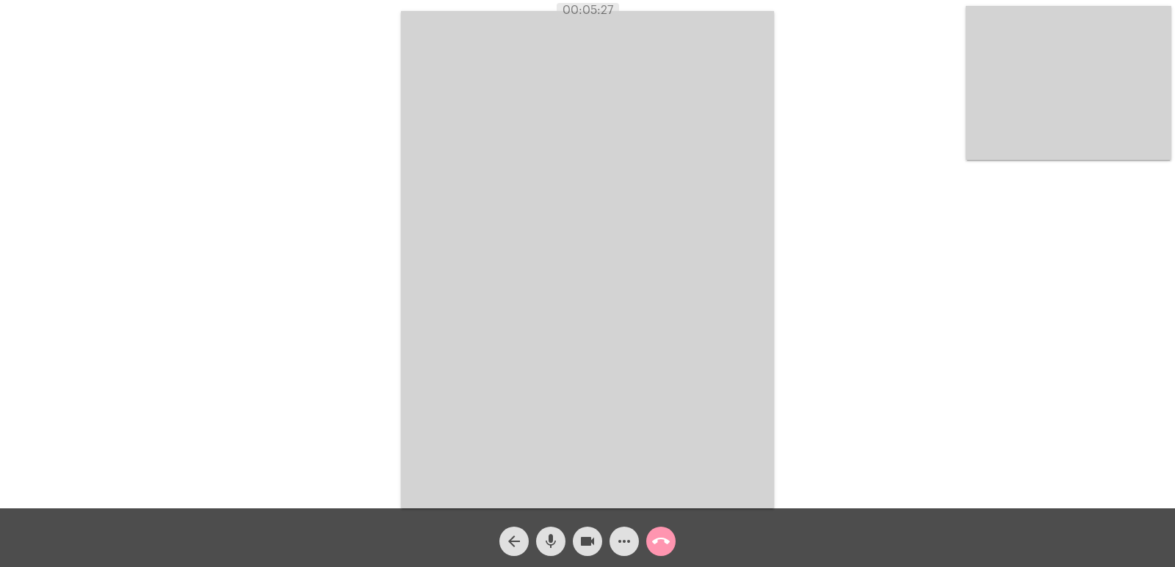
click at [1043, 123] on video at bounding box center [1068, 83] width 206 height 154
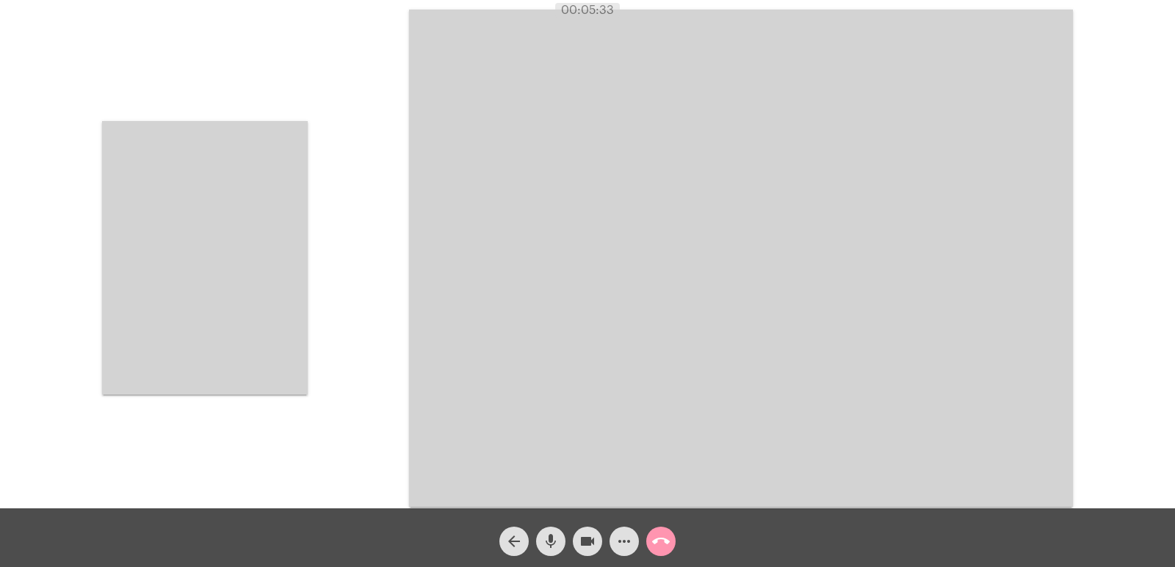
click at [278, 291] on video at bounding box center [205, 258] width 206 height 274
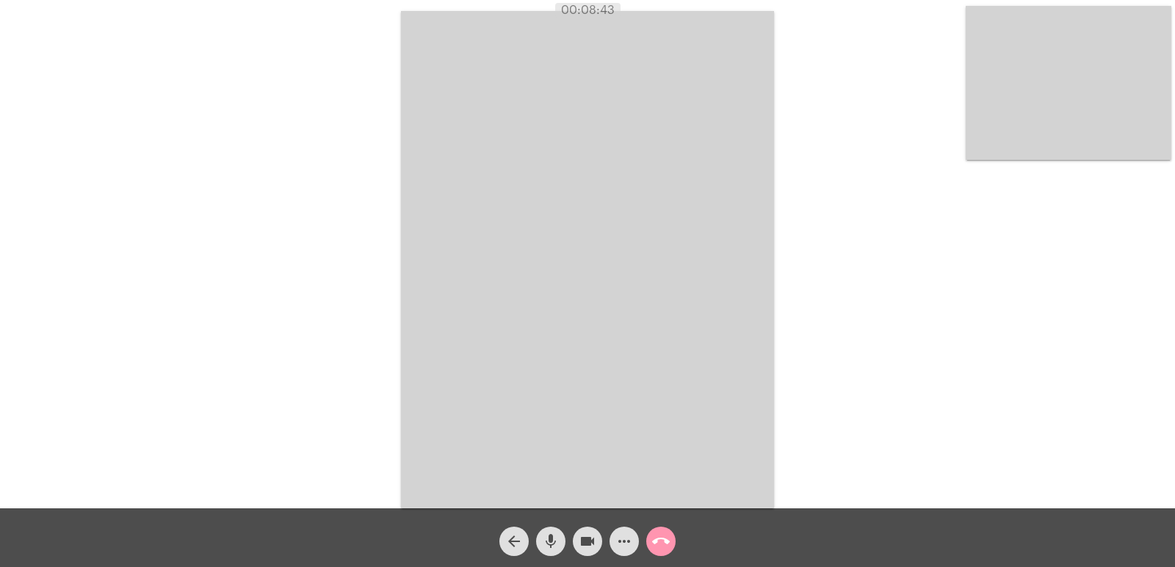
click at [657, 548] on mat-icon "call_end" at bounding box center [661, 542] width 18 height 18
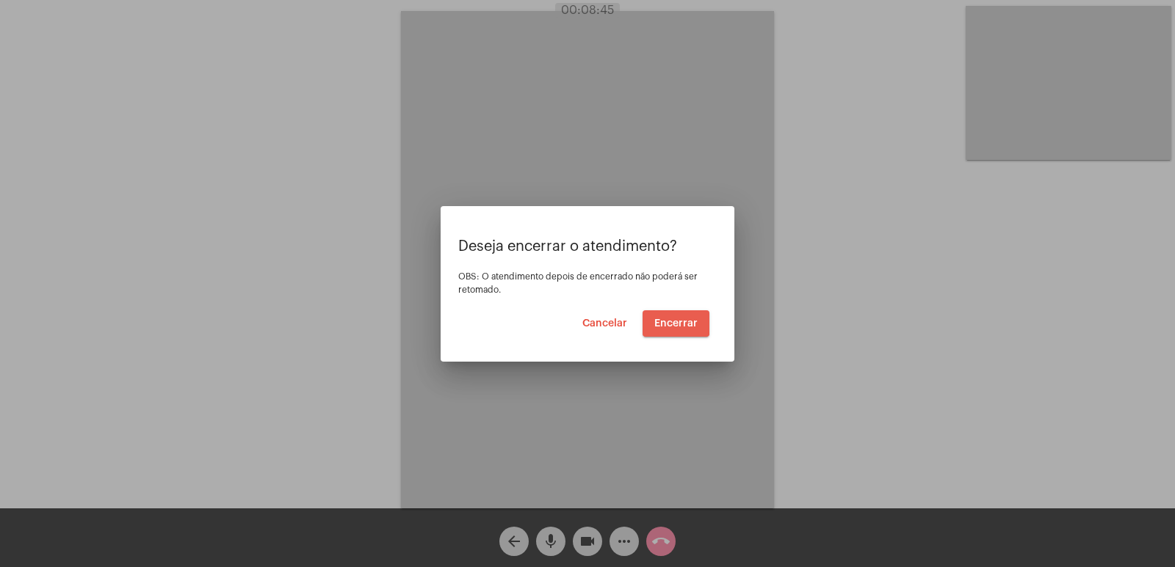
click at [672, 322] on span "Encerrar" at bounding box center [675, 324] width 43 height 10
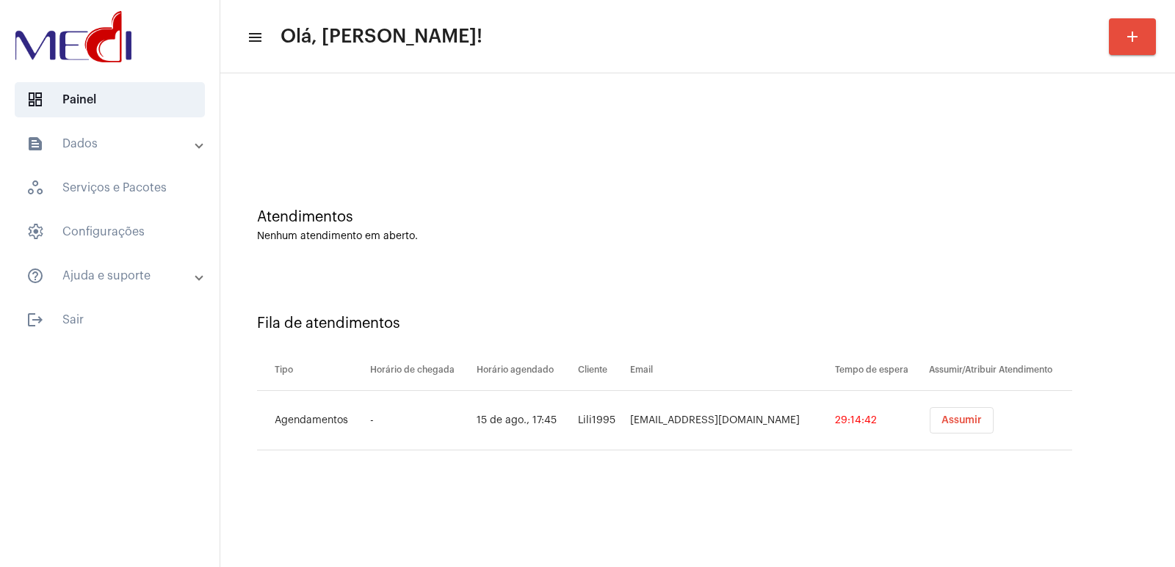
click at [980, 416] on button "Assumir" at bounding box center [961, 420] width 64 height 26
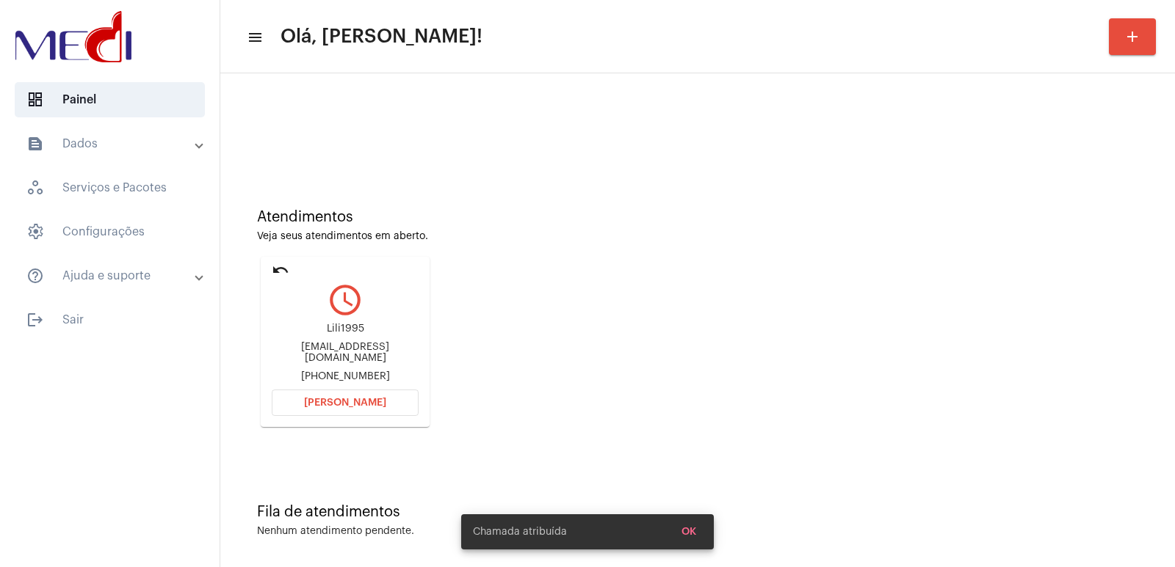
click at [340, 352] on div "fernandasad2016@gmail.com" at bounding box center [345, 353] width 147 height 22
copy div "fernandasad2016@gmail.com"
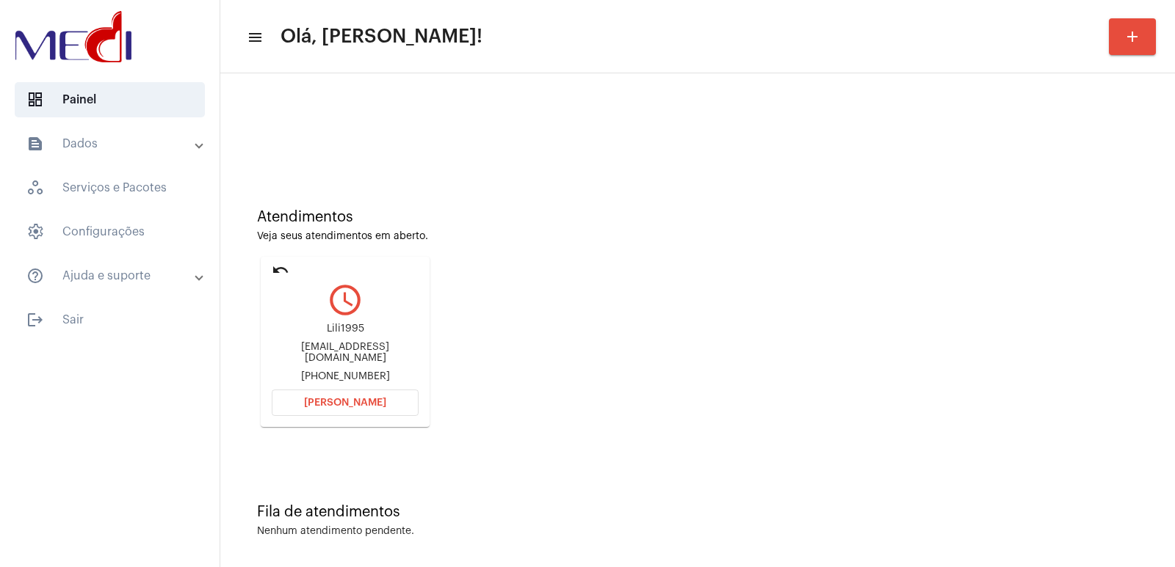
click at [367, 407] on span "Abrir Chamada" at bounding box center [345, 403] width 82 height 10
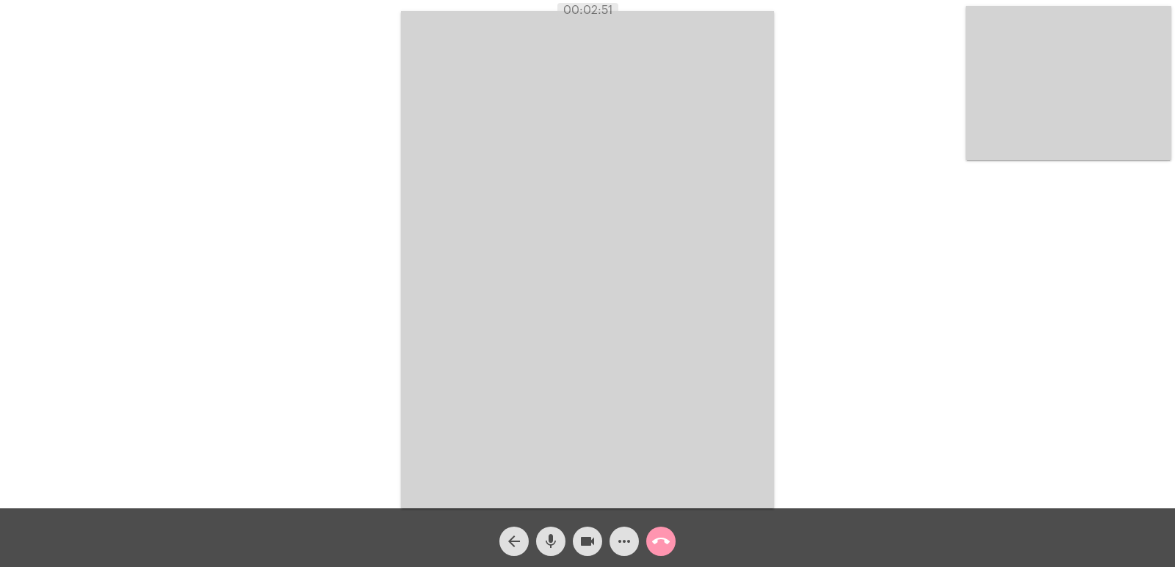
click at [935, 127] on div "Acessando Câmera e Microfone..." at bounding box center [587, 258] width 1172 height 509
click at [990, 158] on video at bounding box center [1068, 83] width 206 height 154
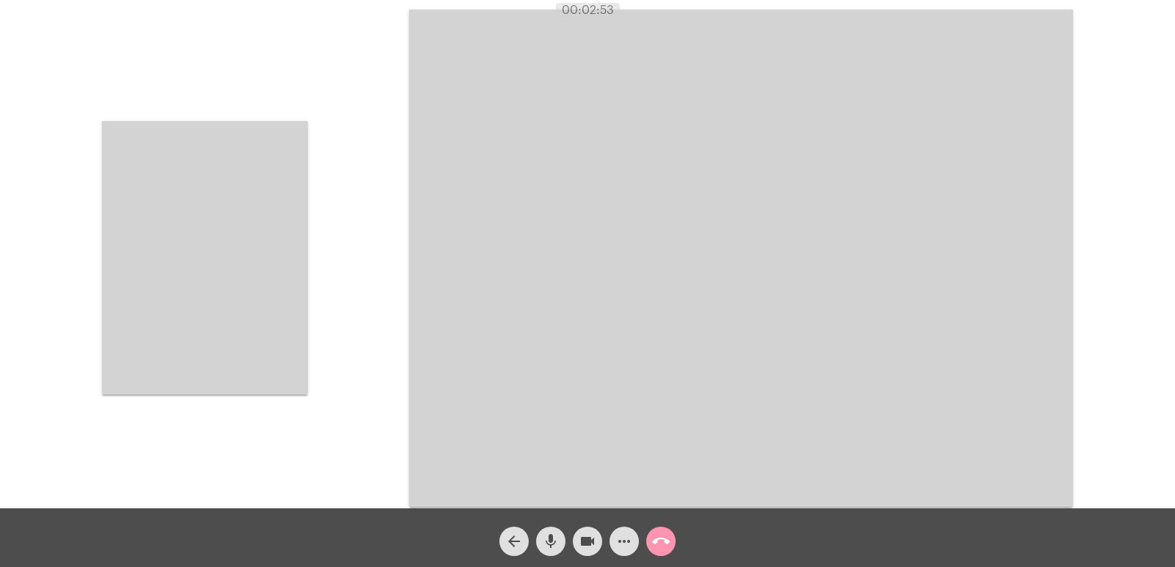
click at [153, 335] on video at bounding box center [205, 258] width 206 height 274
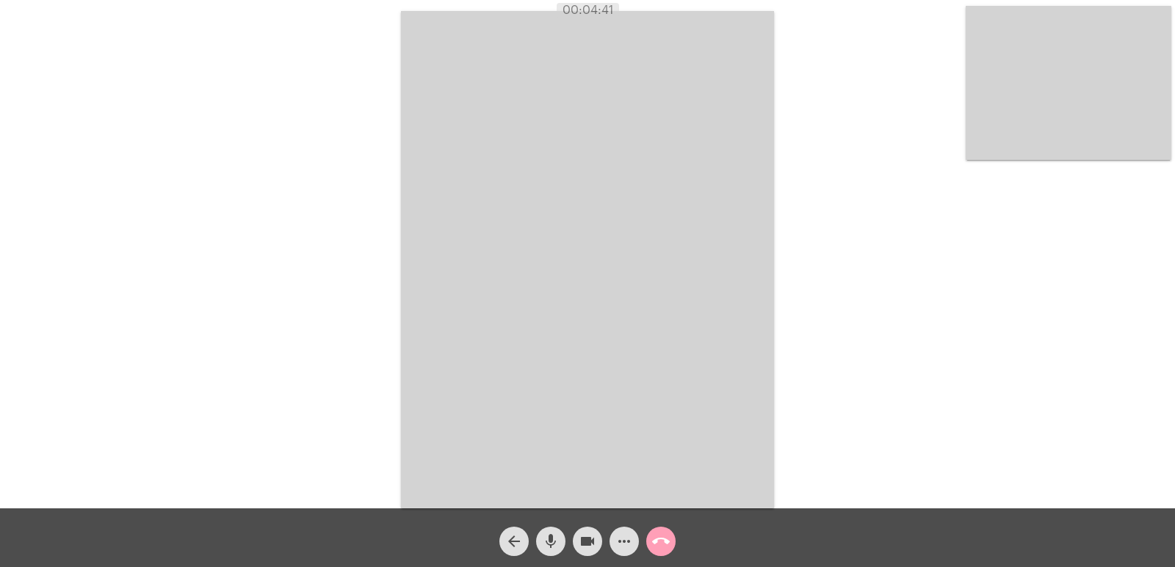
click at [663, 538] on mat-icon "call_end" at bounding box center [661, 542] width 18 height 18
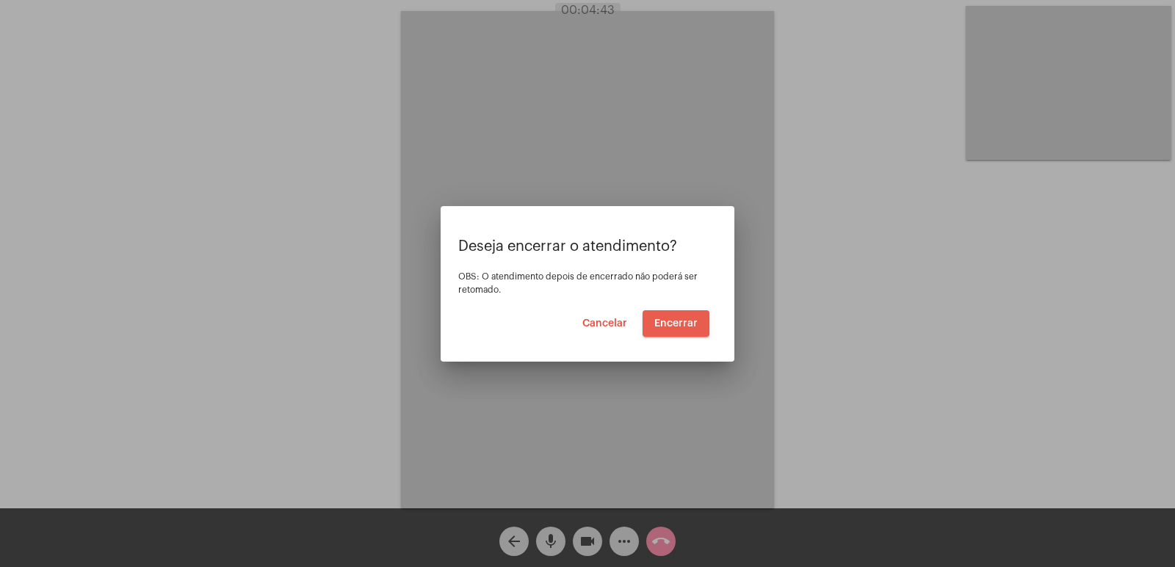
click at [683, 323] on span "Encerrar" at bounding box center [675, 324] width 43 height 10
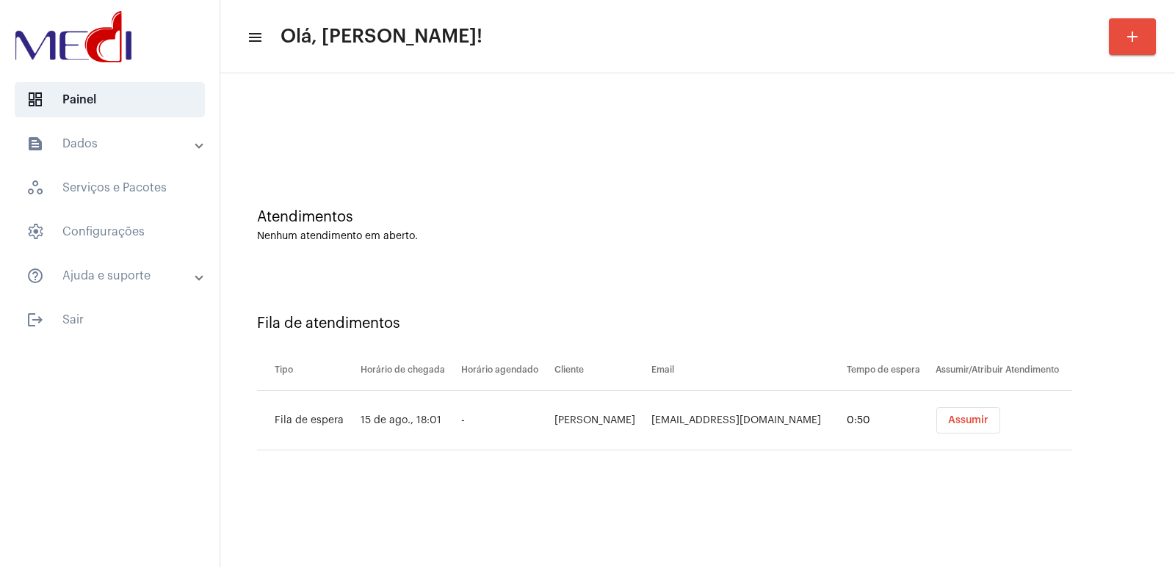
click at [951, 415] on button "Assumir" at bounding box center [968, 420] width 64 height 26
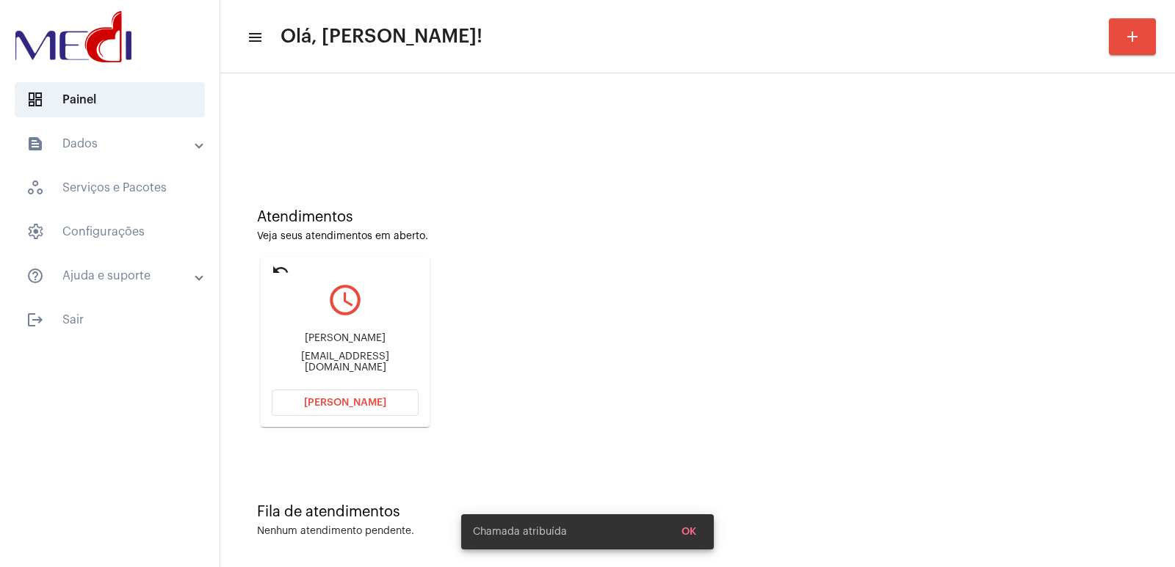
click at [310, 338] on div "[PERSON_NAME]" at bounding box center [345, 338] width 147 height 11
click at [310, 338] on div "Tatiane Teotônio" at bounding box center [345, 338] width 147 height 11
copy div "Tatiane Teotônio"
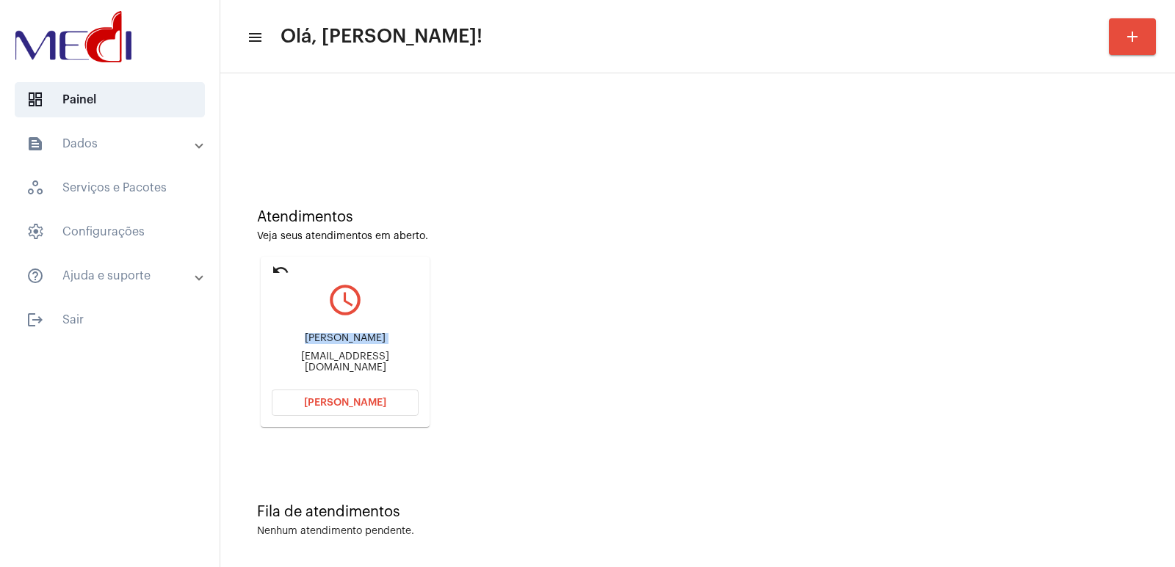
click at [339, 401] on span "Abrir Chamada" at bounding box center [345, 403] width 82 height 10
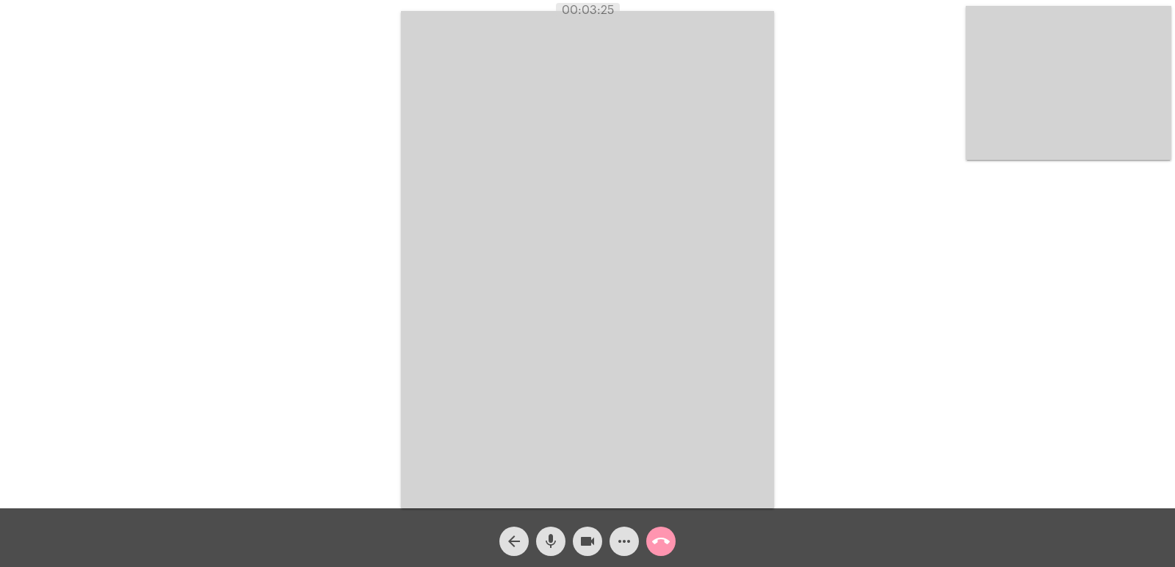
click at [670, 538] on button "call_end" at bounding box center [660, 541] width 29 height 29
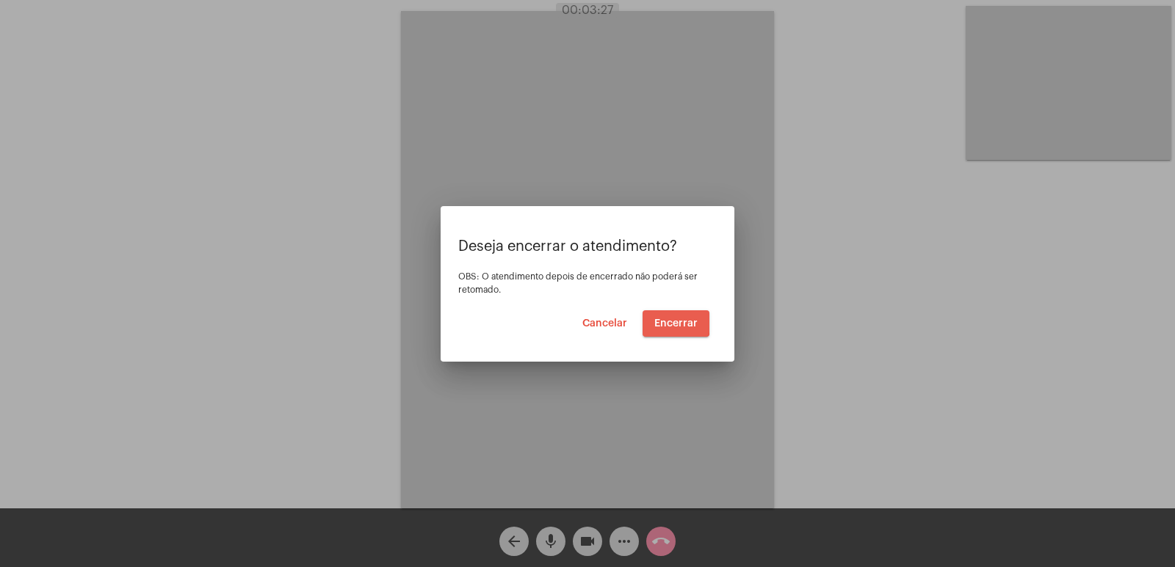
click at [676, 320] on span "Encerrar" at bounding box center [675, 324] width 43 height 10
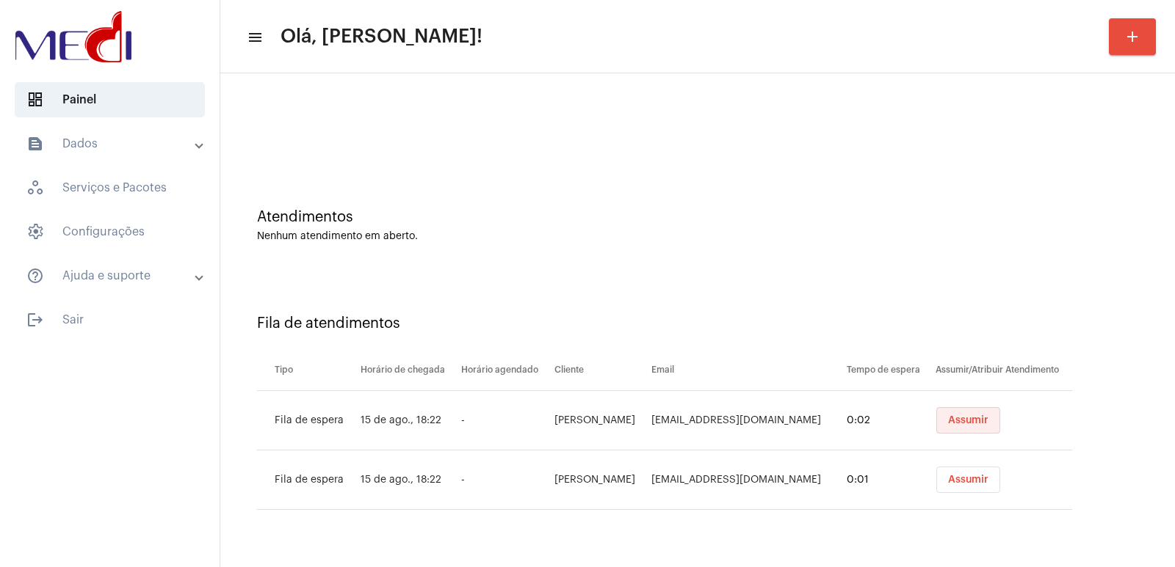
click at [962, 413] on button "Assumir" at bounding box center [968, 420] width 64 height 26
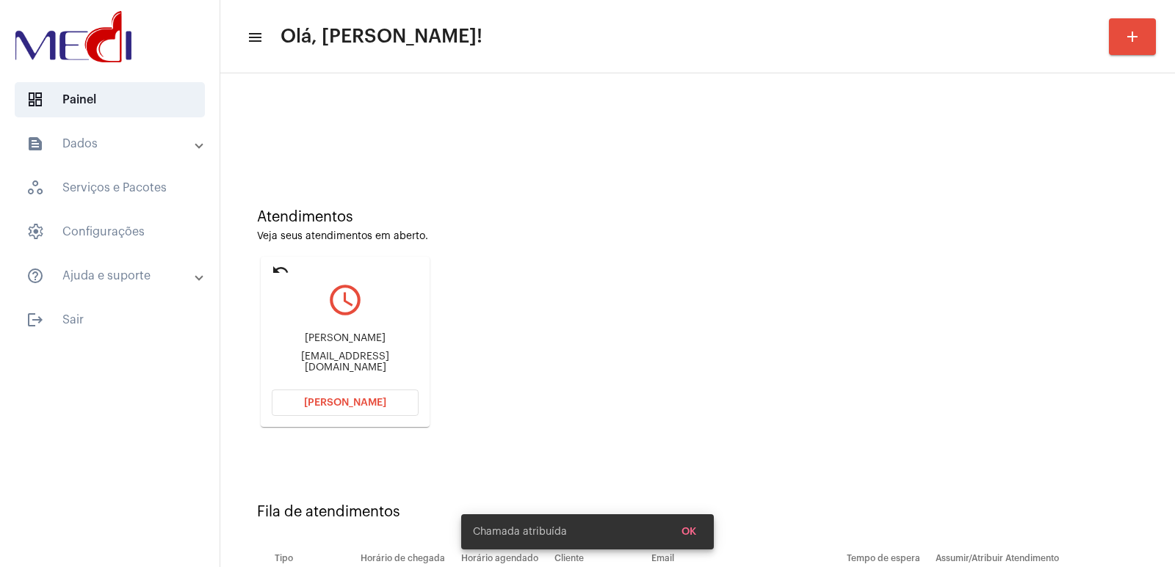
click at [347, 344] on div "Carlos Eduardo" at bounding box center [345, 338] width 147 height 11
copy div "Carlos Eduardo"
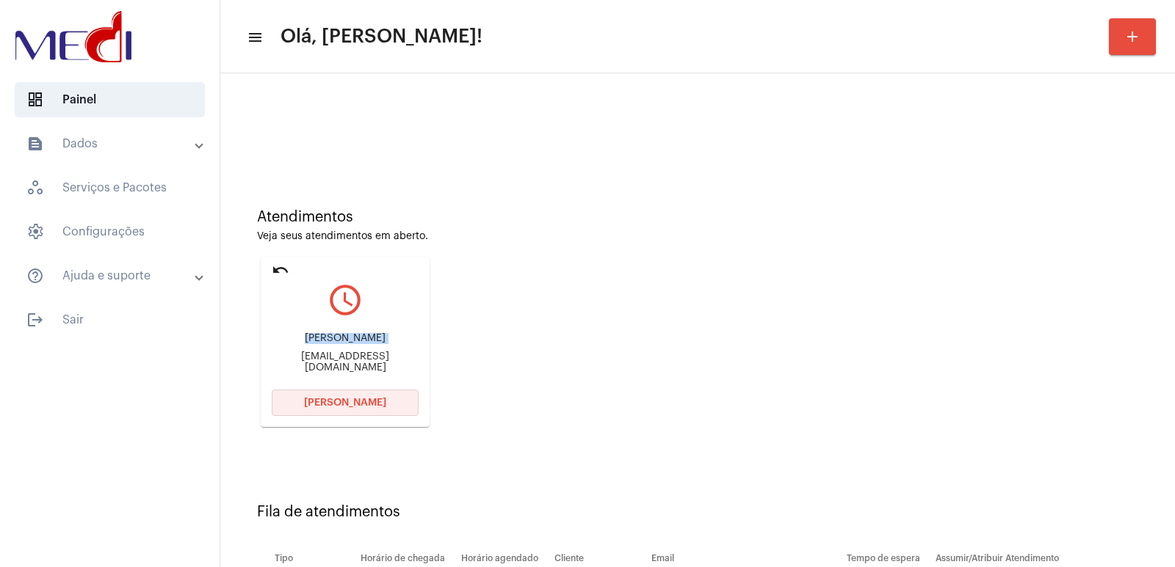
click at [349, 411] on button "[PERSON_NAME]" at bounding box center [345, 403] width 147 height 26
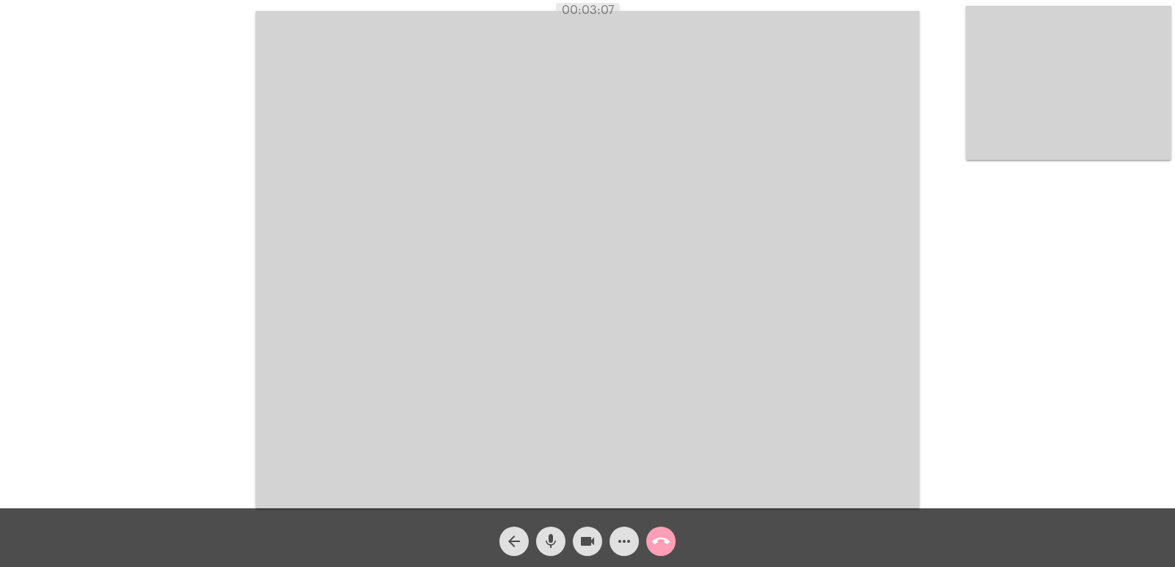
click at [660, 539] on mat-icon "call_end" at bounding box center [661, 542] width 18 height 18
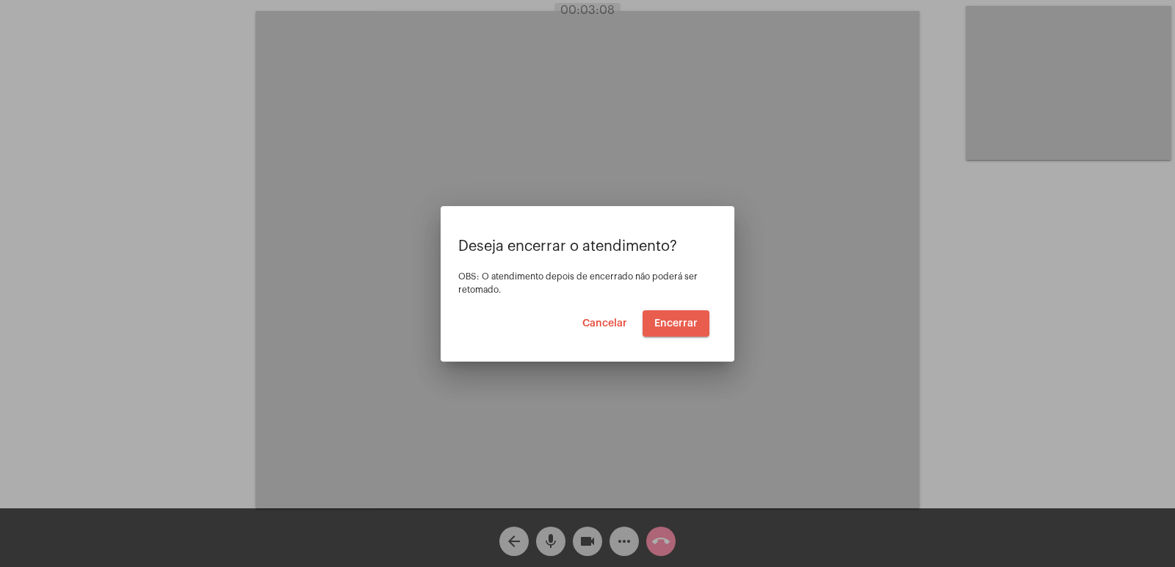
click at [684, 335] on button "Encerrar" at bounding box center [675, 324] width 67 height 26
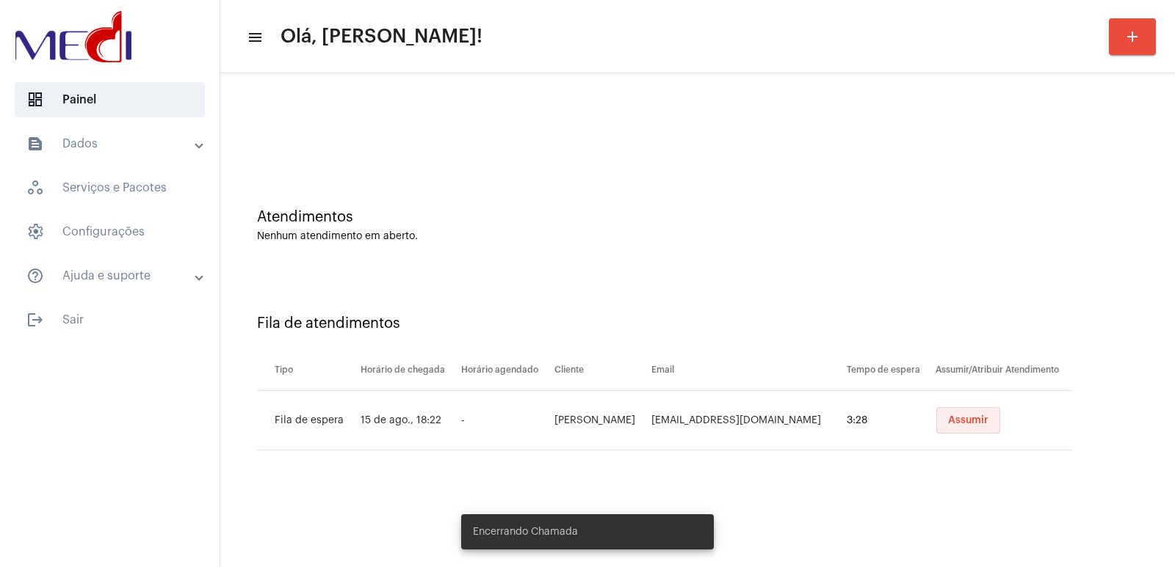
click at [936, 428] on button "Assumir" at bounding box center [968, 420] width 64 height 26
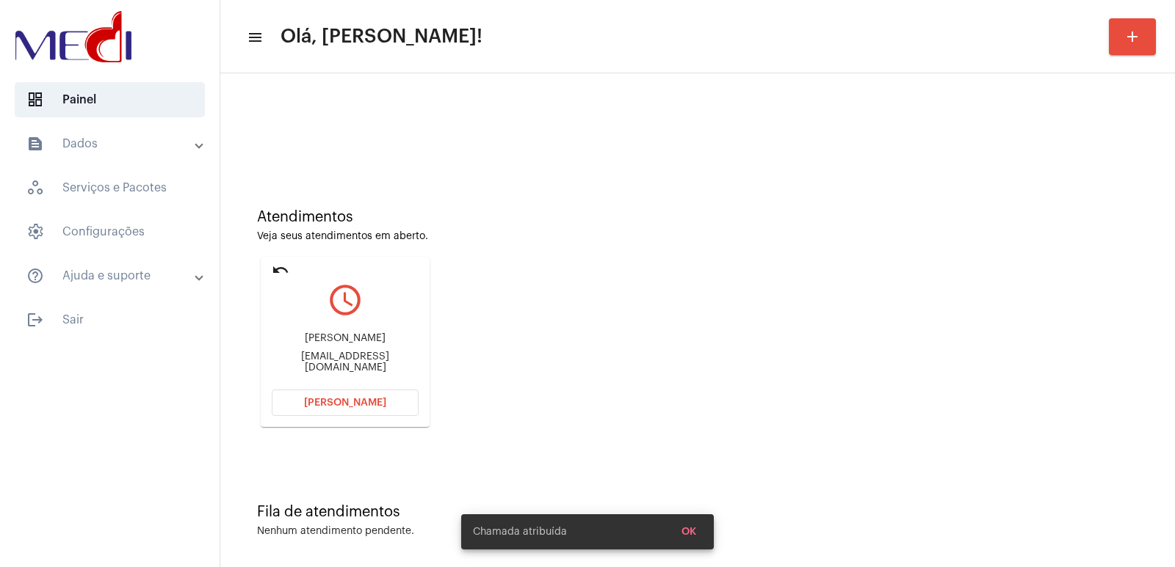
click at [330, 352] on div "Henrique Pereira hpereira255@gmail.com" at bounding box center [345, 353] width 147 height 66
click at [336, 341] on div "Henrique Pereira" at bounding box center [345, 338] width 147 height 11
copy div "Henrique Pereira"
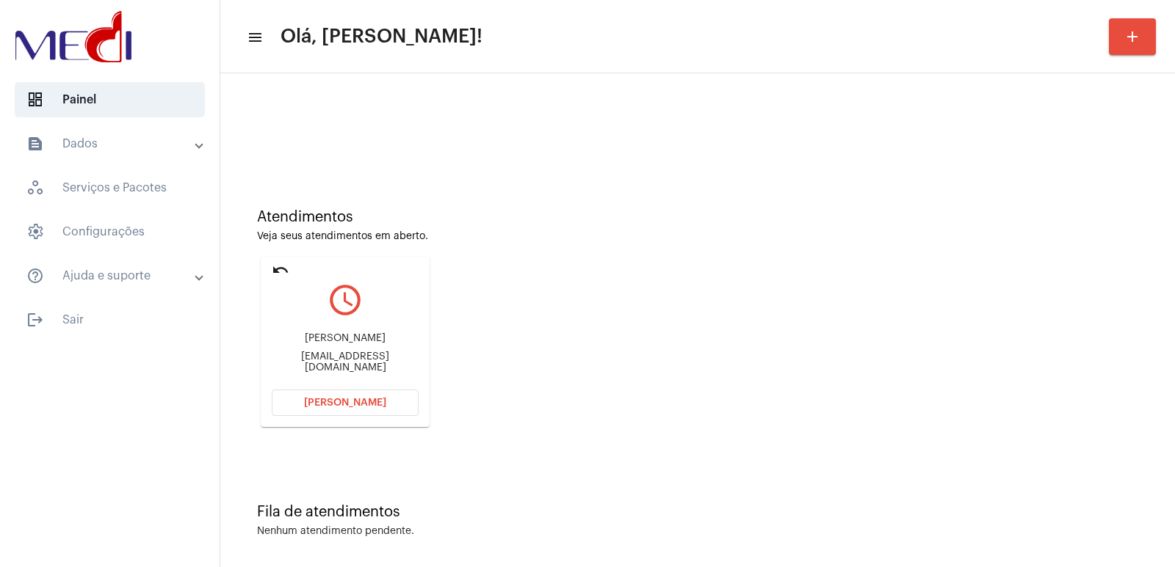
click at [341, 405] on span "Abrir Chamada" at bounding box center [345, 403] width 82 height 10
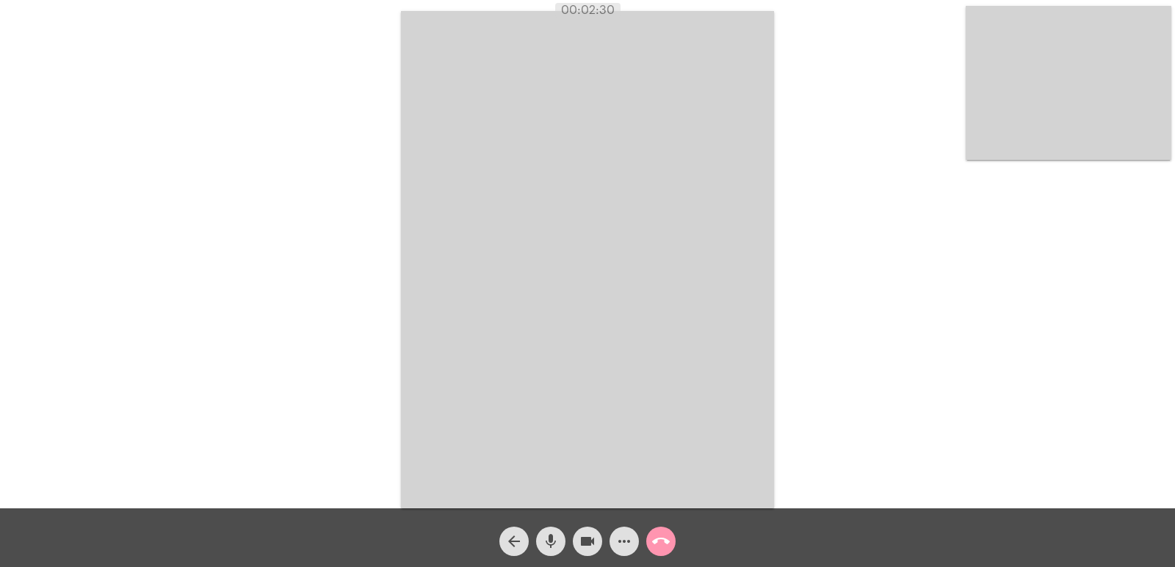
click at [805, 310] on div "Acessando Câmera e Microfone..." at bounding box center [587, 258] width 1172 height 509
click at [659, 537] on mat-icon "call_end" at bounding box center [661, 542] width 18 height 18
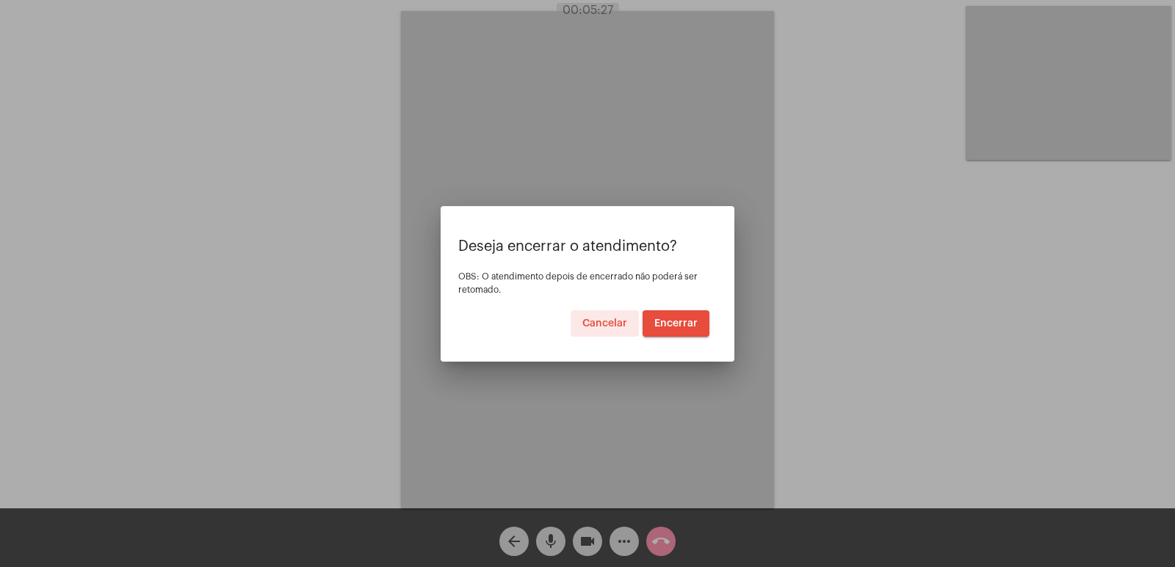
click at [674, 330] on button "Encerrar" at bounding box center [675, 324] width 67 height 26
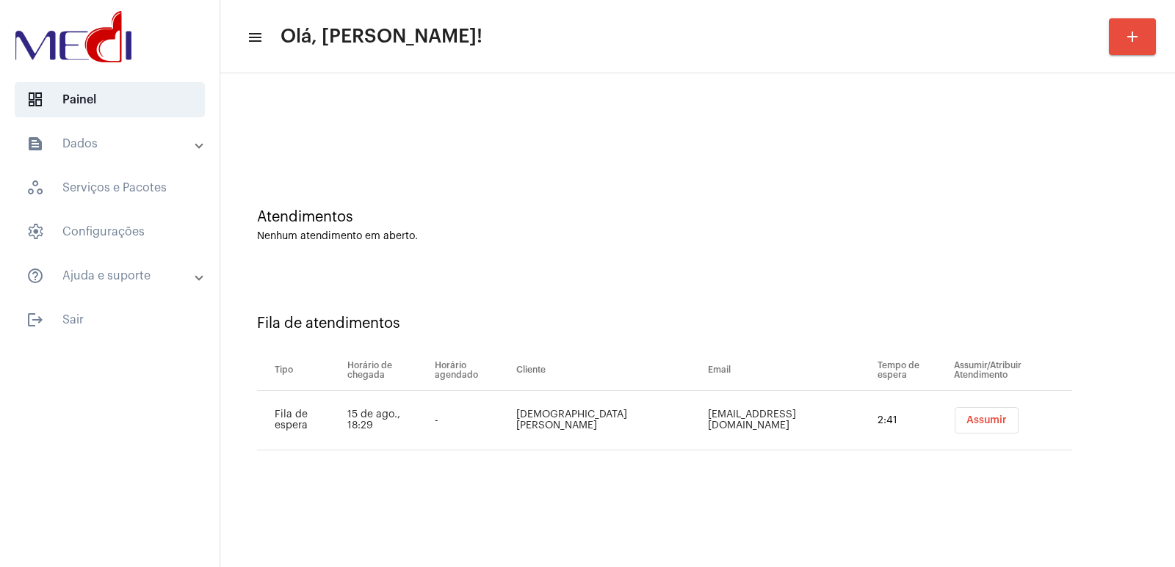
click at [954, 413] on button "Assumir" at bounding box center [986, 420] width 64 height 26
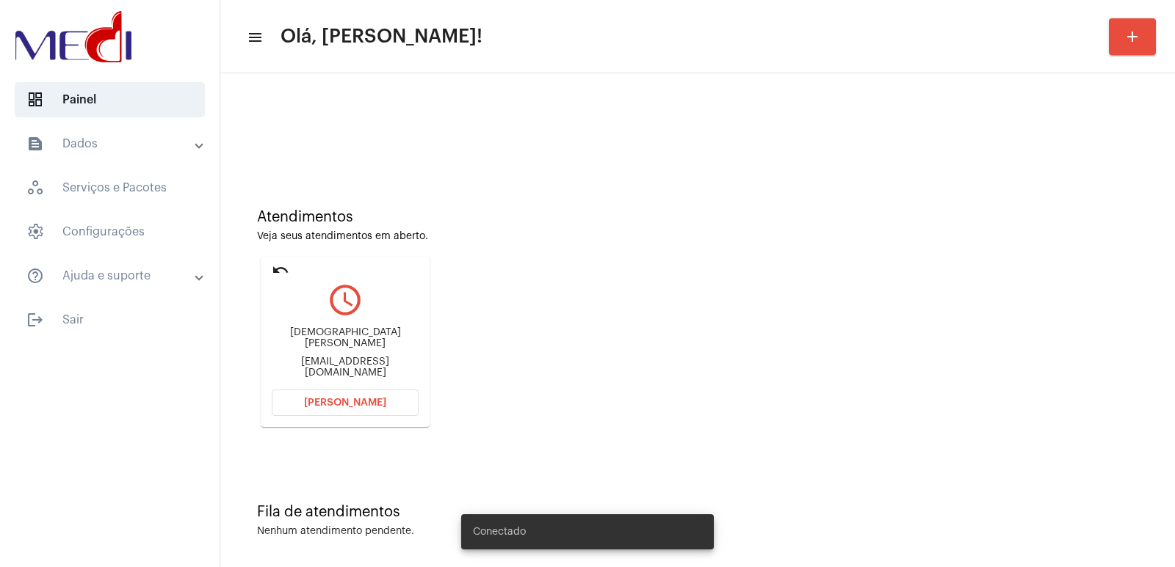
click at [341, 341] on div "[DEMOGRAPHIC_DATA][PERSON_NAME]" at bounding box center [345, 338] width 147 height 22
copy div "[DEMOGRAPHIC_DATA][PERSON_NAME]"
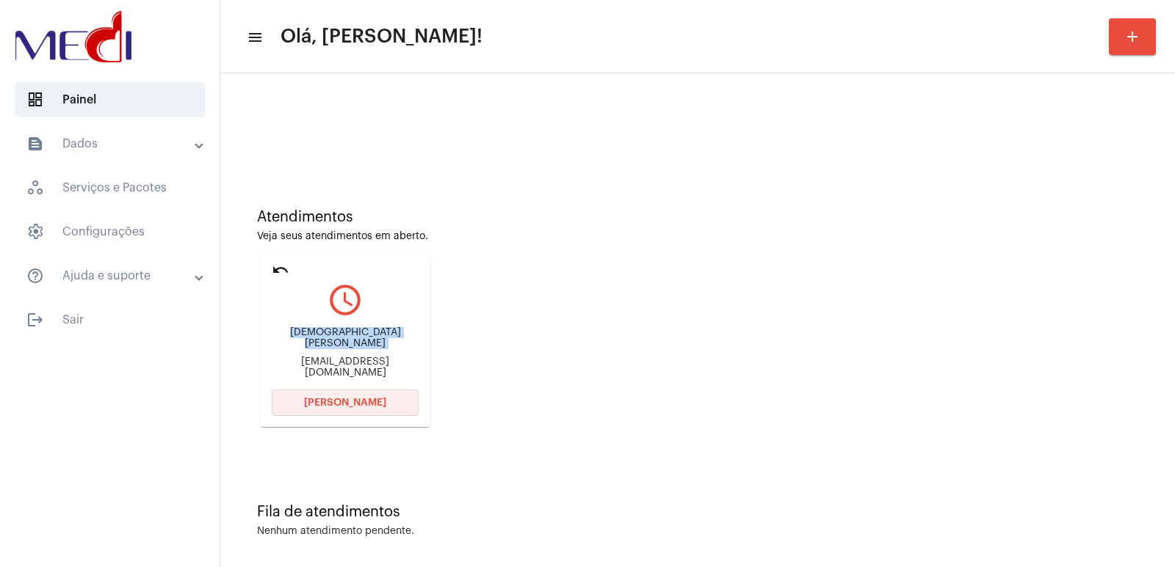
click at [319, 391] on button "[PERSON_NAME]" at bounding box center [345, 403] width 147 height 26
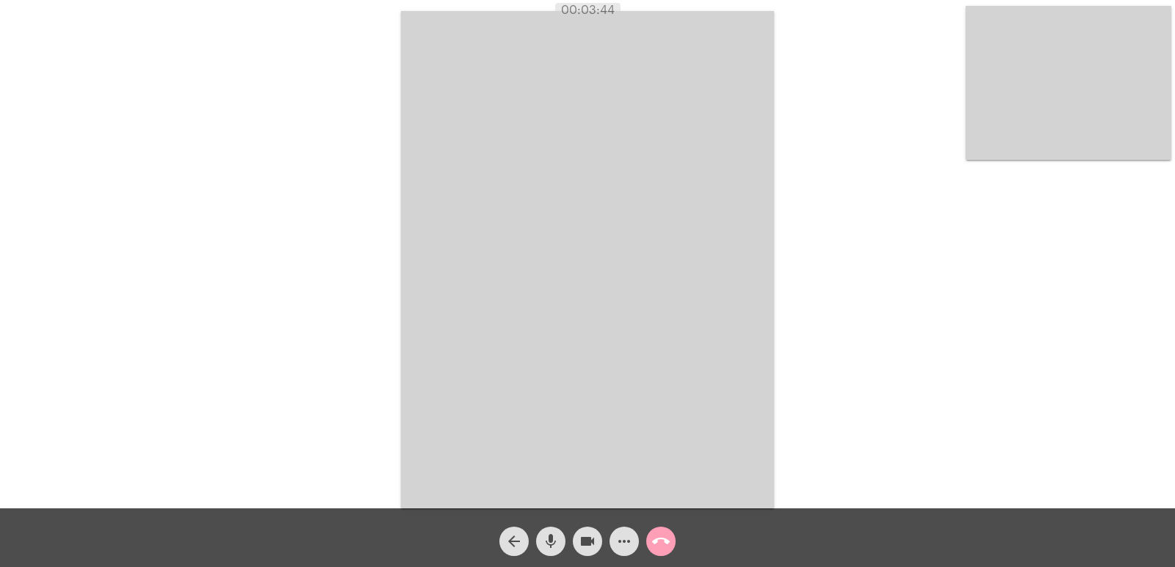
click at [662, 541] on mat-icon "call_end" at bounding box center [661, 542] width 18 height 18
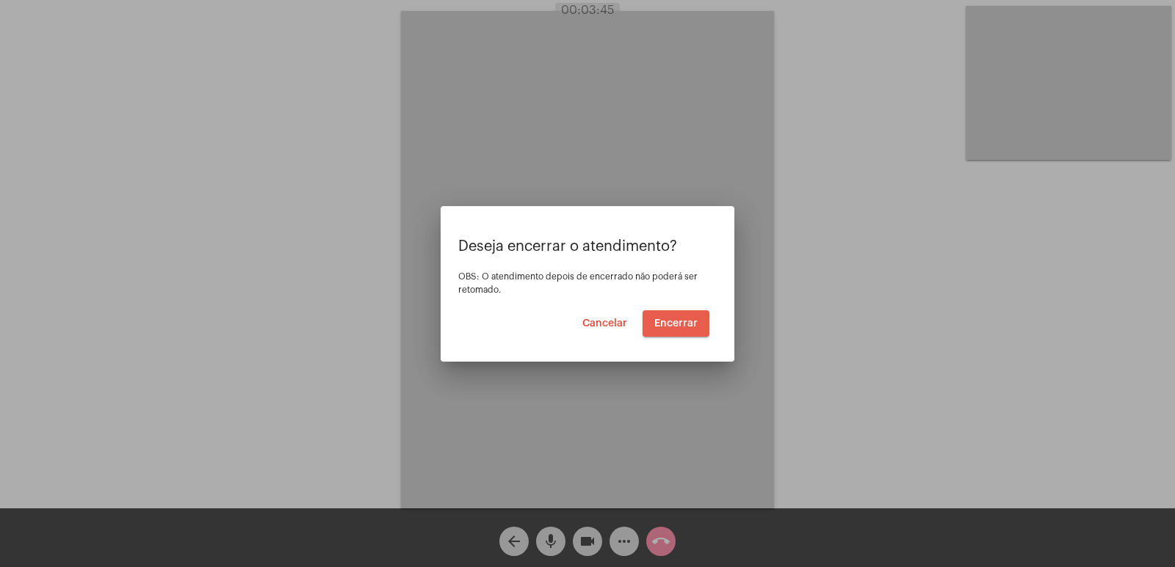
click at [689, 329] on button "Encerrar" at bounding box center [675, 324] width 67 height 26
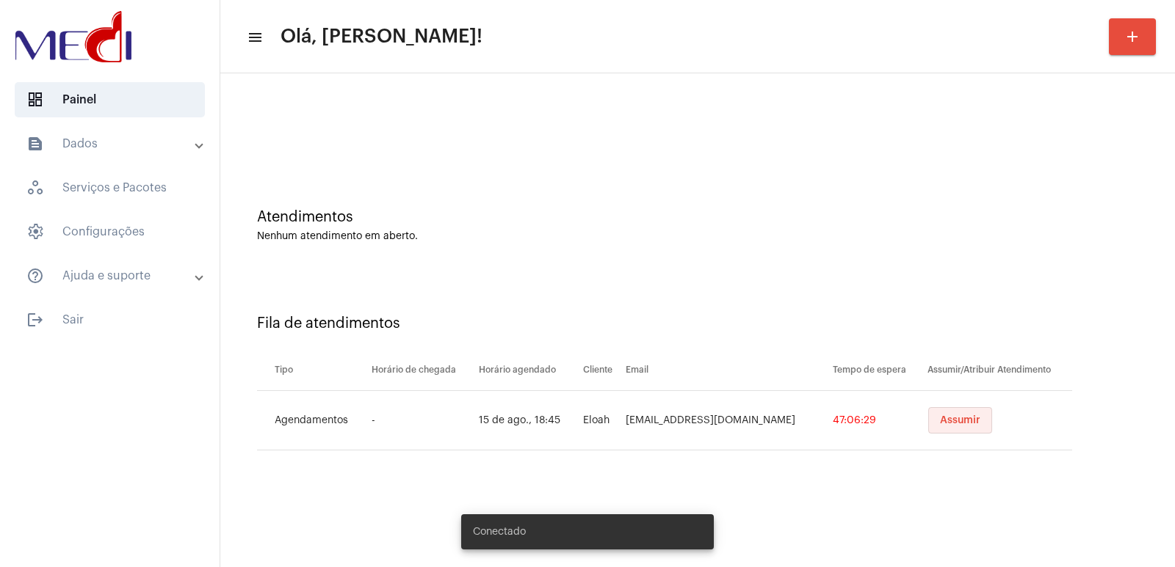
click at [943, 416] on span "Assumir" at bounding box center [960, 421] width 40 height 10
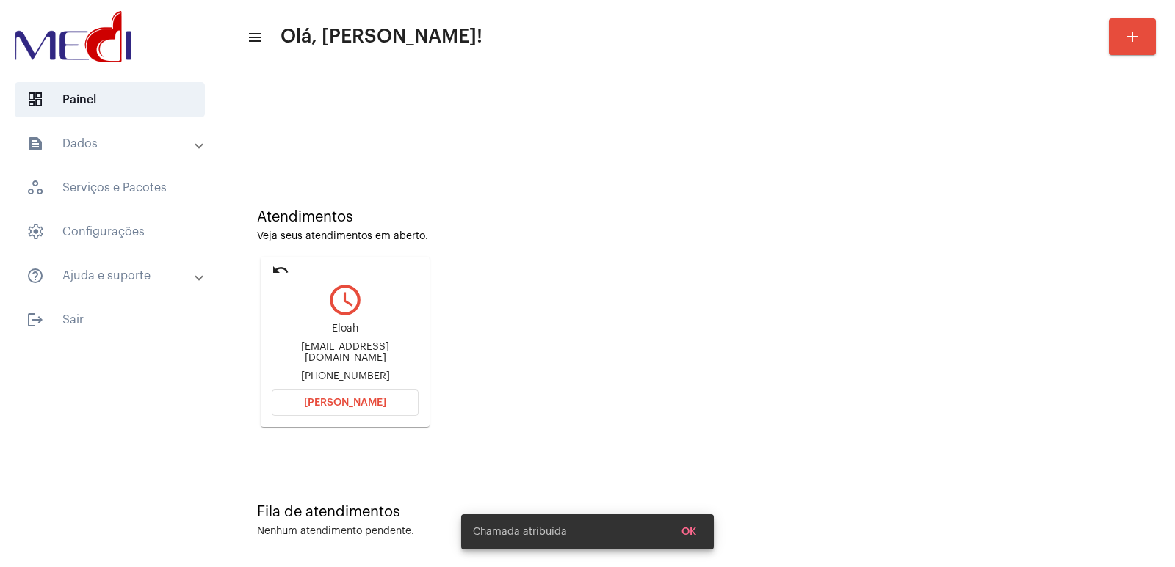
click at [333, 352] on div "Elassanc@yahoo.com" at bounding box center [345, 353] width 147 height 22
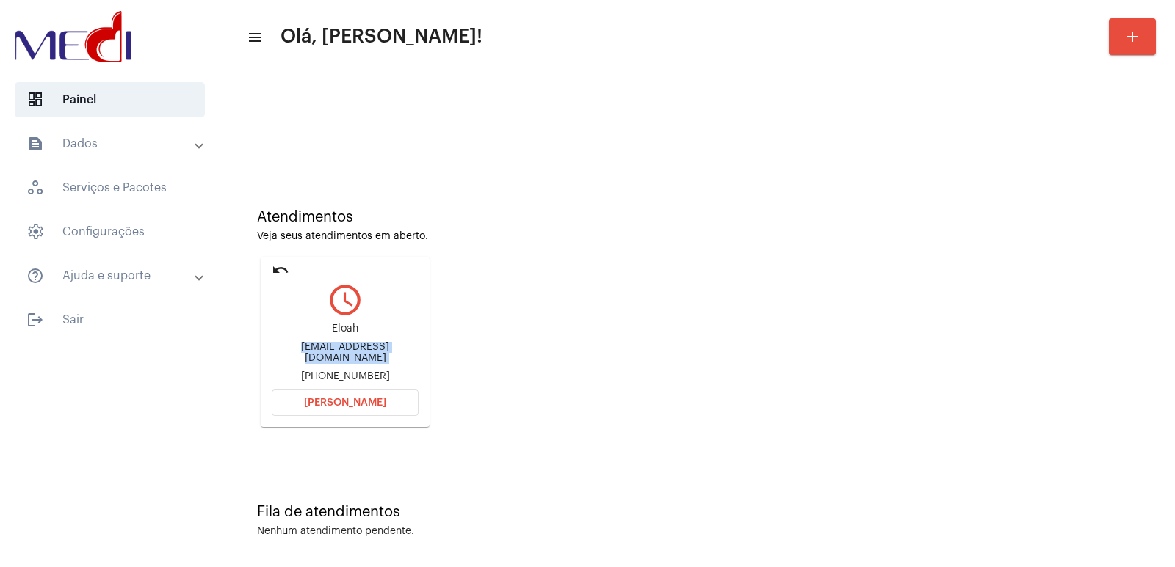
copy div "Elassanc@yahoo.com"
click at [355, 394] on button "Abrir Chamada" at bounding box center [345, 403] width 147 height 26
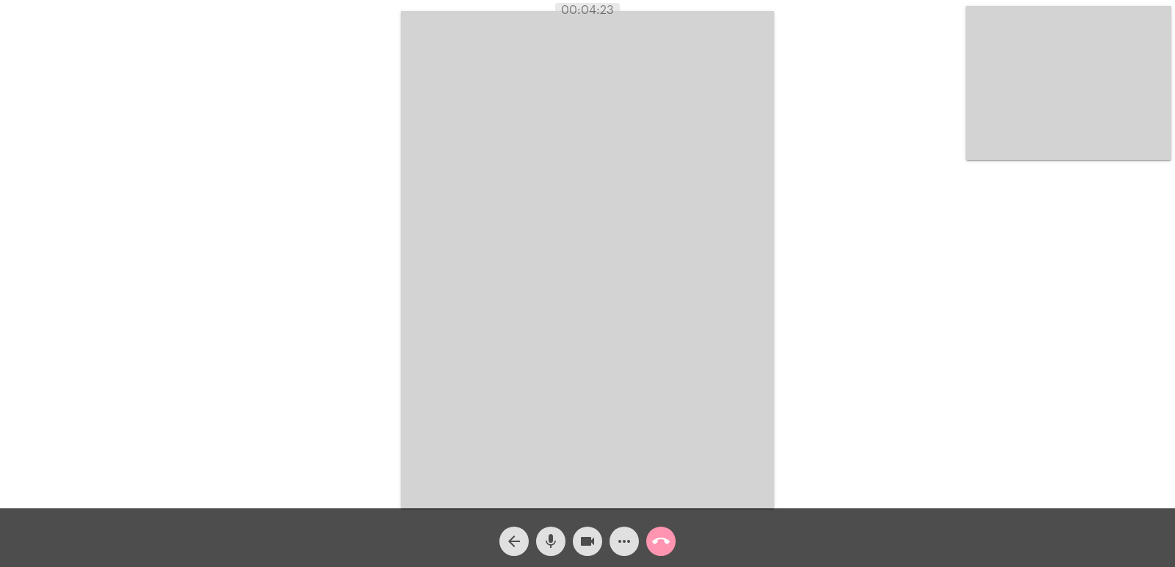
click at [665, 542] on mat-icon "call_end" at bounding box center [661, 542] width 18 height 18
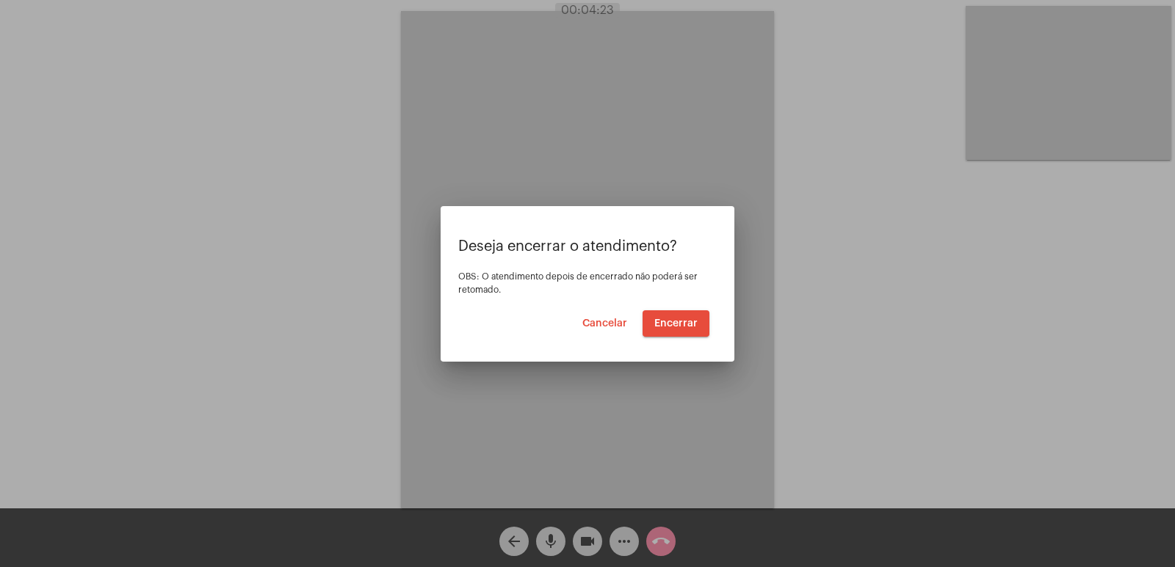
click at [663, 325] on span "Encerrar" at bounding box center [675, 324] width 43 height 10
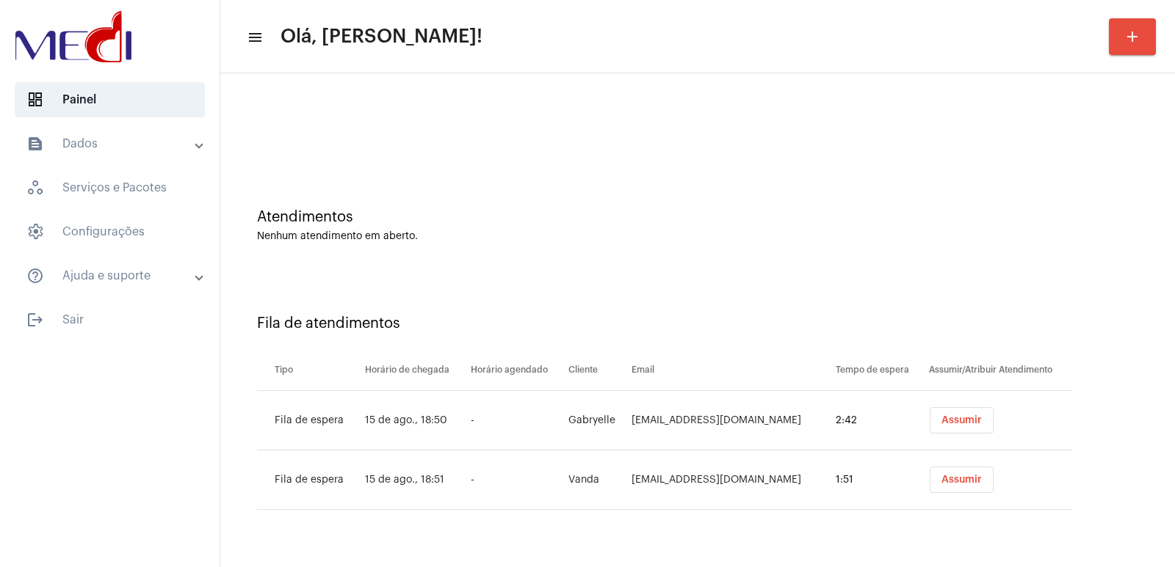
click at [944, 427] on button "Assumir" at bounding box center [961, 420] width 64 height 26
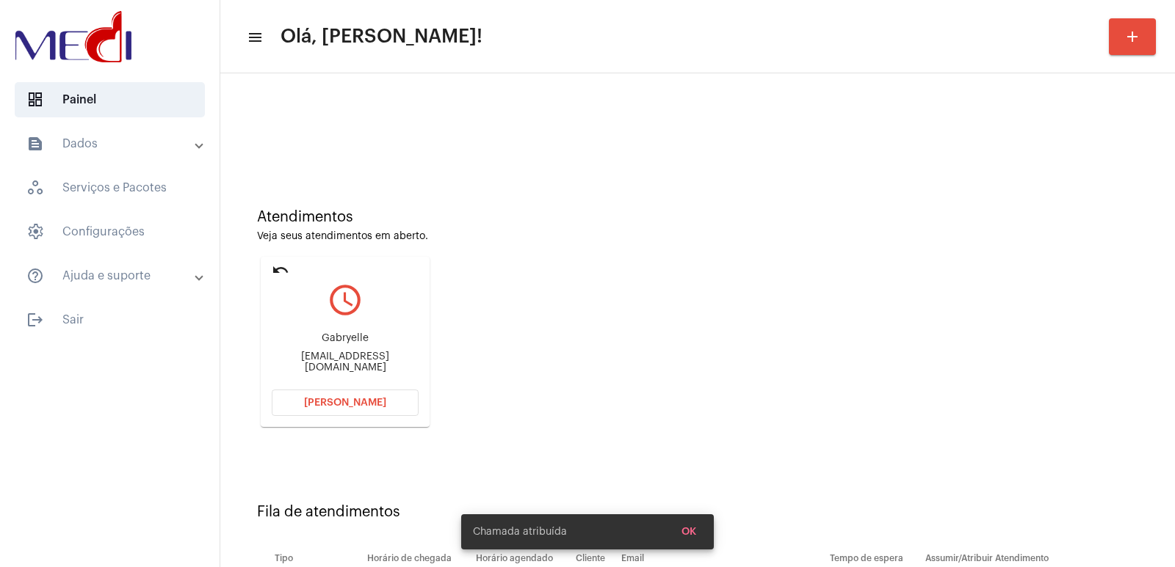
click at [342, 337] on div "Gabryelle Gabryellefreitas@live.com" at bounding box center [345, 353] width 147 height 66
click at [341, 338] on div "Gabryelle" at bounding box center [345, 338] width 147 height 11
copy div "Gabryelle"
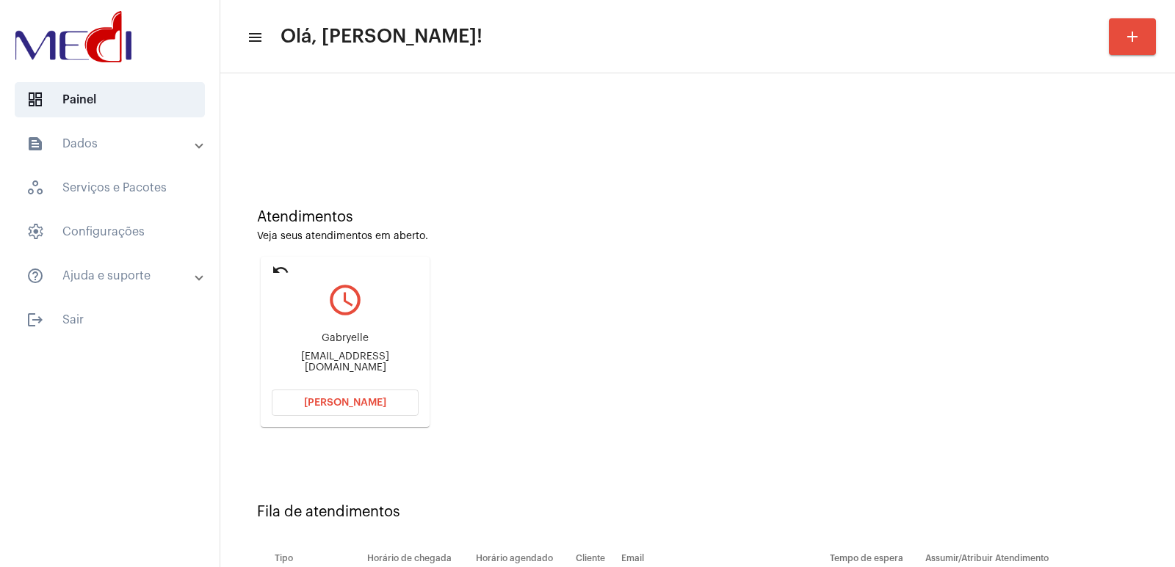
click at [317, 388] on mat-card "undo query_builder Gabryelle Gabryellefreitas@live.com Abrir Chamada" at bounding box center [345, 342] width 169 height 170
click at [341, 362] on div "Gabryellefreitas@live.com" at bounding box center [345, 363] width 147 height 22
click at [321, 409] on button "Abrir Chamada" at bounding box center [345, 403] width 147 height 26
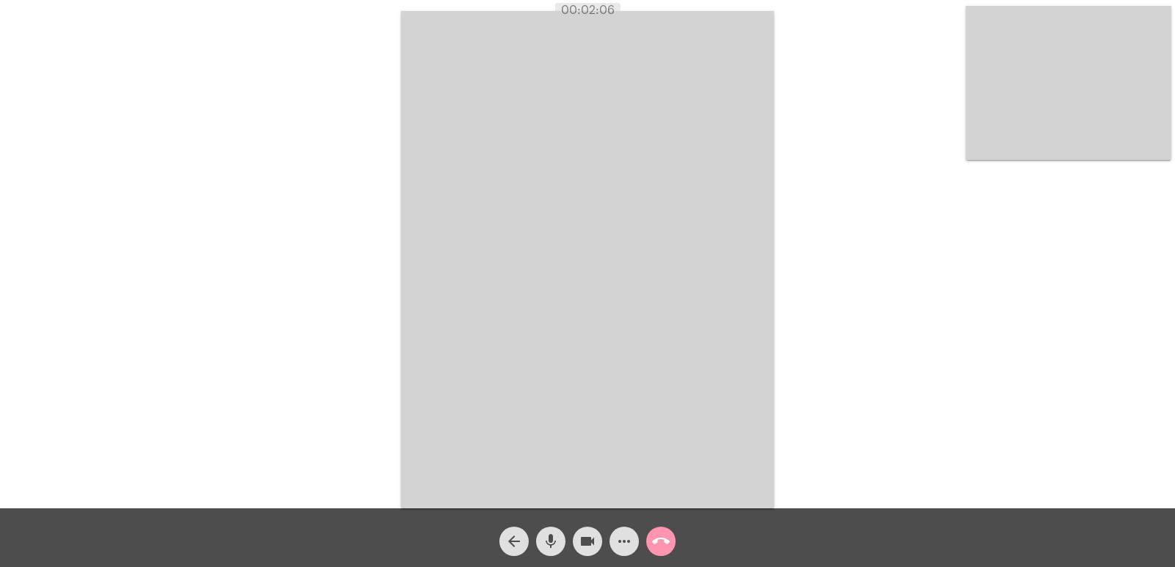
click at [666, 545] on mat-icon "call_end" at bounding box center [661, 542] width 18 height 18
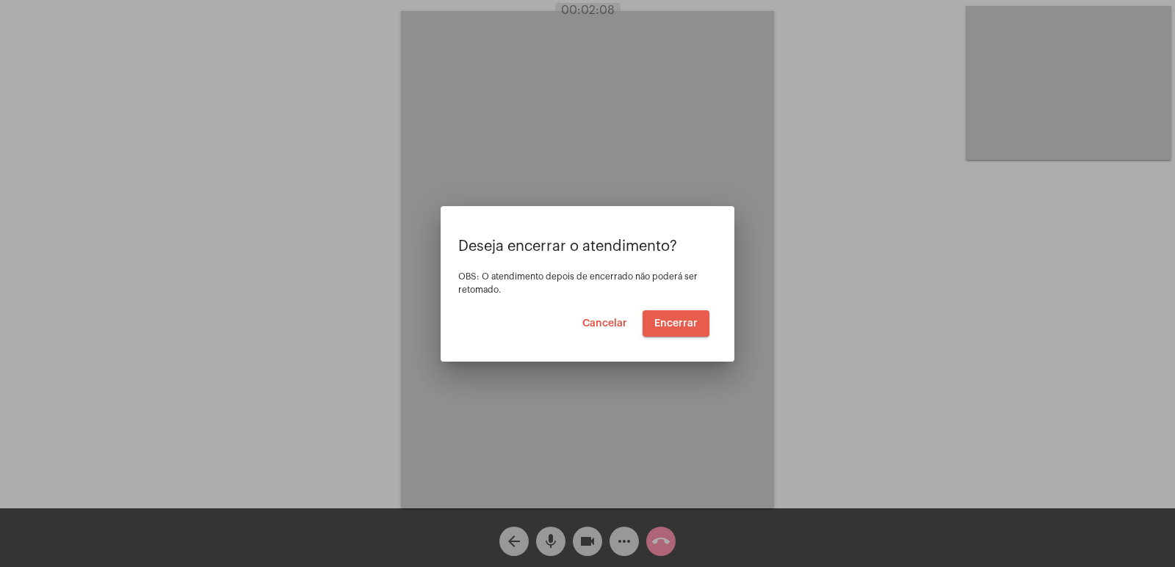
click at [672, 319] on span "Encerrar" at bounding box center [675, 324] width 43 height 10
click at [675, 328] on span "Encerrar" at bounding box center [675, 324] width 43 height 10
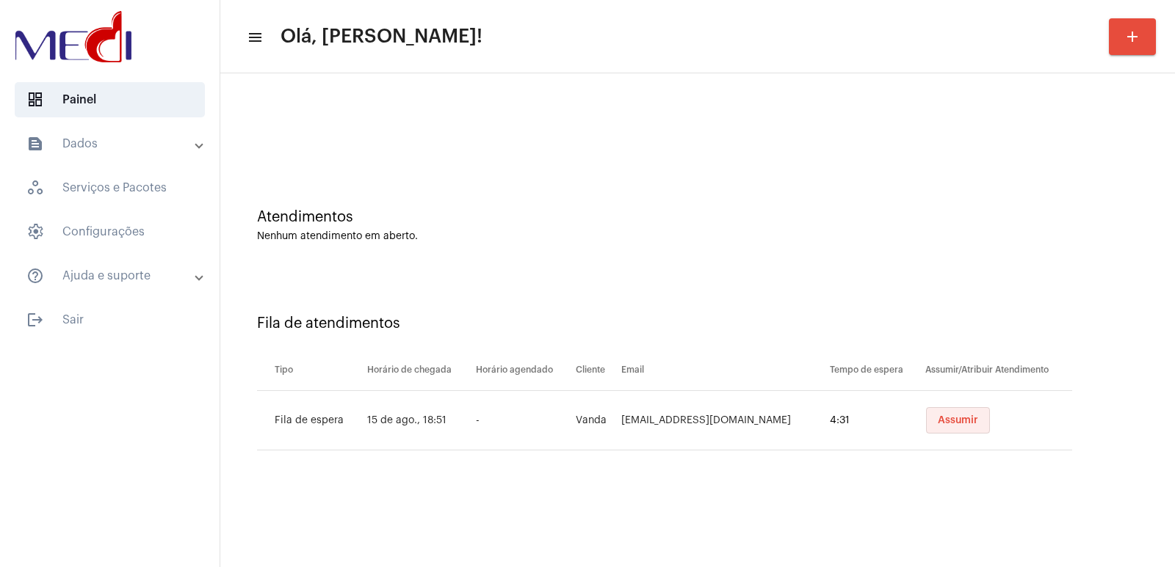
click at [938, 425] on span "Assumir" at bounding box center [958, 421] width 40 height 10
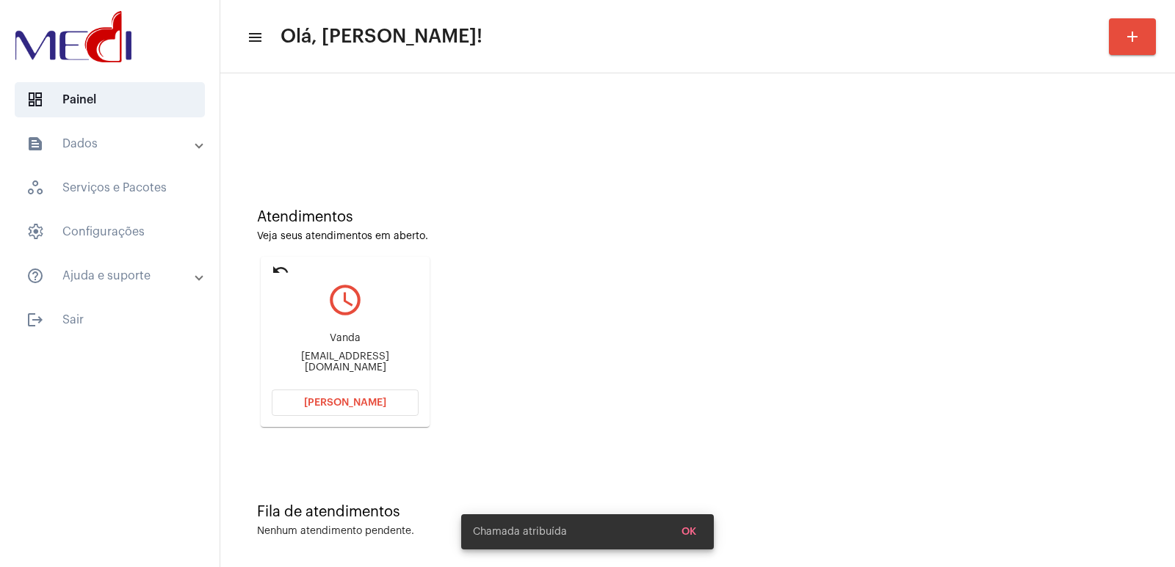
click at [325, 371] on div "Vanda V.galeriani@gmail.com" at bounding box center [345, 353] width 147 height 66
click at [327, 362] on div "V.galeriani@gmail.com" at bounding box center [345, 363] width 147 height 22
click at [327, 361] on div "V.galeriani@gmail.com" at bounding box center [345, 363] width 147 height 22
copy mat-card-content "V.galeriani@gmail.com Abrir Chamada"
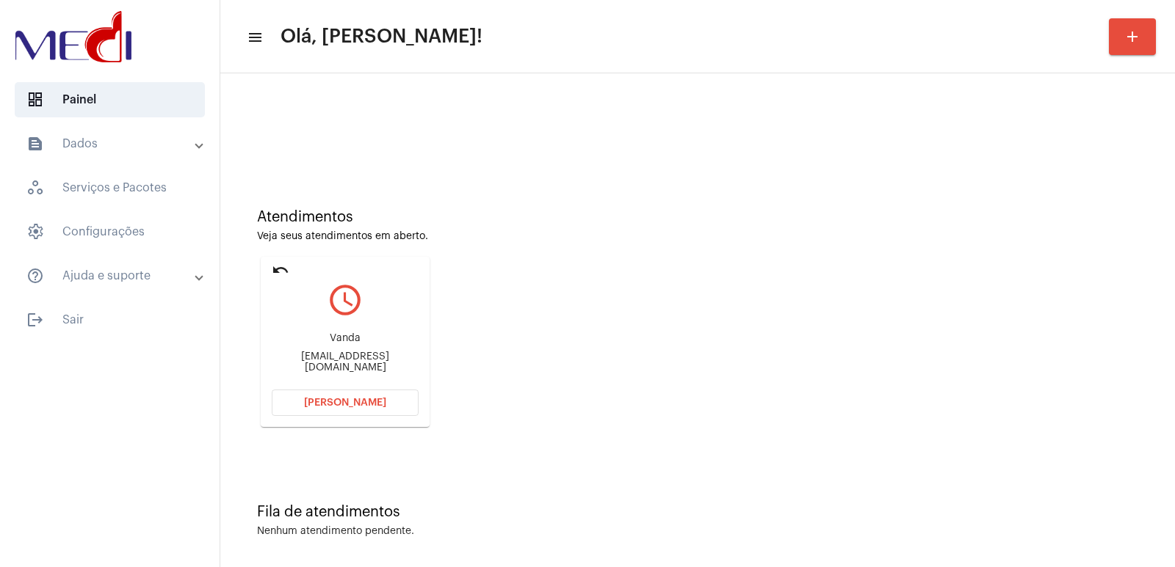
click at [394, 408] on button "Abrir Chamada" at bounding box center [345, 403] width 147 height 26
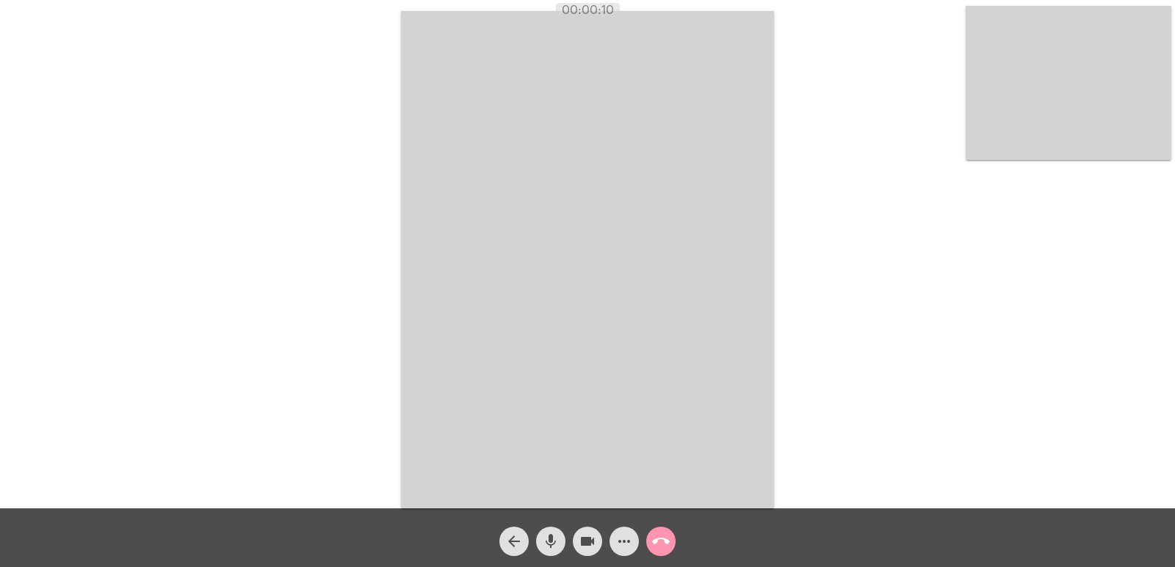
click at [346, 249] on div "Acessando Câmera e Microfone..." at bounding box center [587, 258] width 1172 height 509
click at [661, 543] on mat-icon "call_end" at bounding box center [661, 542] width 18 height 18
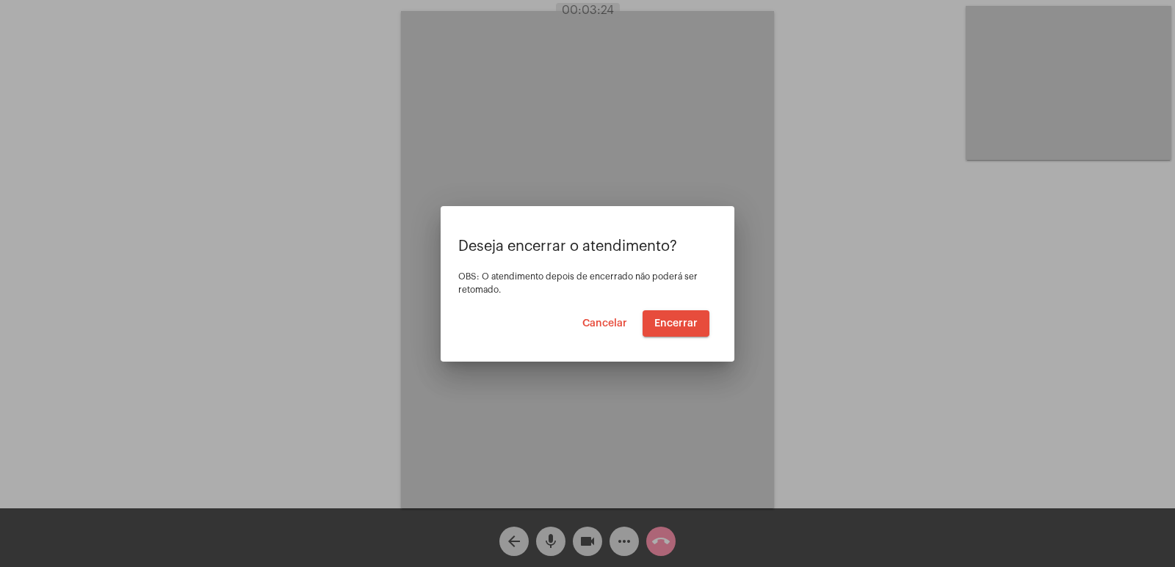
click at [664, 316] on button "Encerrar" at bounding box center [675, 324] width 67 height 26
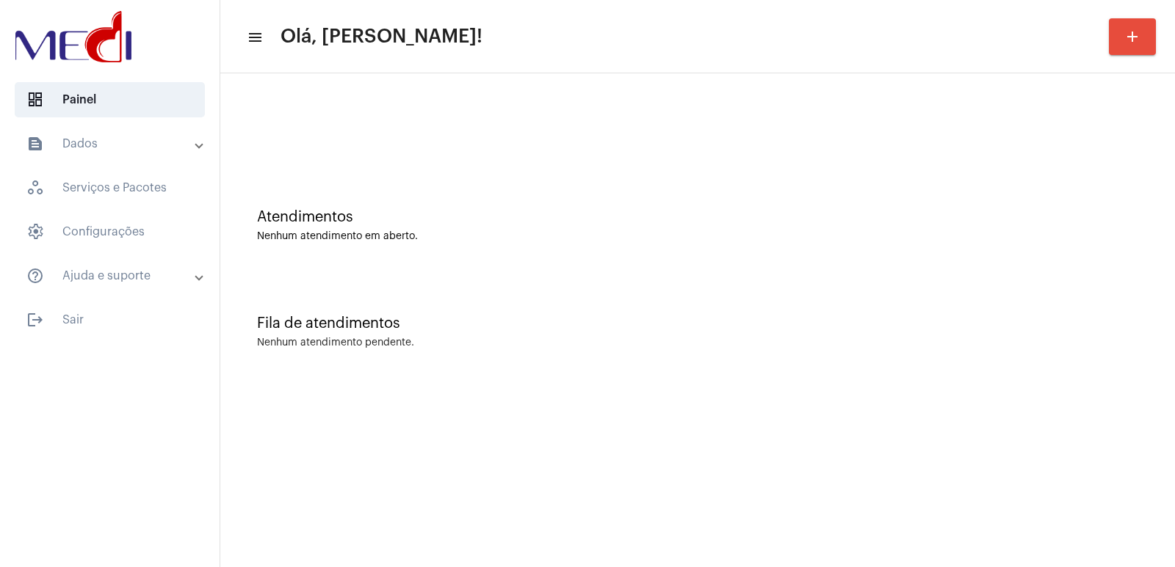
drag, startPoint x: 0, startPoint y: 0, endPoint x: 717, endPoint y: 203, distance: 744.6
click at [717, 203] on div "Atendimentos Nenhum atendimento em aberto." at bounding box center [698, 218] width 940 height 106
click at [827, 374] on div "Fila de atendimentos Nenhum atendimento pendente." at bounding box center [698, 325] width 940 height 106
click at [793, 454] on mat-sidenav-content "menu Olá, [PERSON_NAME]! add Atendimentos Nenhum atendimento em aberto. Fila de…" at bounding box center [697, 283] width 954 height 567
click at [454, 55] on mat-toolbar-row "menu Olá, [PERSON_NAME]! add" at bounding box center [697, 36] width 954 height 47
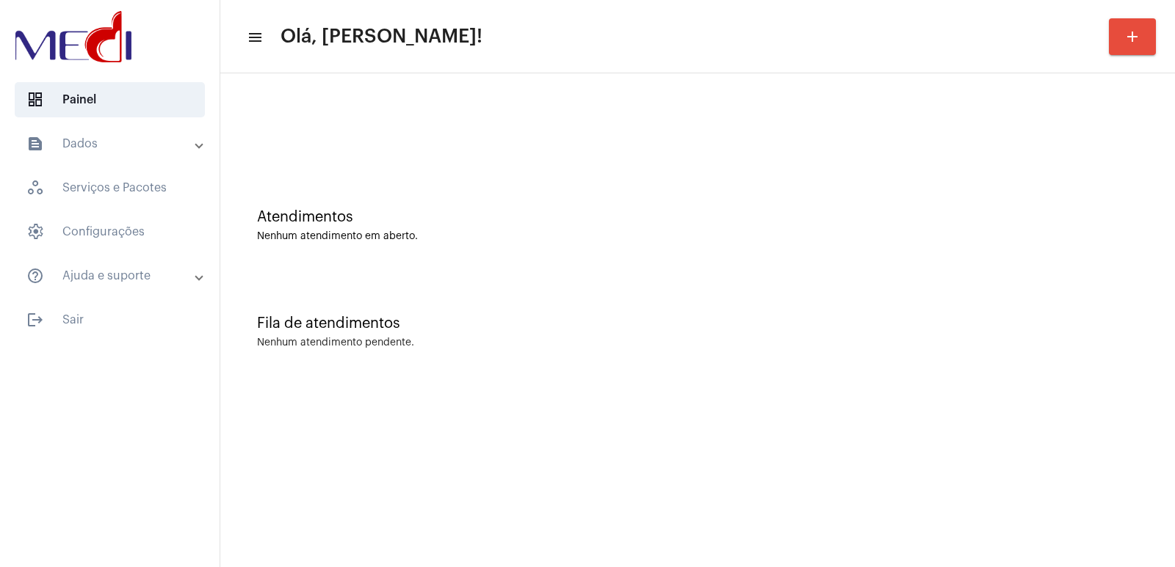
click at [515, 567] on mat-sidenav-content "menu Olá, [PERSON_NAME]! add Atendimentos Nenhum atendimento em aberto. Fila de…" at bounding box center [697, 283] width 954 height 567
click at [487, 261] on div "Atendimentos Nenhum atendimento em aberto." at bounding box center [698, 218] width 940 height 106
